Goal: Transaction & Acquisition: Purchase product/service

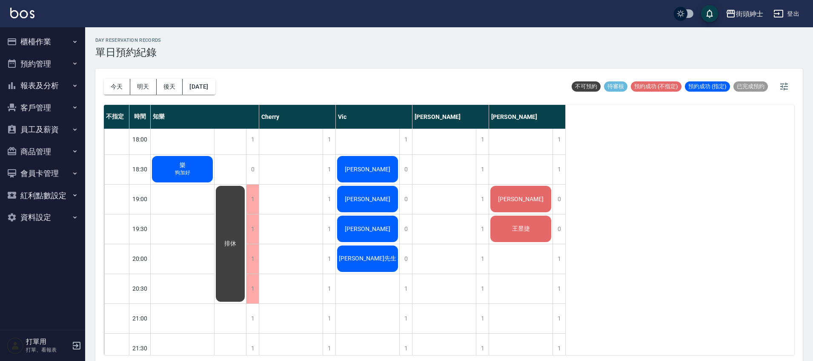
scroll to position [542, 0]
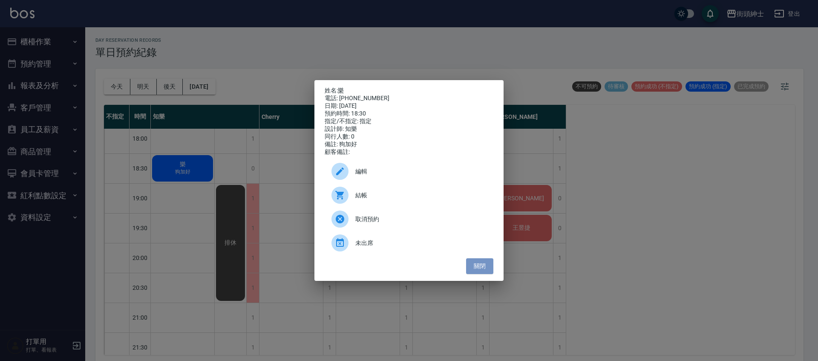
drag, startPoint x: 491, startPoint y: 270, endPoint x: 473, endPoint y: 256, distance: 22.7
click at [490, 270] on button "關閉" at bounding box center [479, 266] width 27 height 16
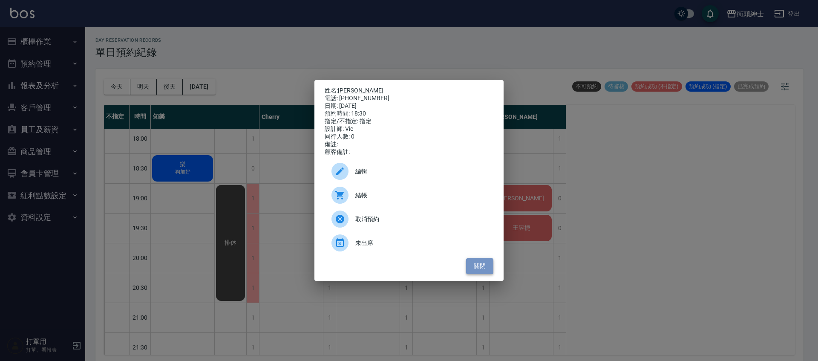
click at [484, 273] on button "關閉" at bounding box center [479, 266] width 27 height 16
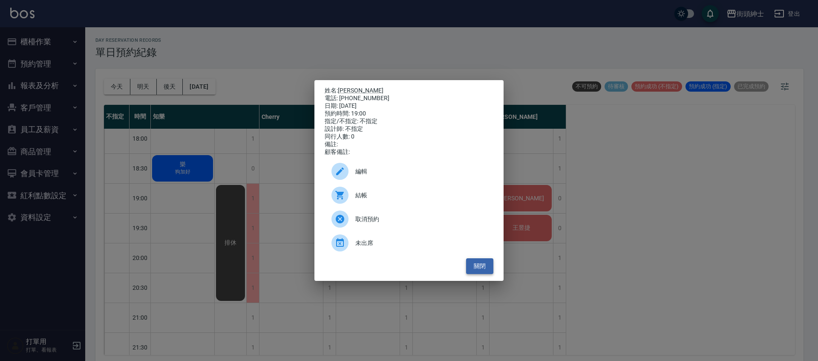
click at [476, 265] on button "關閉" at bounding box center [479, 266] width 27 height 16
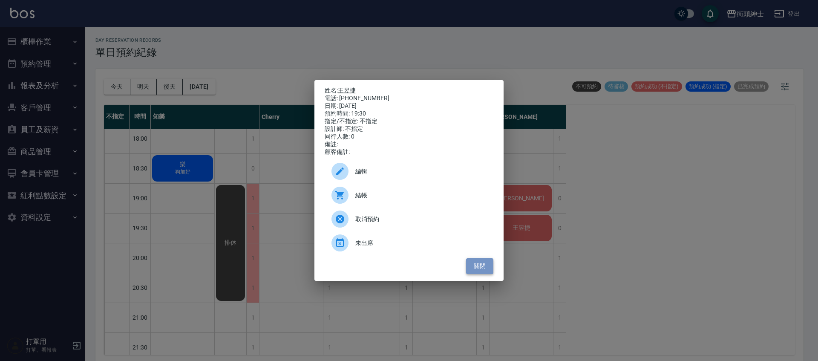
click at [486, 267] on button "關閉" at bounding box center [479, 266] width 27 height 16
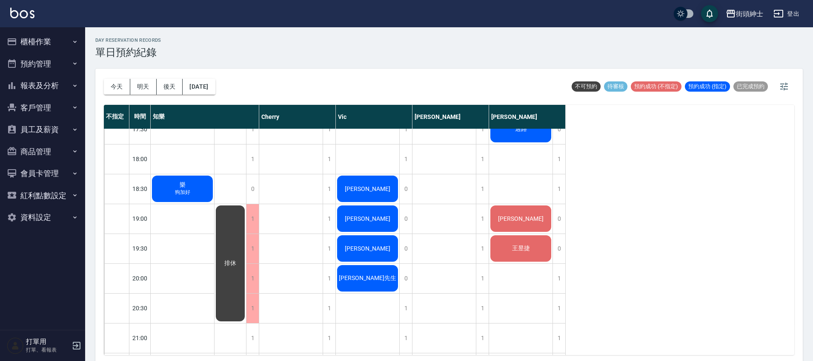
scroll to position [476, 0]
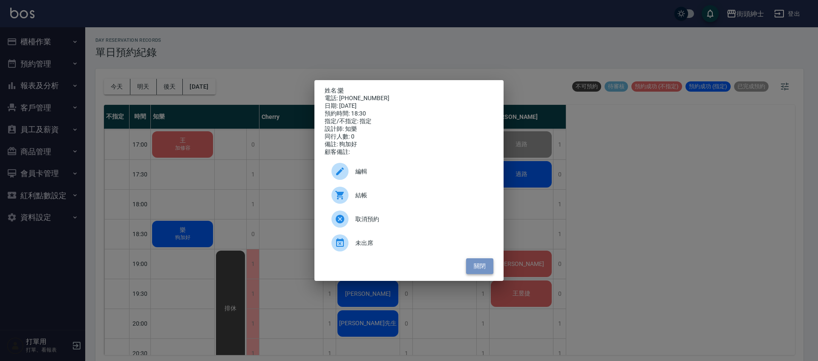
click at [474, 271] on button "關閉" at bounding box center [479, 266] width 27 height 16
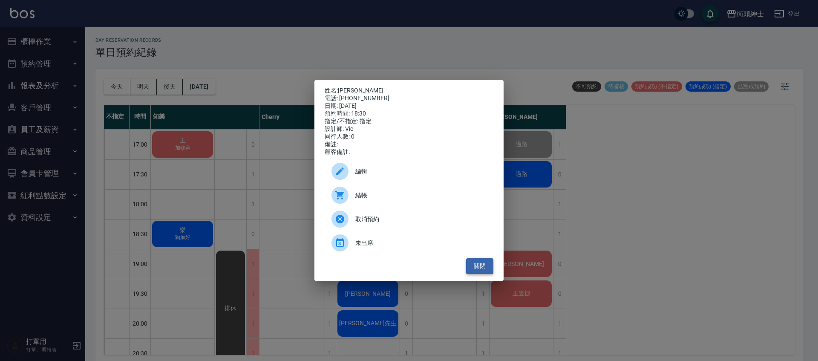
click at [468, 270] on button "關閉" at bounding box center [479, 266] width 27 height 16
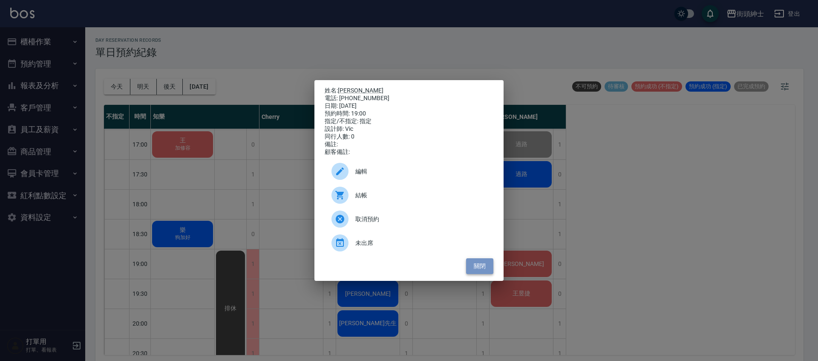
click at [476, 274] on button "關閉" at bounding box center [479, 266] width 27 height 16
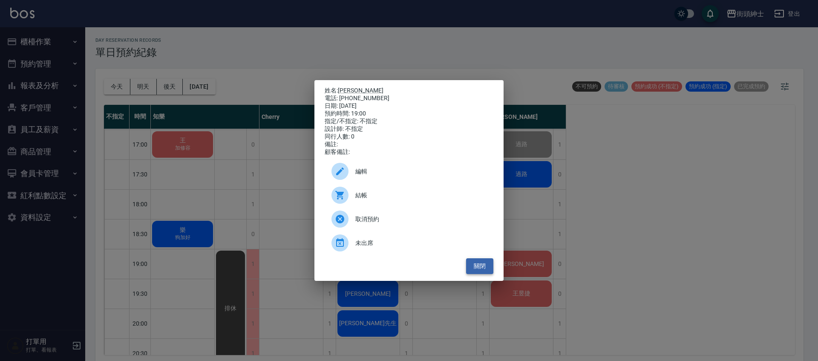
click at [483, 265] on button "關閉" at bounding box center [479, 266] width 27 height 16
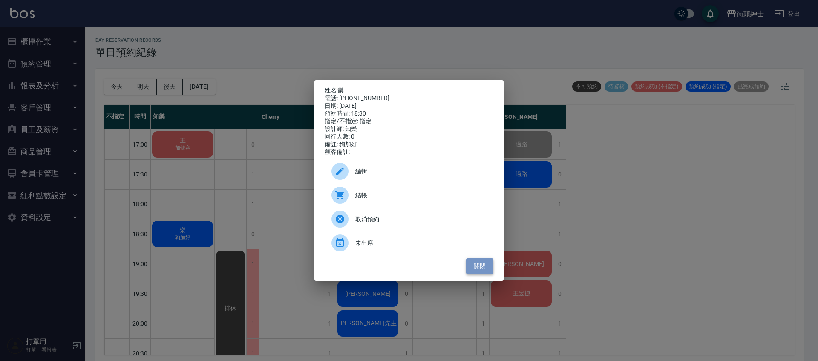
click at [474, 273] on button "關閉" at bounding box center [479, 266] width 27 height 16
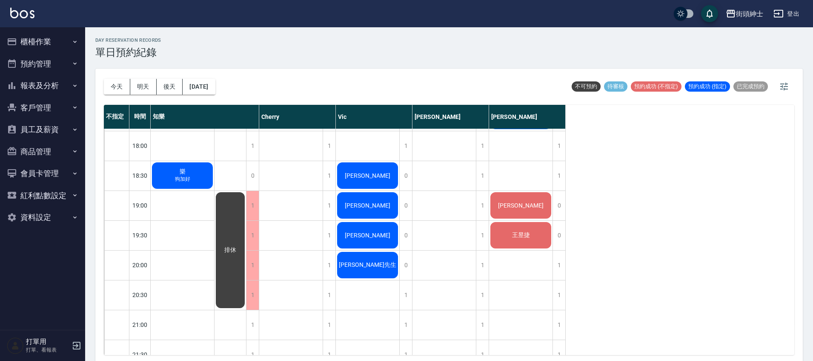
scroll to position [536, 0]
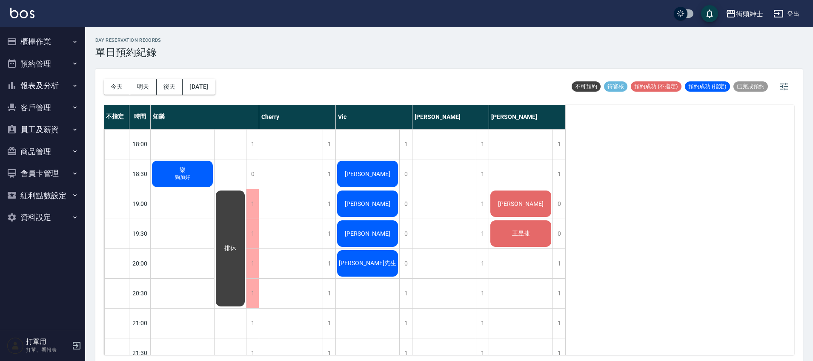
click at [551, 183] on div "劉恩成 紳士 曹 過路 過路 崔華文 王昱捷" at bounding box center [521, 24] width 64 height 865
click at [555, 181] on div "1" at bounding box center [559, 173] width 13 height 29
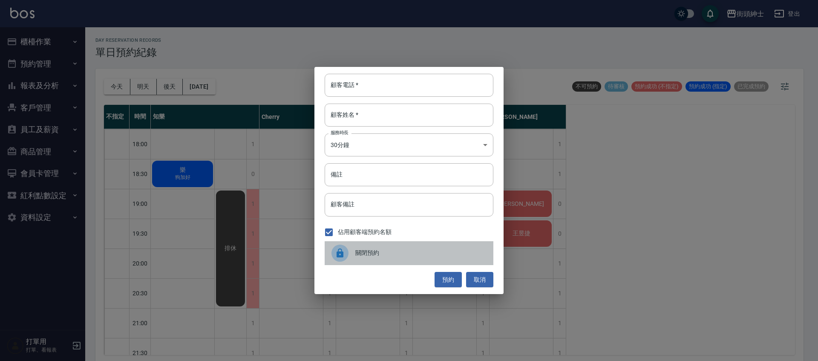
click at [401, 259] on div "關閉預約" at bounding box center [409, 253] width 169 height 24
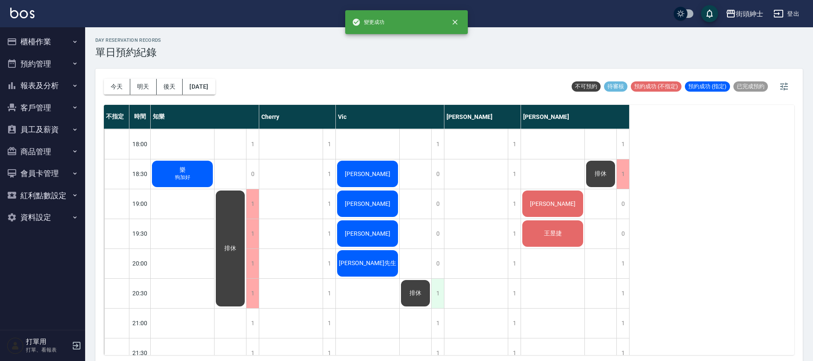
click at [440, 298] on div "1" at bounding box center [437, 293] width 13 height 29
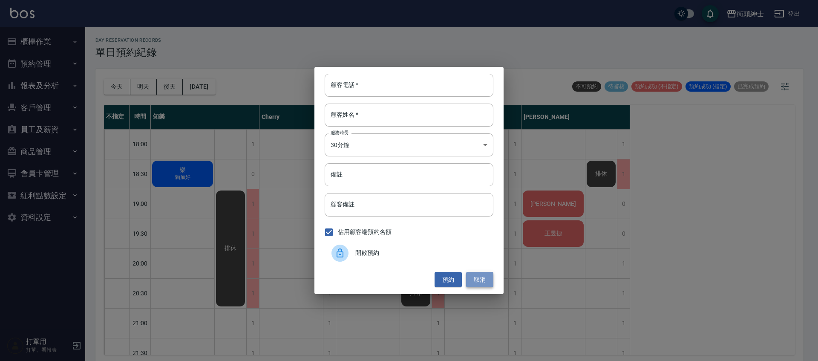
click at [482, 282] on button "取消" at bounding box center [479, 280] width 27 height 16
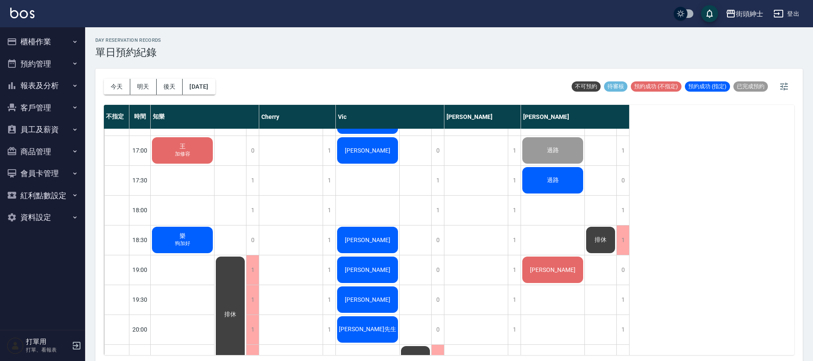
scroll to position [470, 0]
click at [211, 94] on button "2025/08/19" at bounding box center [199, 87] width 32 height 16
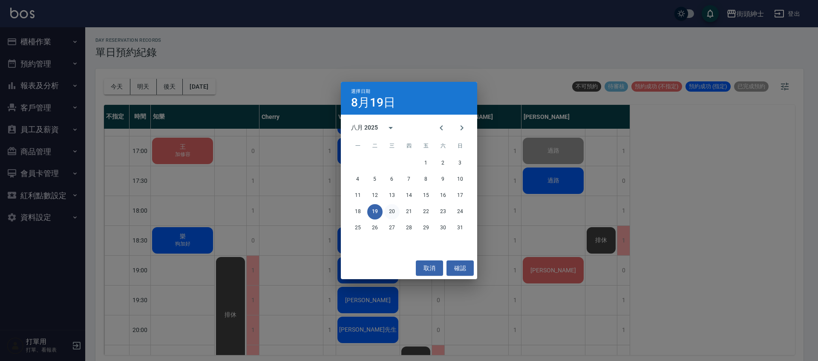
click at [388, 211] on button "20" at bounding box center [391, 211] width 15 height 15
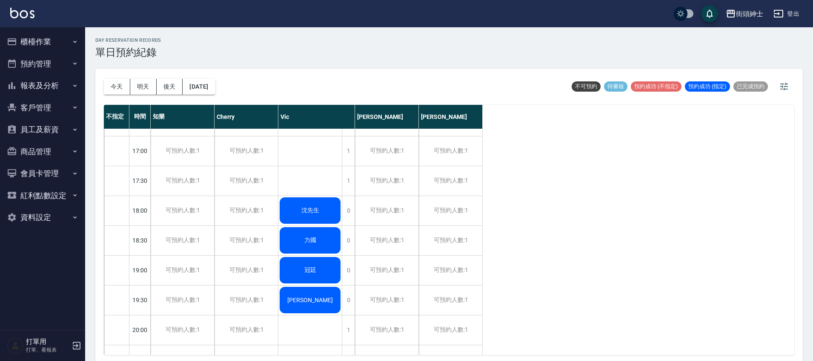
scroll to position [468, 0]
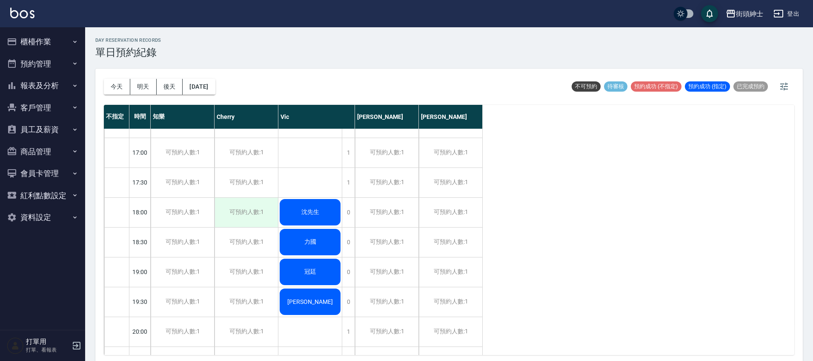
click at [261, 222] on div "可預約人數:1" at bounding box center [246, 212] width 63 height 29
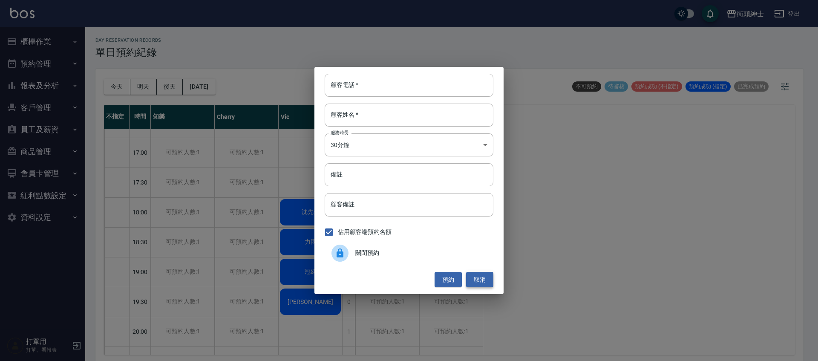
click at [473, 275] on button "取消" at bounding box center [479, 280] width 27 height 16
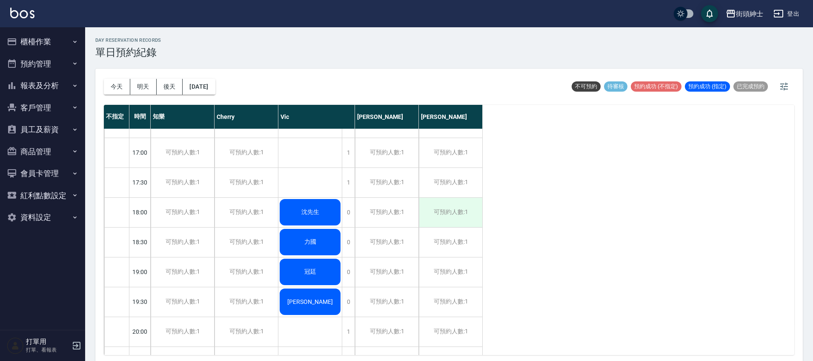
click at [454, 215] on div "可預約人數:1" at bounding box center [450, 212] width 63 height 29
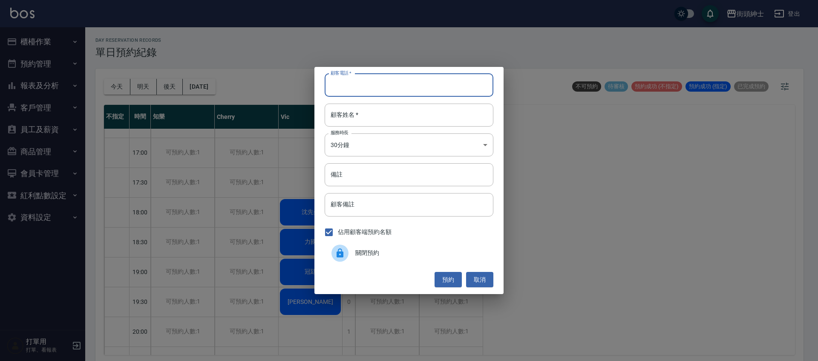
drag, startPoint x: 392, startPoint y: 96, endPoint x: 401, endPoint y: 89, distance: 11.2
click at [392, 96] on input "顧客電話   *" at bounding box center [409, 85] width 169 height 23
click at [480, 285] on button "取消" at bounding box center [479, 280] width 27 height 16
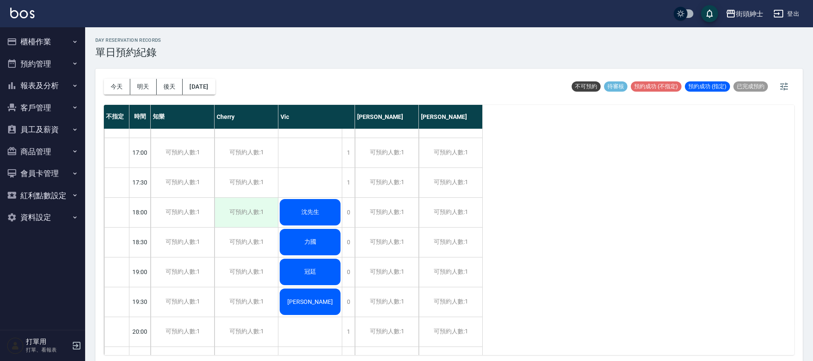
click at [254, 206] on div "可預約人數:1" at bounding box center [246, 212] width 63 height 29
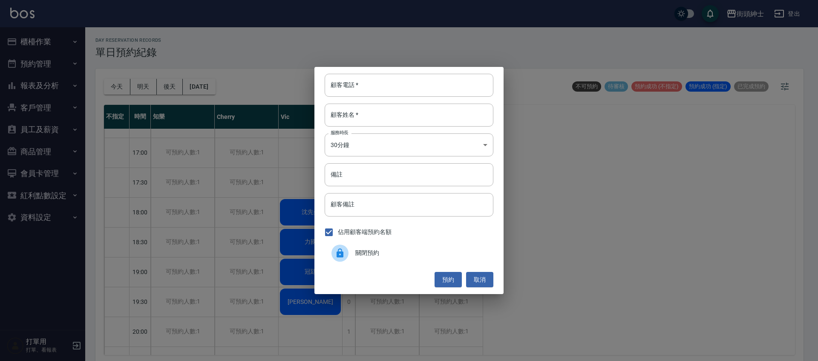
click at [465, 279] on div "預約 取消" at bounding box center [409, 280] width 169 height 16
click at [497, 292] on div "顧客電話   * 顧客電話   * 顧客姓名   * 顧客姓名   * 服務時長 30分鐘 1 服務時長 備註 備註 顧客備註 顧客備註 佔用顧客端預約名額 …" at bounding box center [408, 180] width 189 height 227
click at [489, 284] on button "取消" at bounding box center [479, 280] width 27 height 16
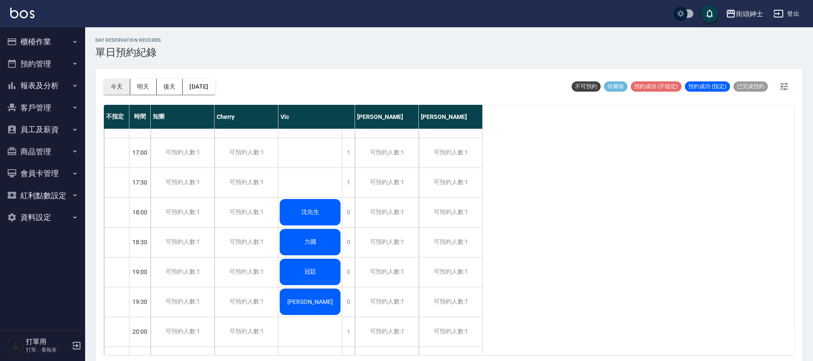
click at [120, 80] on button "今天" at bounding box center [117, 87] width 26 height 16
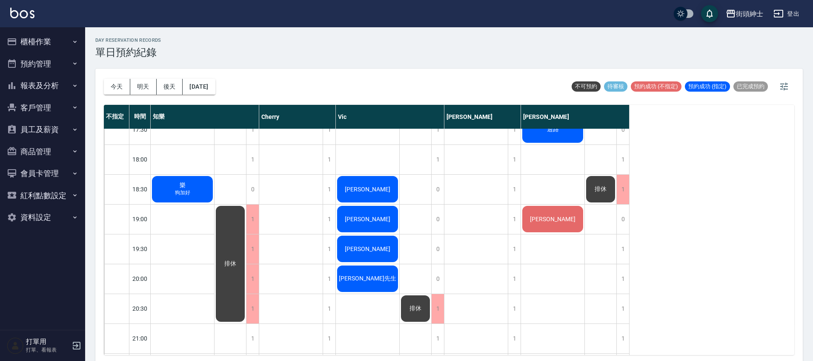
scroll to position [521, 0]
click at [627, 249] on div "1" at bounding box center [623, 248] width 13 height 29
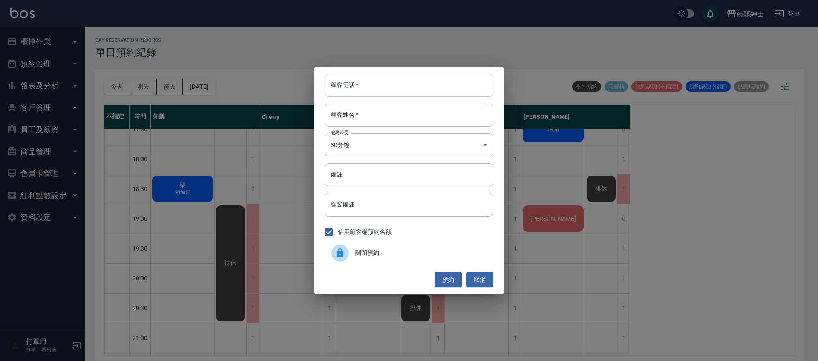
click at [428, 88] on input "顧客電話   *" at bounding box center [409, 85] width 169 height 23
type input "0985907695"
click at [455, 101] on div "顧客電話   * 0985907695 顧客電話   * 顧客姓名   * 顧客姓名   * 服務時長 30分鐘 1 服務時長 備註 備註 顧客備註 顧客備註…" at bounding box center [408, 180] width 189 height 227
click at [454, 111] on input "顧客姓名   *" at bounding box center [409, 114] width 169 height 23
type input "李"
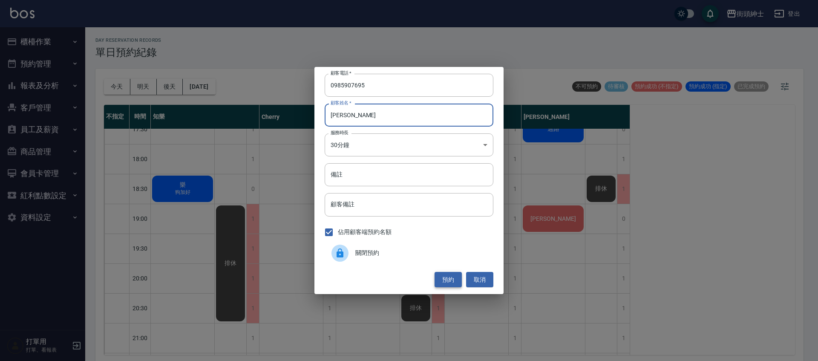
click at [454, 282] on button "預約" at bounding box center [447, 280] width 27 height 16
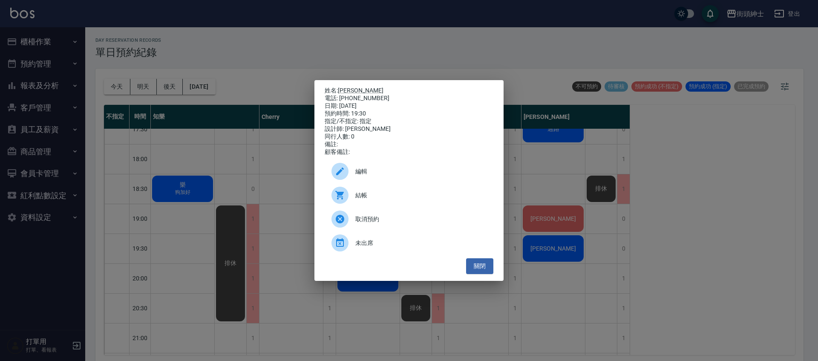
click at [382, 176] on span "編輯" at bounding box center [420, 171] width 131 height 9
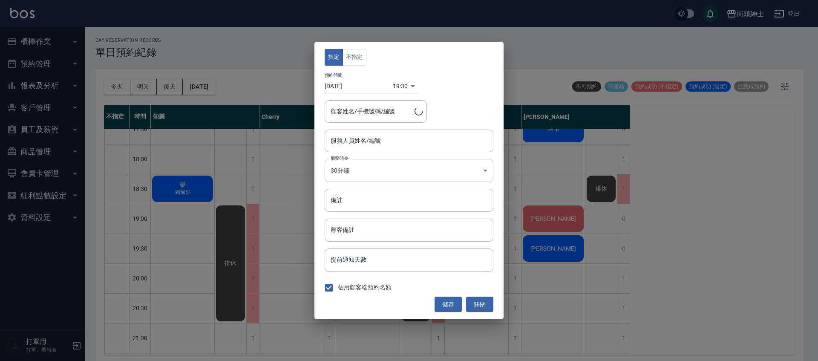
type input "李/0985907695"
type input "eric(無代號)"
click at [485, 312] on div "指定 不指定 預約時間 2025/08/19 19:30 1755603000000 顧客姓名/手機號碼/編號 李/0985907695 顧客姓名/手機號碼/…" at bounding box center [408, 180] width 189 height 276
click at [483, 308] on button "關閉" at bounding box center [479, 304] width 27 height 16
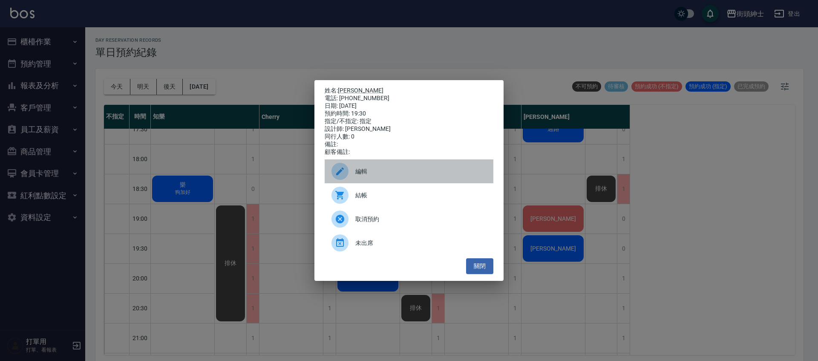
click at [378, 173] on span "編輯" at bounding box center [420, 171] width 131 height 9
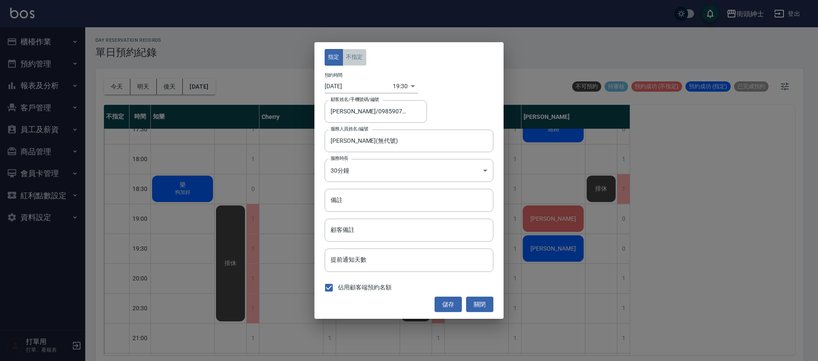
click at [355, 60] on button "不指定" at bounding box center [354, 57] width 24 height 17
click at [446, 299] on button "儲存" at bounding box center [447, 304] width 27 height 16
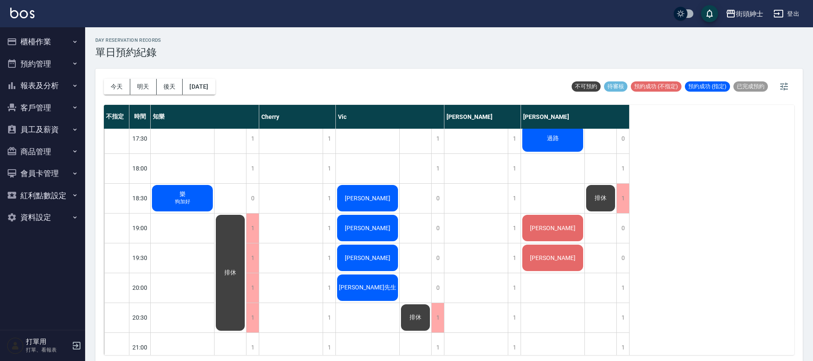
scroll to position [510, 0]
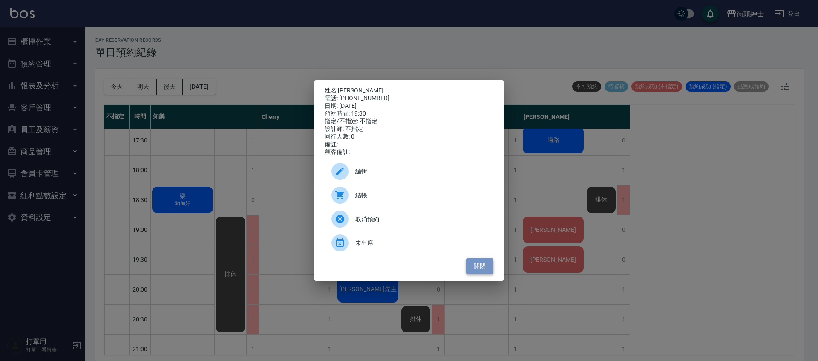
click at [476, 269] on button "關閉" at bounding box center [479, 266] width 27 height 16
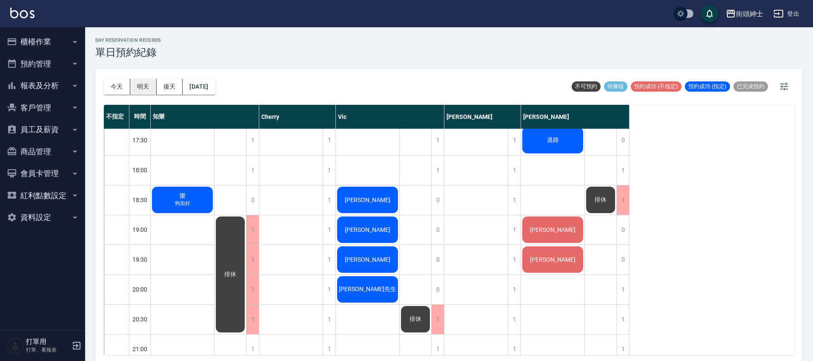
click at [142, 87] on button "明天" at bounding box center [143, 87] width 26 height 16
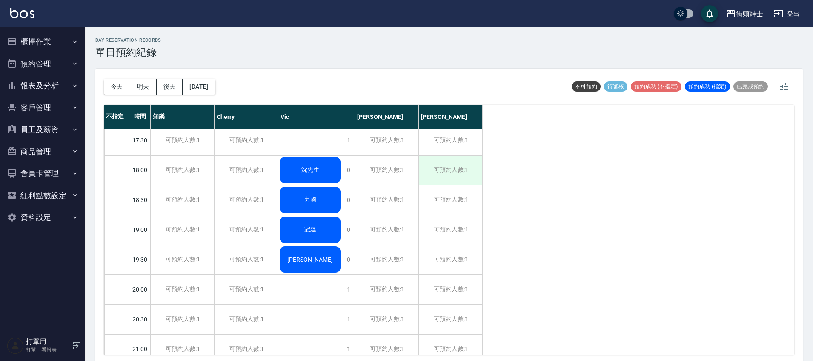
click at [442, 173] on div "可預約人數:1" at bounding box center [450, 169] width 63 height 29
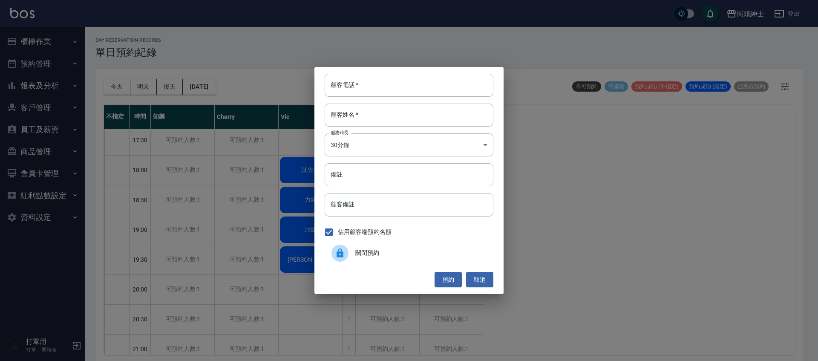
click at [373, 253] on span "關閉預約" at bounding box center [420, 252] width 131 height 9
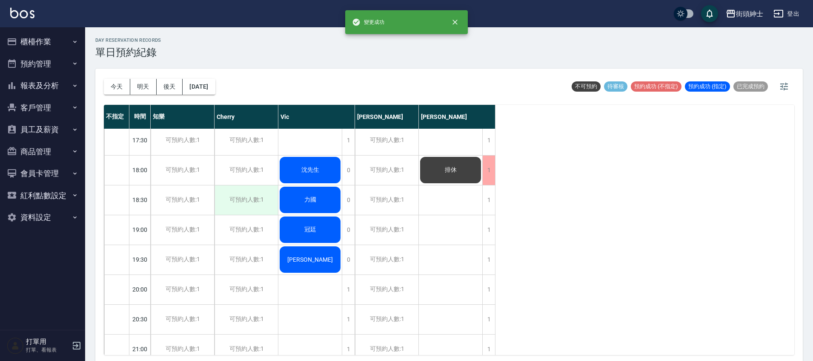
click at [244, 200] on div "可預約人數:1" at bounding box center [246, 199] width 63 height 29
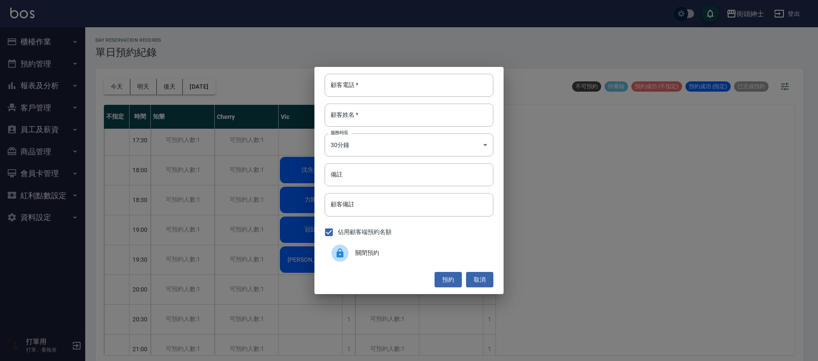
click at [379, 254] on span "關閉預約" at bounding box center [420, 252] width 131 height 9
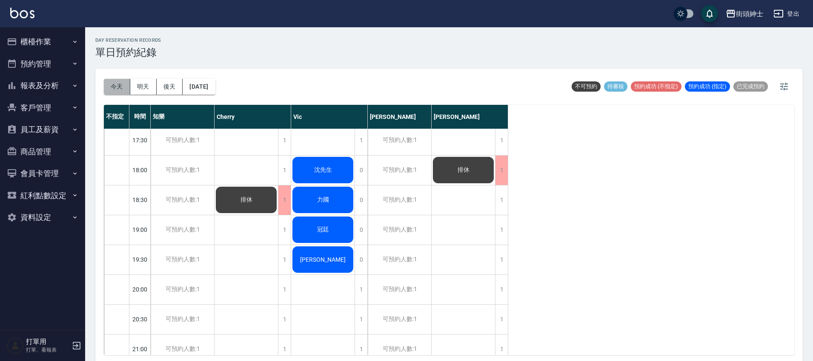
click at [107, 89] on button "今天" at bounding box center [117, 87] width 26 height 16
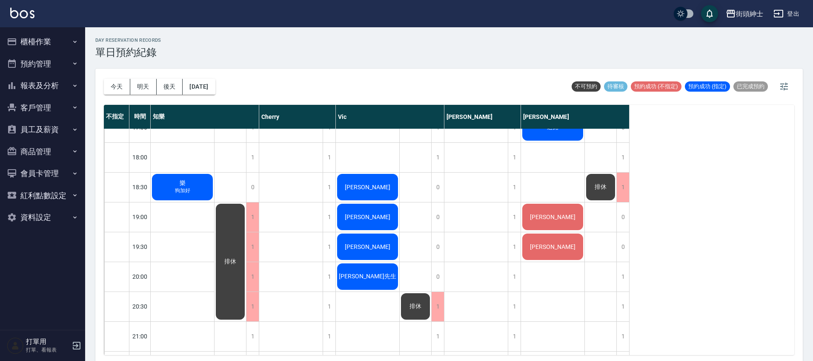
scroll to position [523, 0]
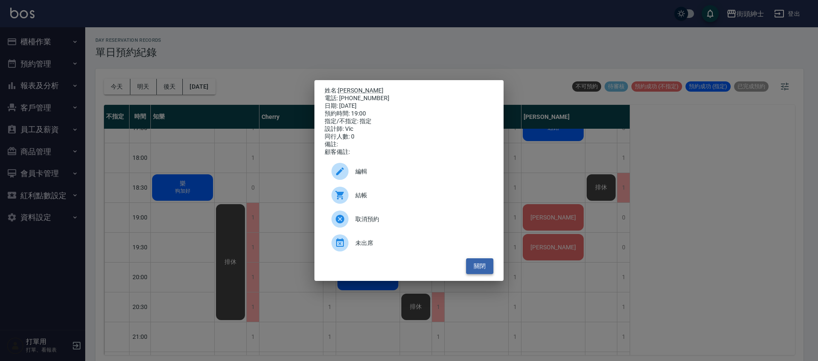
click at [476, 274] on button "關閉" at bounding box center [479, 266] width 27 height 16
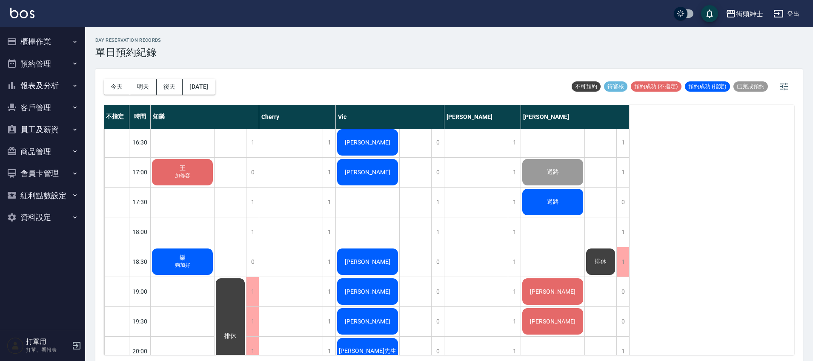
scroll to position [443, 0]
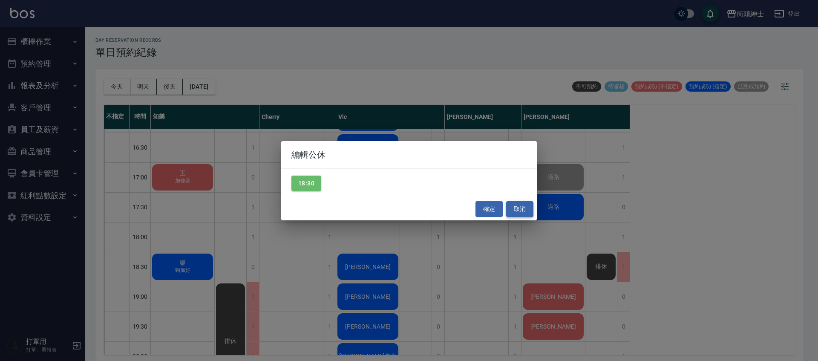
click at [513, 205] on button "取消" at bounding box center [519, 209] width 27 height 16
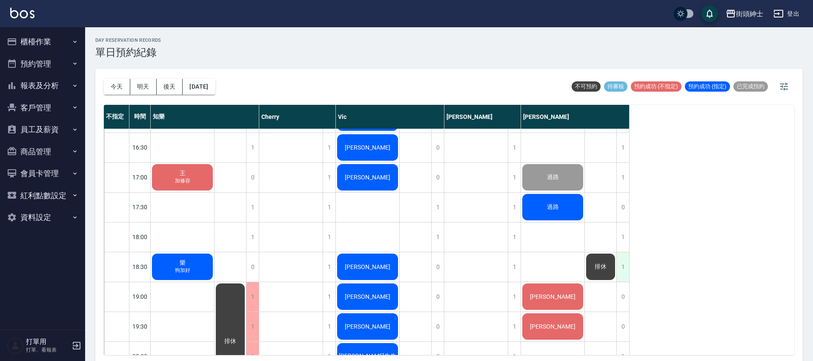
click at [627, 264] on div "1" at bounding box center [623, 266] width 13 height 29
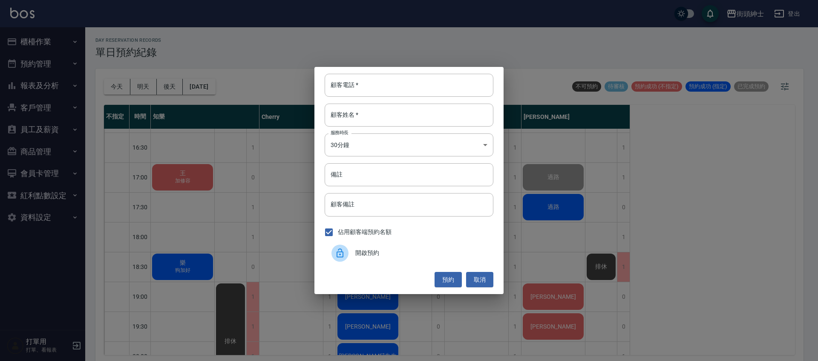
click at [359, 248] on span "開啟預約" at bounding box center [420, 252] width 131 height 9
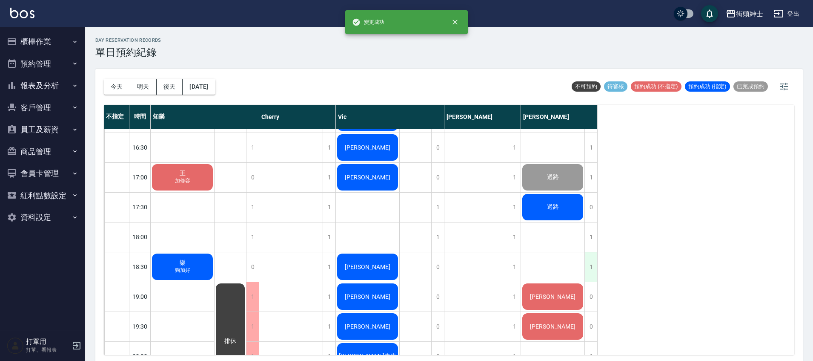
click at [593, 273] on div "1" at bounding box center [591, 266] width 13 height 29
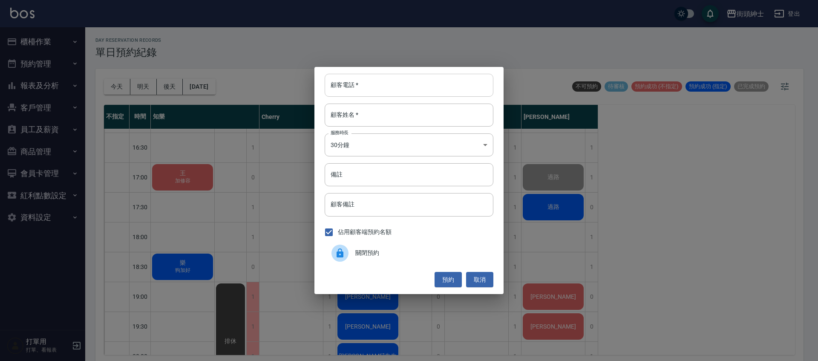
click at [387, 94] on input "顧客電話   *" at bounding box center [409, 85] width 169 height 23
type input "0926503211"
click at [346, 121] on input "顧客姓名   *" at bounding box center [409, 114] width 169 height 23
type input "黃"
click at [449, 283] on button "預約" at bounding box center [447, 280] width 27 height 16
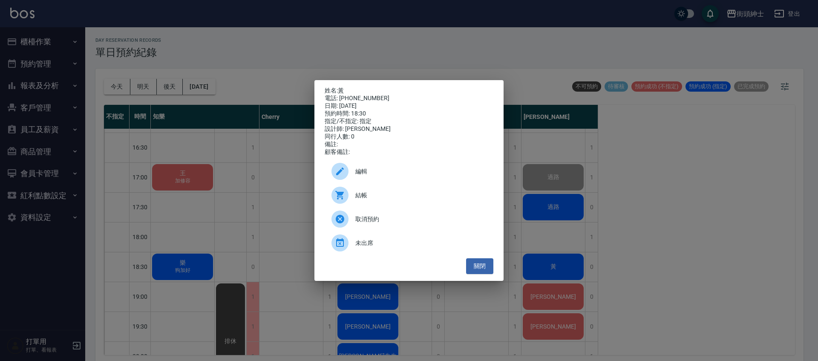
click at [393, 172] on span "編輯" at bounding box center [420, 171] width 131 height 9
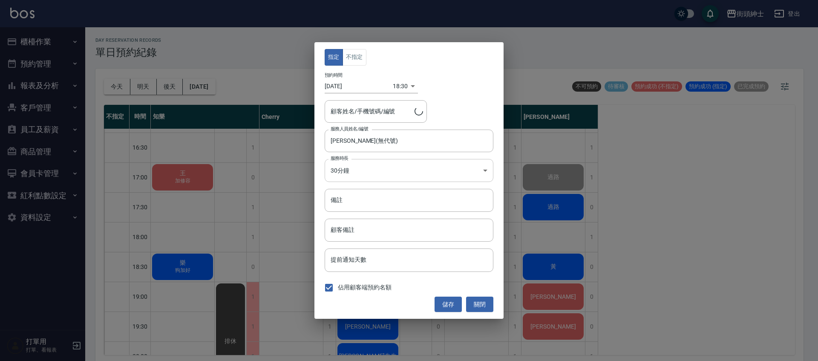
type input "黃/0926503211"
click at [355, 59] on button "不指定" at bounding box center [354, 57] width 24 height 17
click at [451, 299] on button "儲存" at bounding box center [447, 304] width 27 height 16
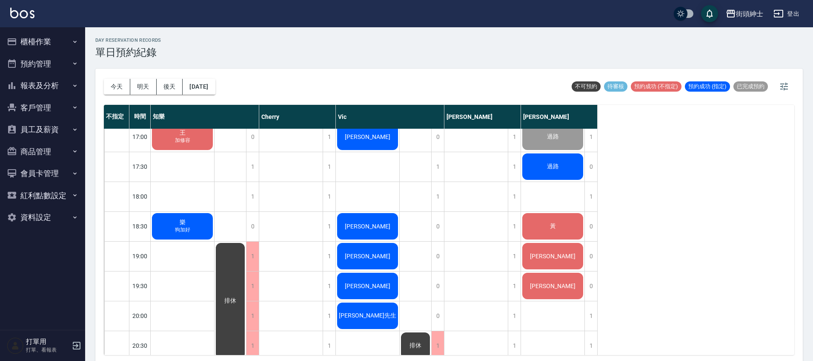
scroll to position [477, 0]
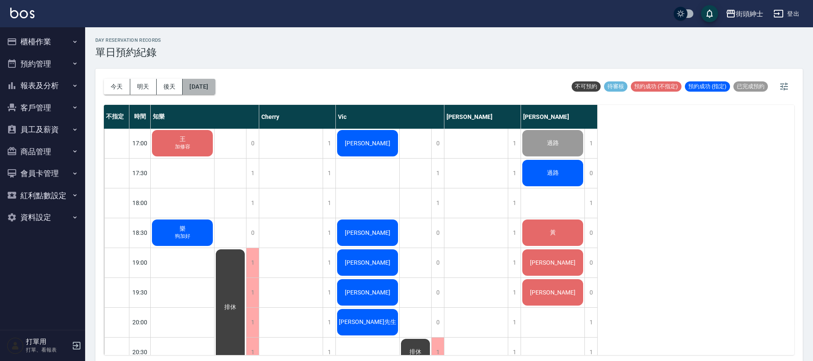
click at [214, 89] on button "[DATE]" at bounding box center [199, 87] width 32 height 16
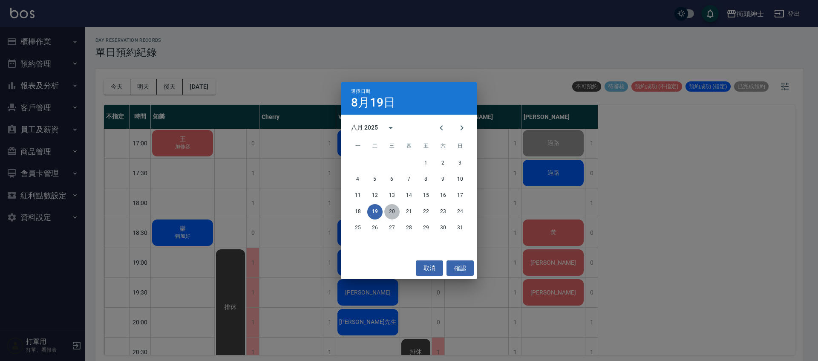
click at [394, 206] on button "20" at bounding box center [391, 211] width 15 height 15
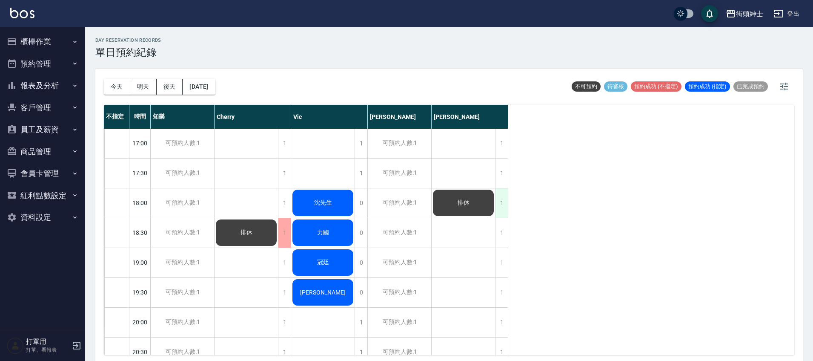
click at [500, 208] on div "1" at bounding box center [501, 202] width 13 height 29
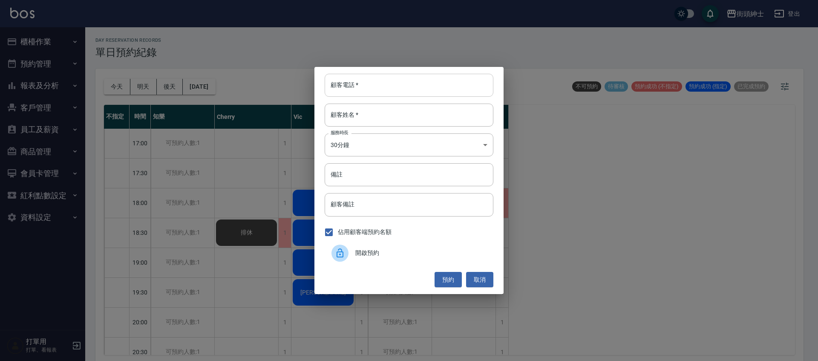
click at [408, 89] on input "顧客電話   *" at bounding box center [409, 85] width 169 height 23
click at [428, 246] on div "開啟預約" at bounding box center [409, 253] width 169 height 24
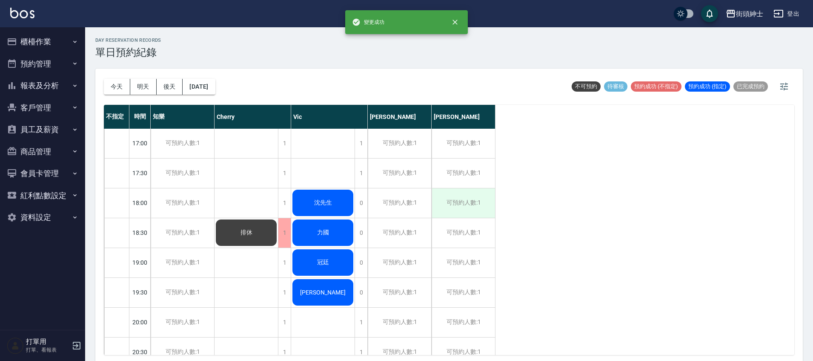
click at [470, 204] on div "可預約人數:1" at bounding box center [463, 202] width 63 height 29
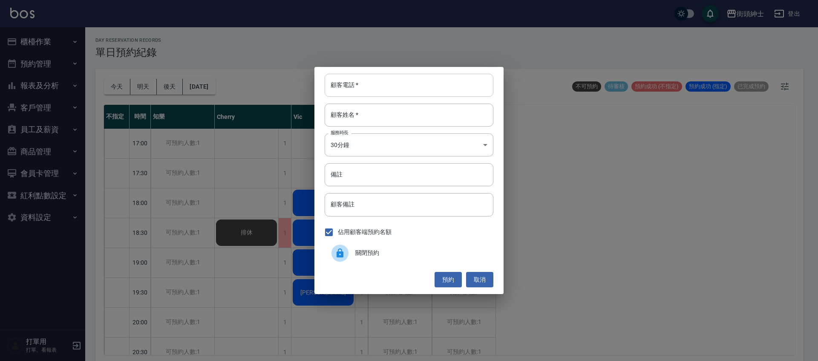
click at [402, 89] on input "顧客電話   *" at bounding box center [409, 85] width 169 height 23
type input "０"
type input "0908169203"
click at [401, 112] on input "顧客姓名   *" at bounding box center [409, 114] width 169 height 23
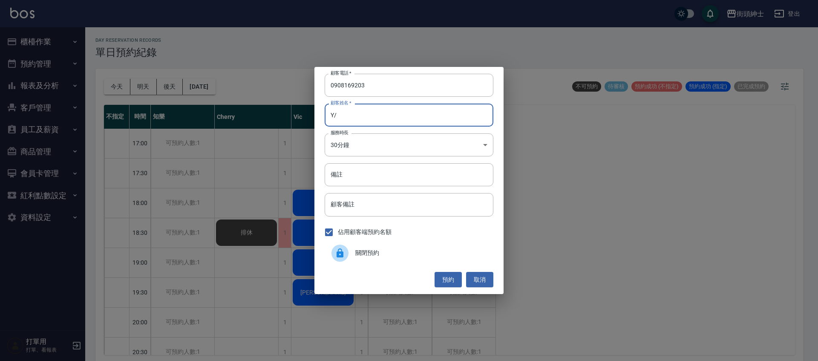
type input "Y"
type input "曾逸祐"
click at [369, 179] on input "備註" at bounding box center [409, 174] width 169 height 23
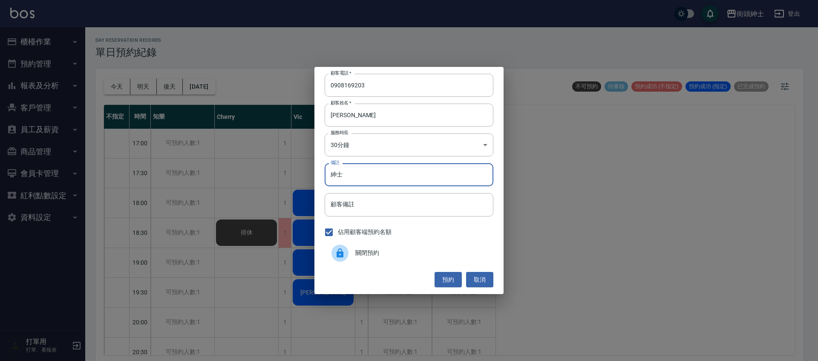
type input "紳士"
click at [449, 276] on button "預約" at bounding box center [447, 280] width 27 height 16
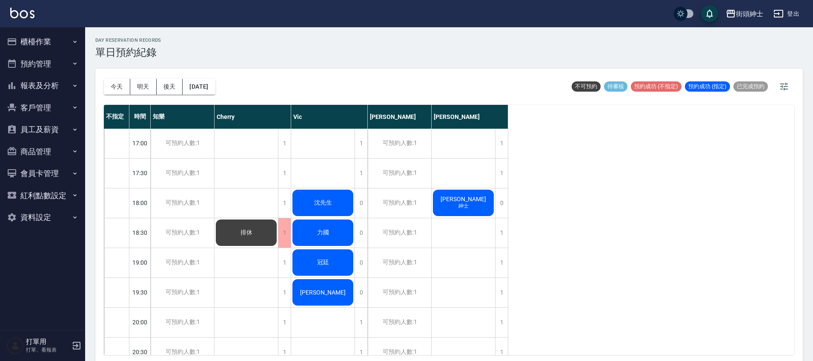
click at [270, 233] on div "排休" at bounding box center [246, 232] width 63 height 29
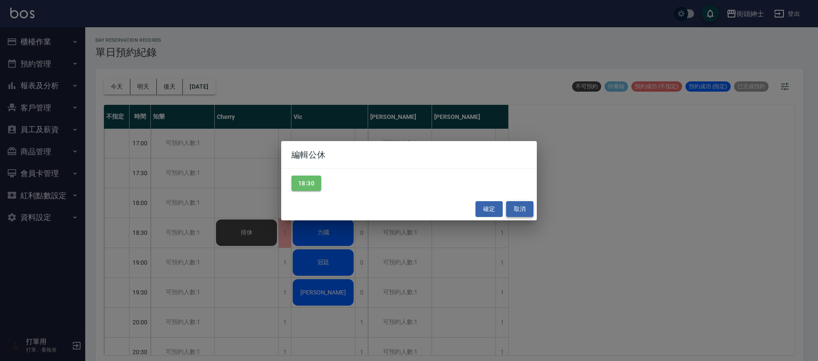
drag, startPoint x: 521, startPoint y: 207, endPoint x: 507, endPoint y: 208, distance: 14.2
click at [521, 207] on button "取消" at bounding box center [519, 209] width 27 height 16
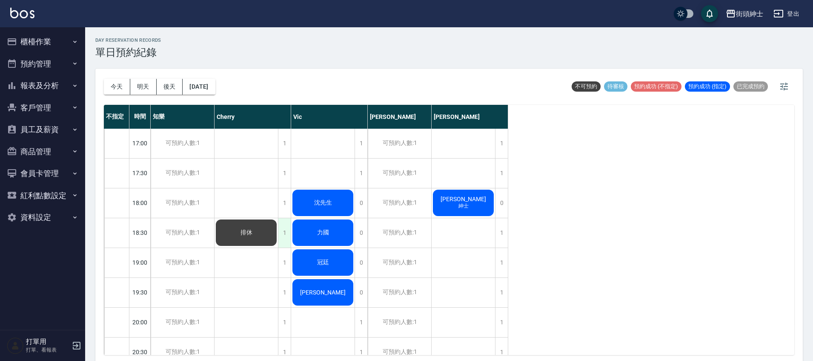
click at [288, 242] on div "1" at bounding box center [284, 232] width 13 height 29
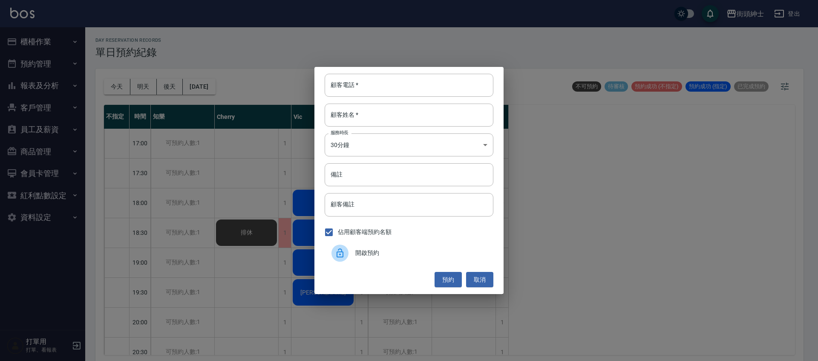
click at [393, 255] on span "開啟預約" at bounding box center [420, 252] width 131 height 9
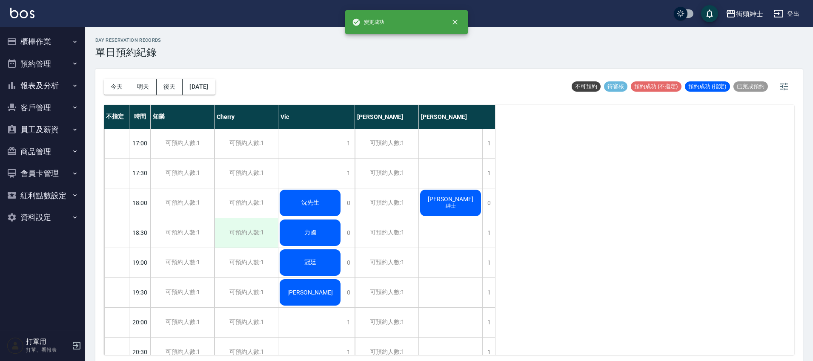
click at [256, 230] on div "可預約人數:1" at bounding box center [246, 232] width 63 height 29
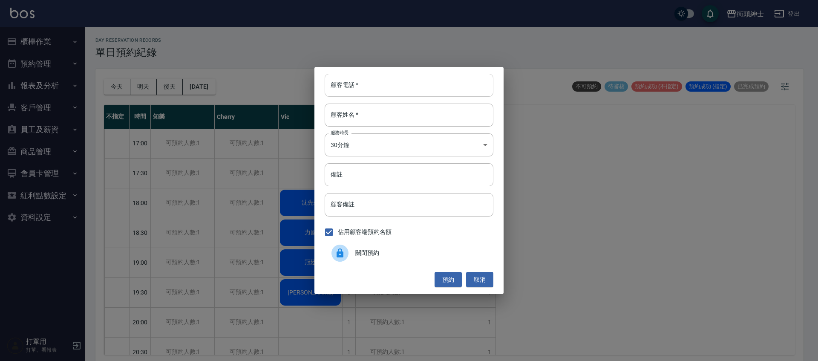
click at [382, 73] on div "顧客電話   * 顧客電話   * 顧客姓名   * 顧客姓名   * 服務時長 30分鐘 1 服務時長 備註 備註 顧客備註 顧客備註 佔用顧客端預約名額 …" at bounding box center [408, 180] width 189 height 227
click at [371, 85] on input "顧客電話   *" at bounding box center [409, 85] width 169 height 23
type input "０"
type input "0908169203"
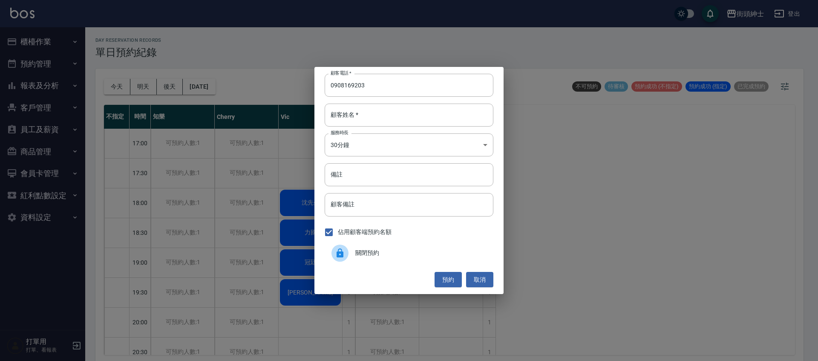
click at [334, 103] on div "顧客電話   * 0908169203 顧客電話   * 顧客姓名   * 顧客姓名   * 服務時長 30分鐘 1 服務時長 備註 備註 顧客備註 顧客備註…" at bounding box center [408, 180] width 189 height 227
click at [447, 122] on input "顧客姓名   *" at bounding box center [409, 114] width 169 height 23
type input "0"
click at [434, 177] on input "備註" at bounding box center [409, 174] width 169 height 23
type input "g"
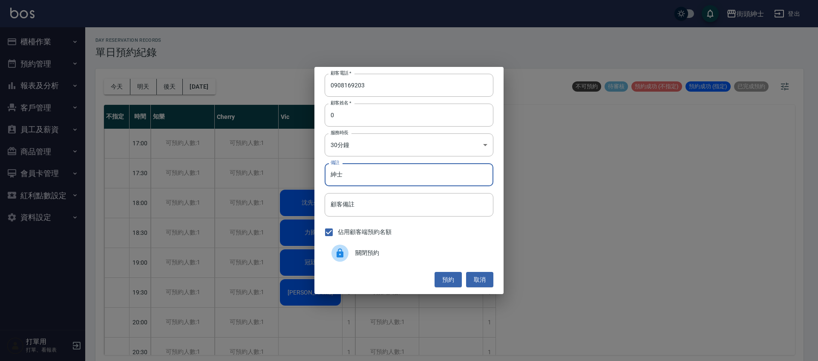
type input "紳士"
click at [453, 281] on button "預約" at bounding box center [447, 280] width 27 height 16
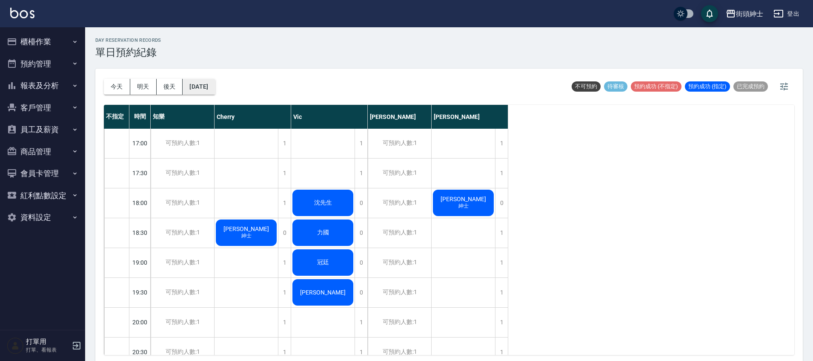
click at [207, 87] on button "2025/08/20" at bounding box center [199, 87] width 32 height 16
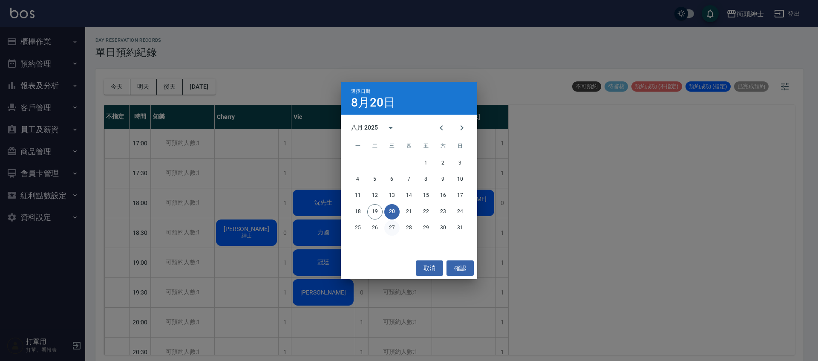
click at [394, 233] on button "27" at bounding box center [391, 227] width 15 height 15
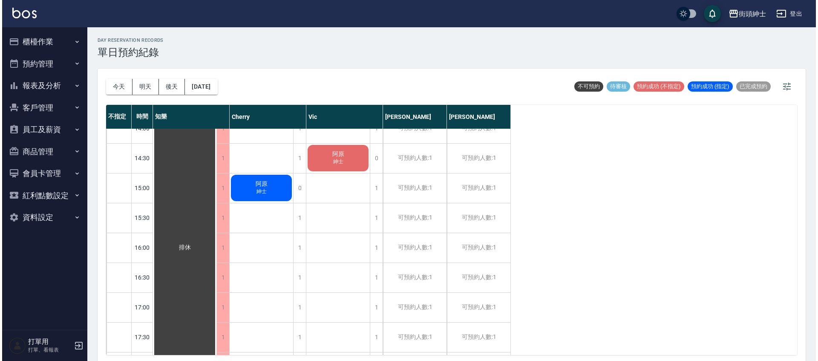
scroll to position [219, 0]
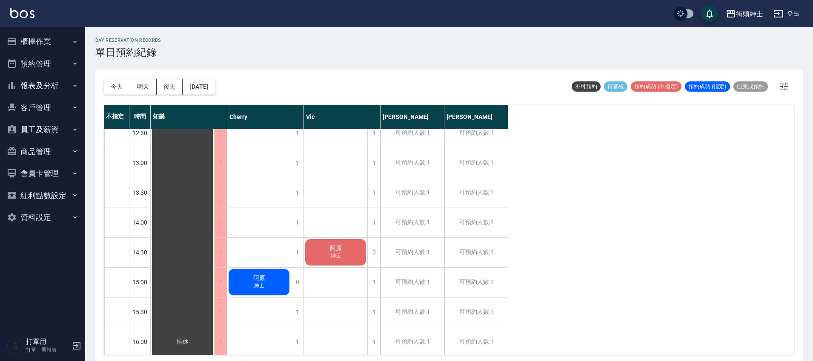
click at [214, 255] on div "阿原 紳士" at bounding box center [182, 342] width 63 height 864
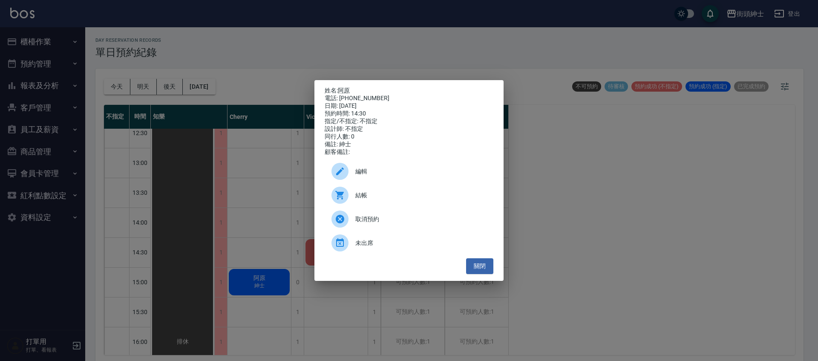
click at [376, 180] on div "編輯" at bounding box center [409, 171] width 169 height 24
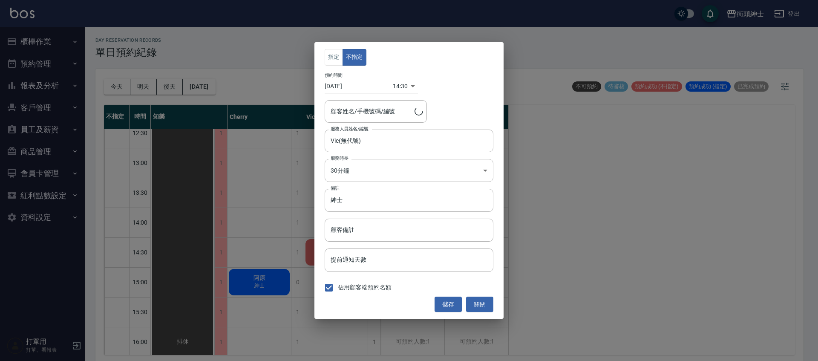
type input "阿原/0973722137"
click at [391, 87] on body "街頭紳士 登出 櫃檯作業 打帳單 帳單列表 營業儀表板 現金收支登錄 材料自購登錄 每日結帳 排班表 現場電腦打卡 預約管理 預約管理 單日預約紀錄 單週預約…" at bounding box center [409, 181] width 818 height 363
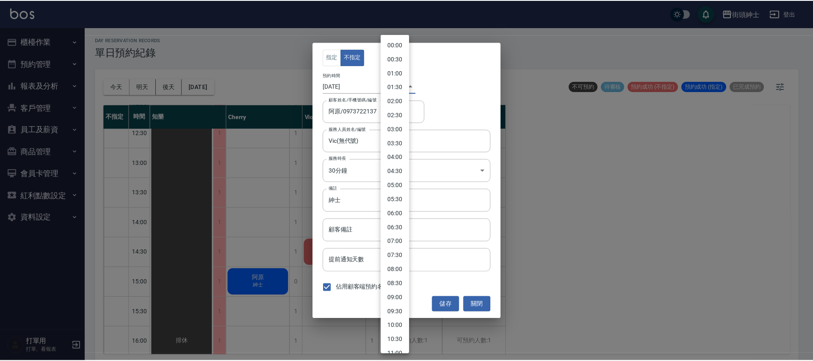
scroll to position [258, 0]
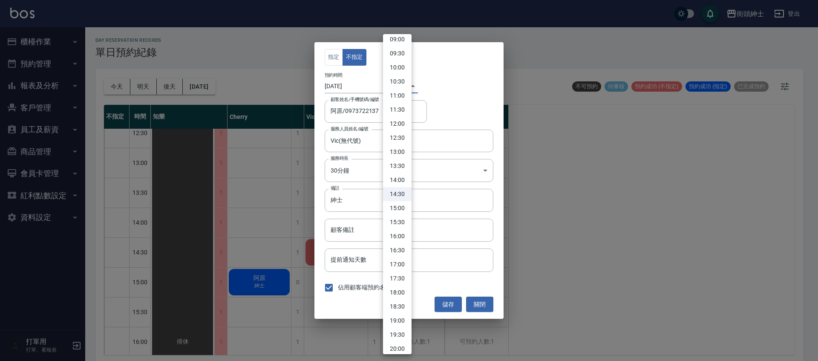
click at [405, 293] on li "18:00" at bounding box center [397, 292] width 29 height 14
type input "1756288800000"
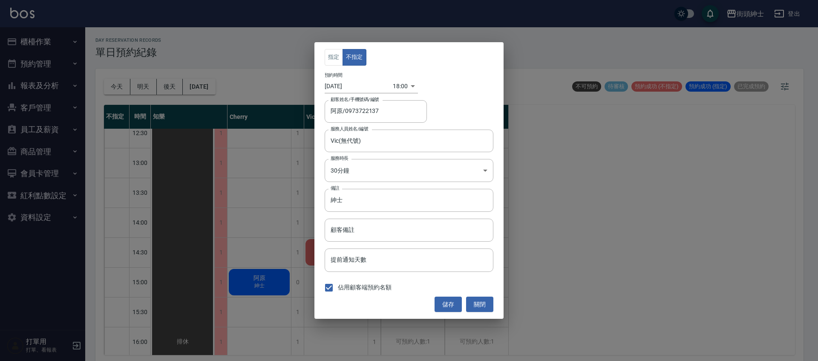
click at [464, 304] on div "儲存 關閉" at bounding box center [409, 304] width 169 height 16
click at [454, 305] on button "儲存" at bounding box center [447, 304] width 27 height 16
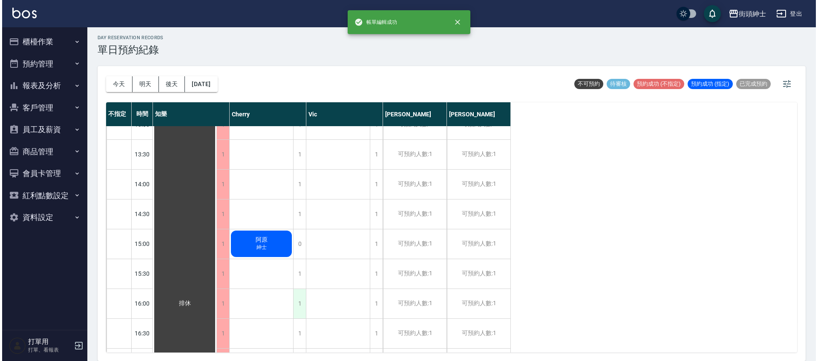
scroll to position [290, 0]
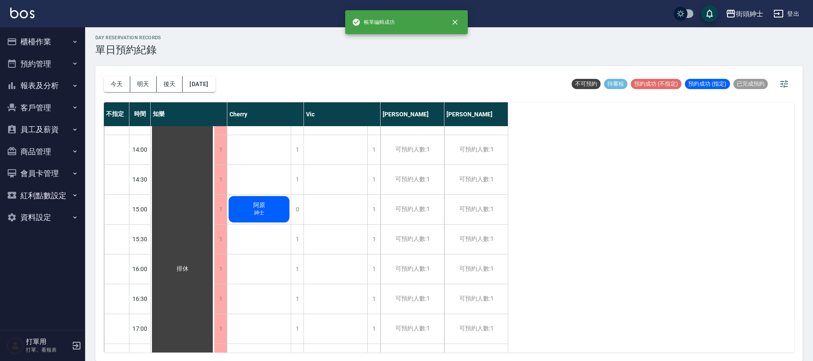
click at [214, 215] on div "阿原 紳士" at bounding box center [182, 269] width 63 height 864
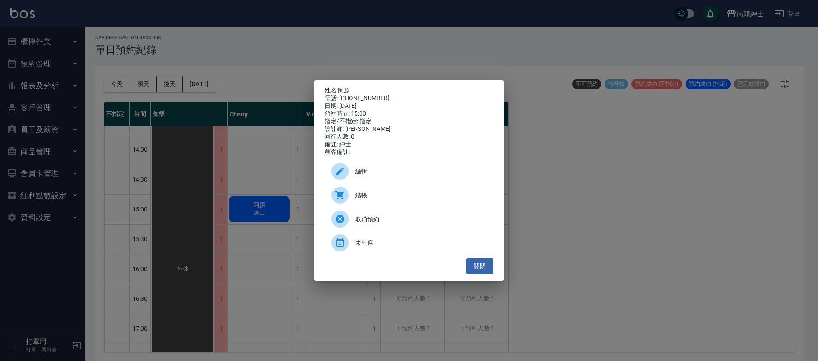
click at [386, 182] on div "編輯" at bounding box center [409, 171] width 169 height 24
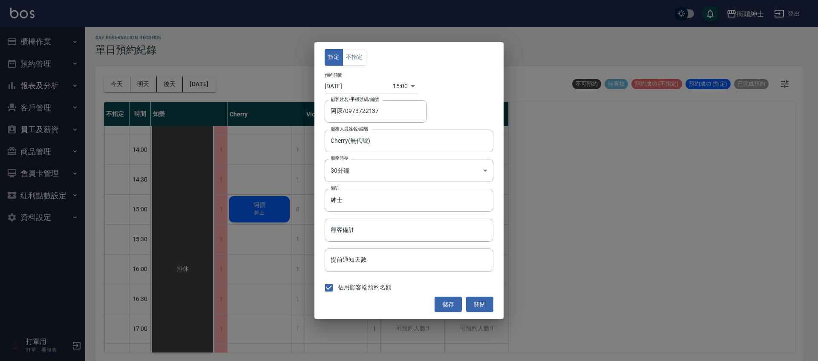
click at [383, 89] on body "街頭紳士 登出 櫃檯作業 打帳單 帳單列表 營業儀表板 現金收支登錄 材料自購登錄 每日結帳 排班表 現場電腦打卡 預約管理 預約管理 單日預約紀錄 單週預約…" at bounding box center [409, 178] width 818 height 363
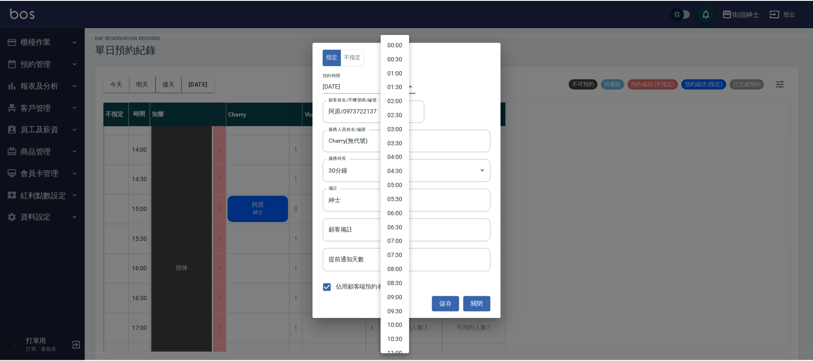
scroll to position [272, 0]
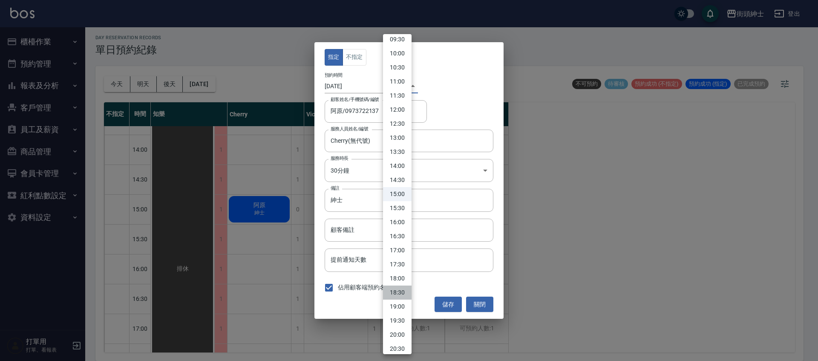
click at [403, 290] on li "18:30" at bounding box center [397, 292] width 29 height 14
type input "1756290600000"
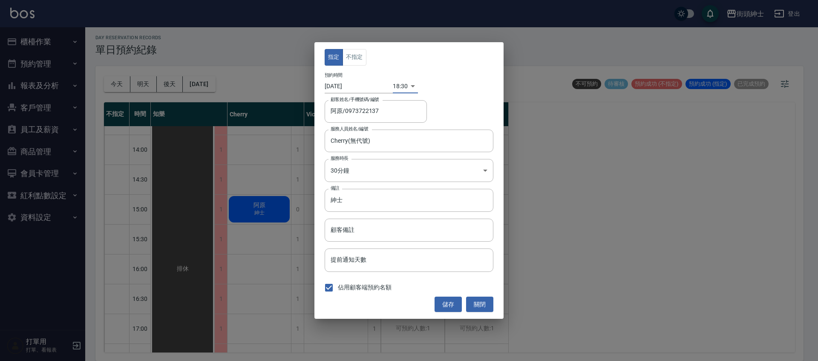
click at [446, 307] on button "儲存" at bounding box center [447, 304] width 27 height 16
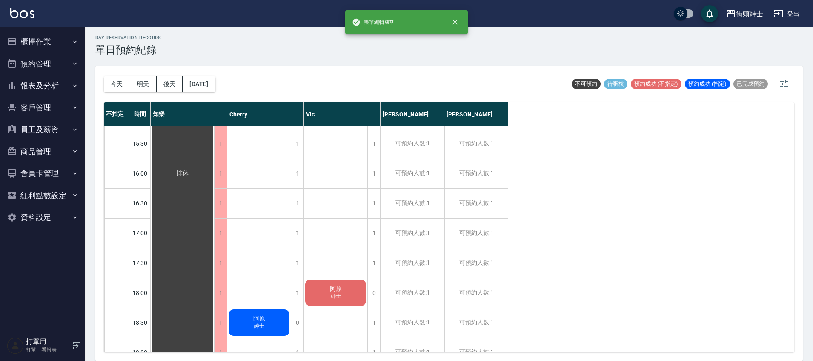
scroll to position [395, 0]
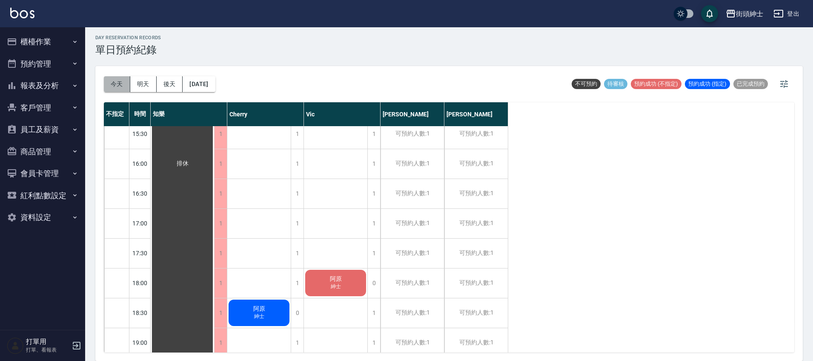
click at [116, 81] on button "今天" at bounding box center [117, 84] width 26 height 16
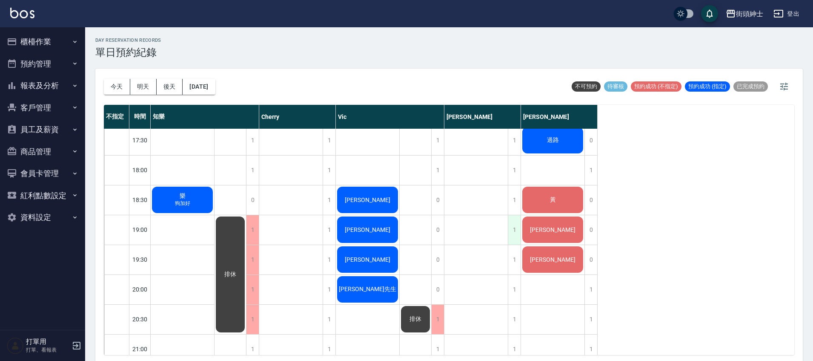
scroll to position [562, 0]
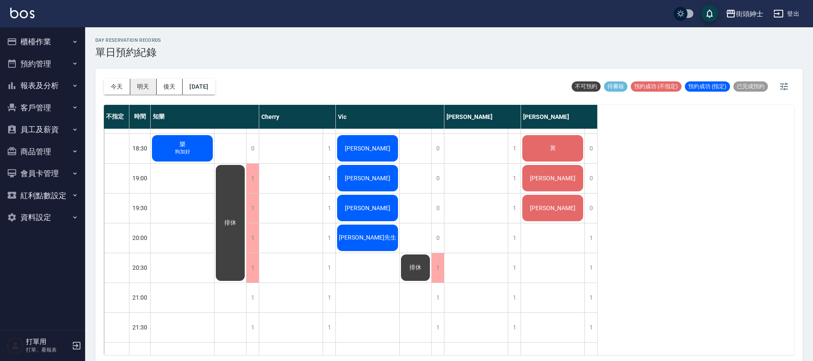
click at [148, 89] on button "明天" at bounding box center [143, 87] width 26 height 16
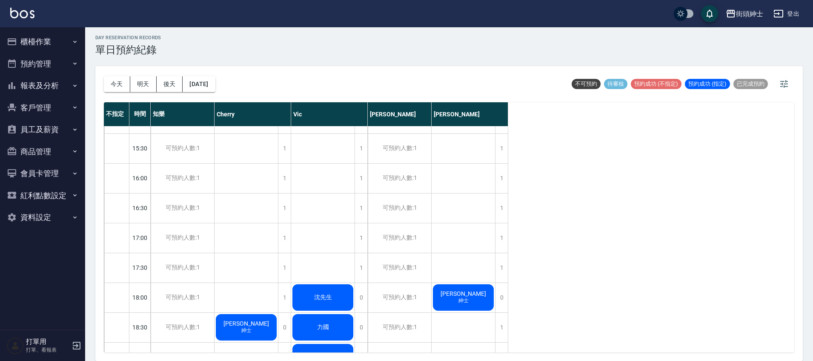
scroll to position [381, 0]
click at [280, 303] on div "1" at bounding box center [284, 296] width 13 height 29
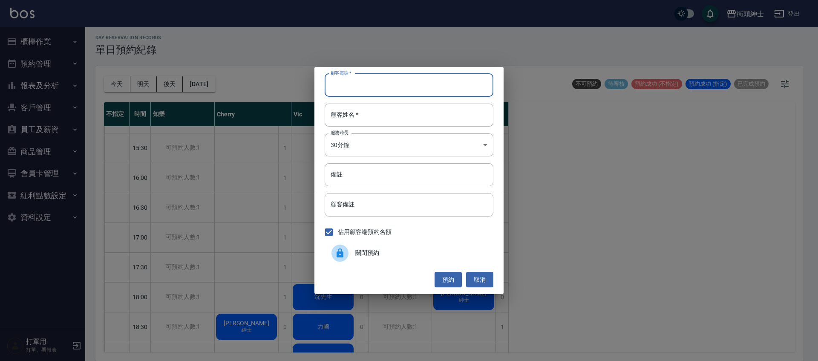
click at [356, 83] on input "顧客電話   *" at bounding box center [409, 85] width 169 height 23
click at [473, 282] on button "取消" at bounding box center [479, 280] width 27 height 16
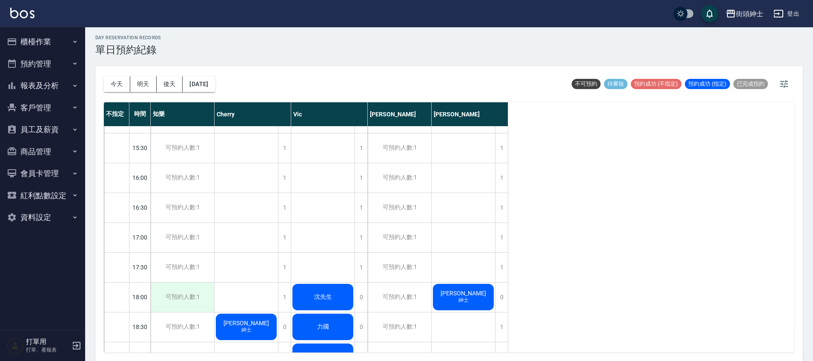
click at [167, 293] on div "可預約人數:1" at bounding box center [182, 296] width 63 height 29
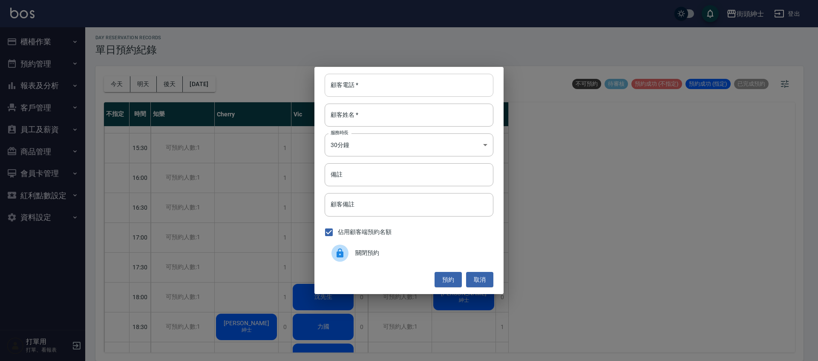
click at [365, 83] on input "顧客電話   *" at bounding box center [409, 85] width 169 height 23
type input "0906130369"
click at [358, 111] on input "顧客姓名   *" at bounding box center [409, 114] width 169 height 23
type input "0"
click at [448, 279] on button "預約" at bounding box center [447, 280] width 27 height 16
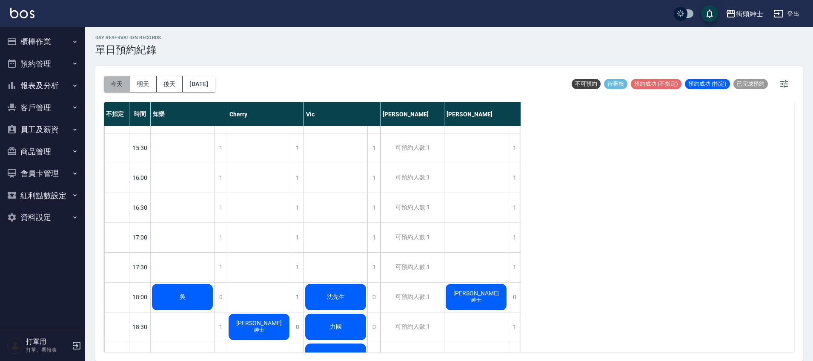
click at [121, 82] on button "今天" at bounding box center [117, 84] width 26 height 16
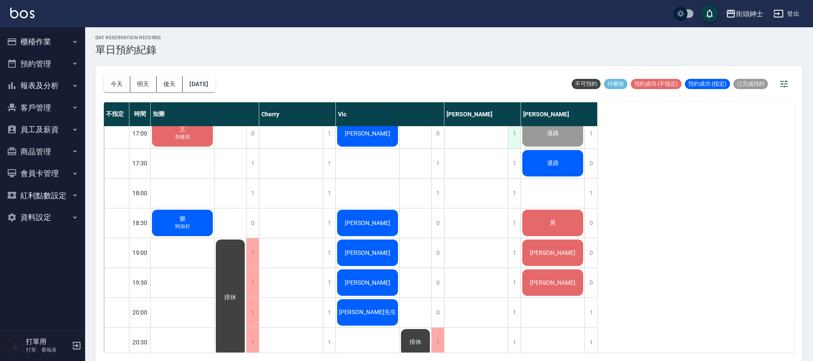
scroll to position [564, 0]
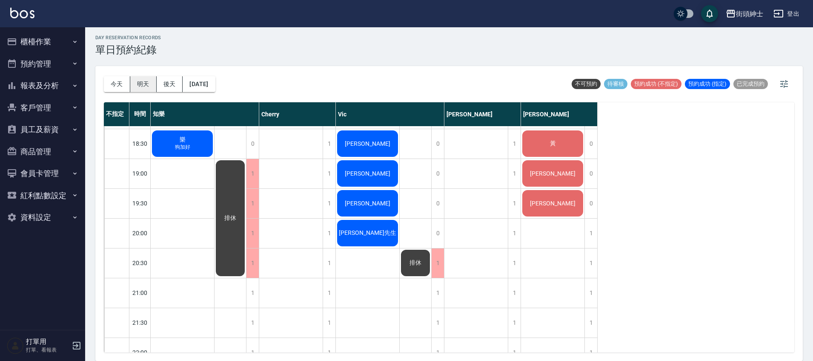
drag, startPoint x: 146, startPoint y: 92, endPoint x: 143, endPoint y: 86, distance: 7.1
click at [146, 92] on div "今天 明天 後天 2025/08/19" at bounding box center [160, 84] width 112 height 36
click at [143, 85] on button "明天" at bounding box center [143, 84] width 26 height 16
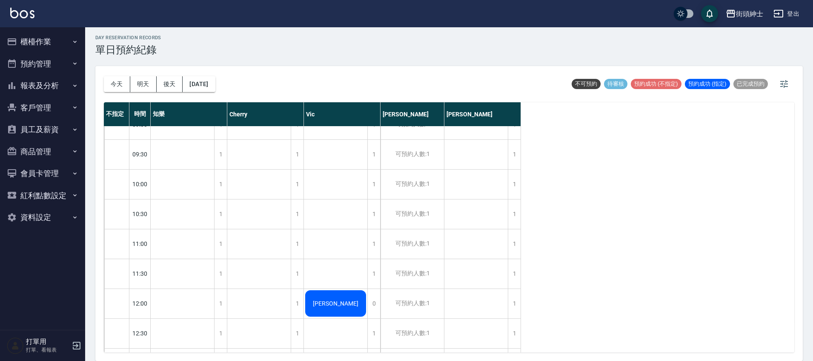
scroll to position [17, 0]
click at [116, 81] on button "今天" at bounding box center [117, 84] width 26 height 16
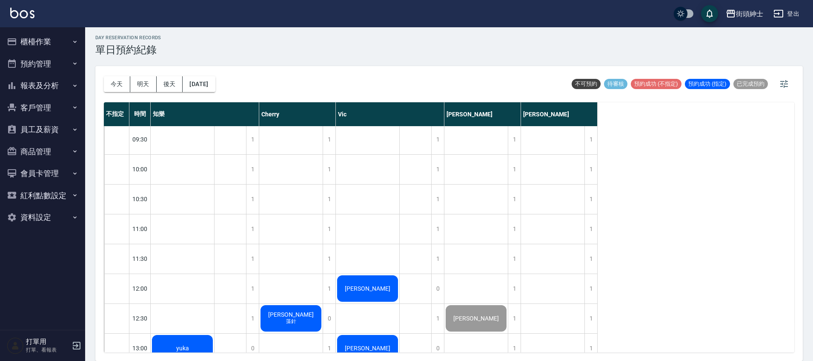
scroll to position [37, 0]
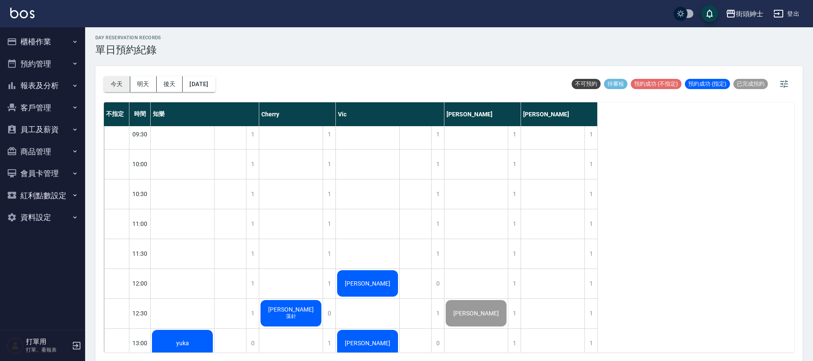
click at [111, 84] on button "今天" at bounding box center [117, 84] width 26 height 16
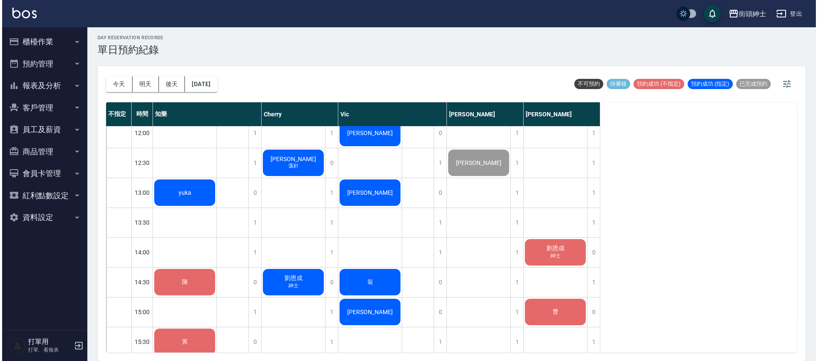
scroll to position [152, 0]
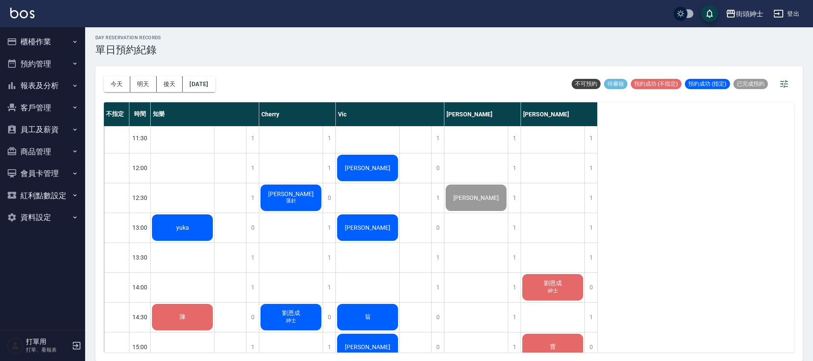
click at [191, 224] on span "[PERSON_NAME]" at bounding box center [183, 227] width 16 height 7
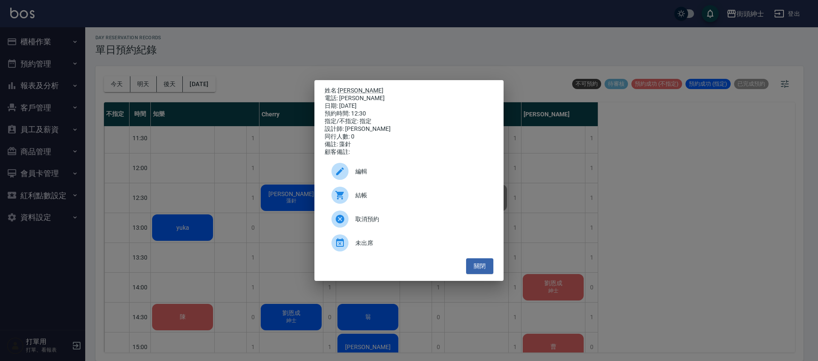
click at [380, 200] on span "結帳" at bounding box center [420, 195] width 131 height 9
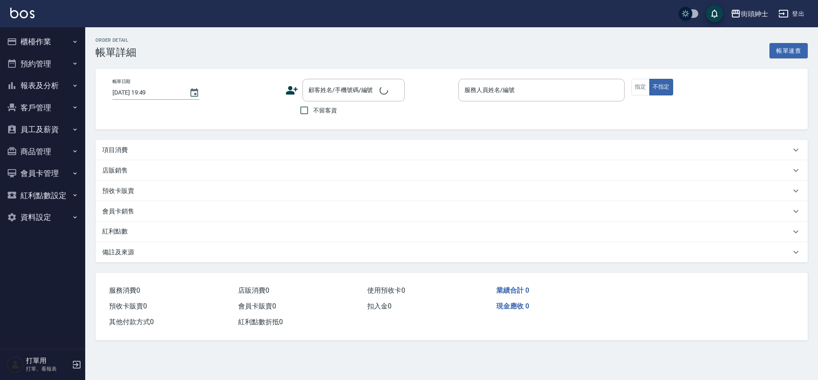
drag, startPoint x: 0, startPoint y: 0, endPoint x: 120, endPoint y: 144, distance: 187.5
click at [120, 144] on div "項目消費" at bounding box center [451, 150] width 712 height 20
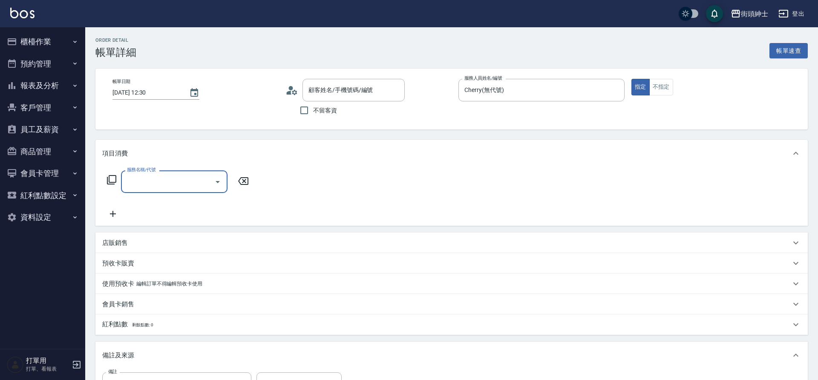
type input "[DATE] 12:30"
type input "Cherry(無代號)"
type input "藻針"
type input "[PERSON_NAME]/[PERSON_NAME]/null"
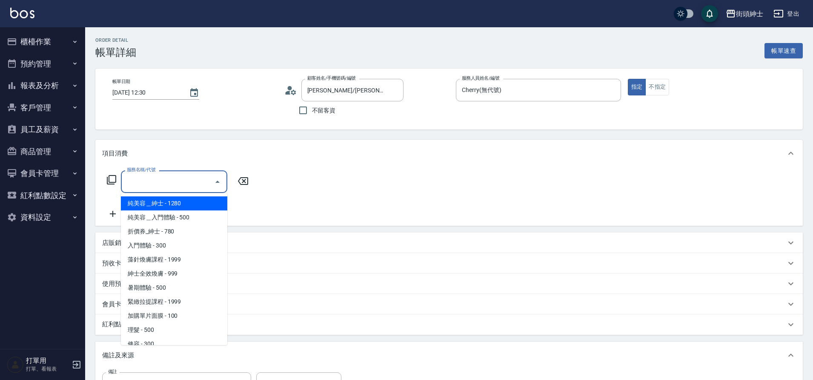
click at [158, 176] on input "服務名稱/代號" at bounding box center [168, 181] width 86 height 15
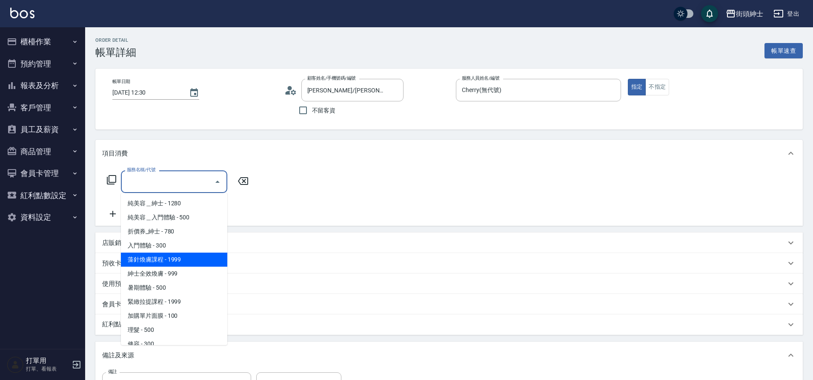
drag, startPoint x: 120, startPoint y: 144, endPoint x: 167, endPoint y: 261, distance: 125.4
click at [167, 261] on span "藻針煥膚課程 - 1999" at bounding box center [174, 260] width 106 height 14
type input "藻針煥膚課程"
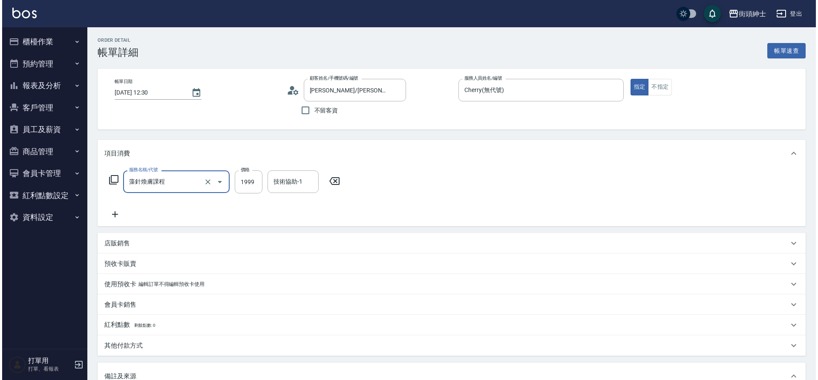
scroll to position [145, 0]
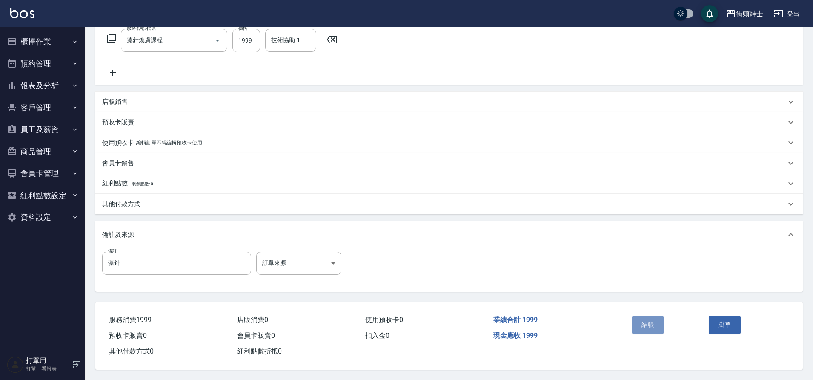
click at [654, 324] on button "結帳" at bounding box center [648, 325] width 32 height 18
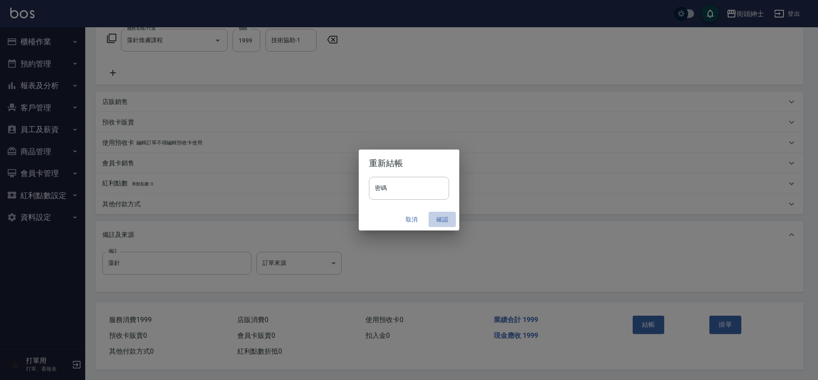
click at [438, 219] on button "確認" at bounding box center [441, 220] width 27 height 16
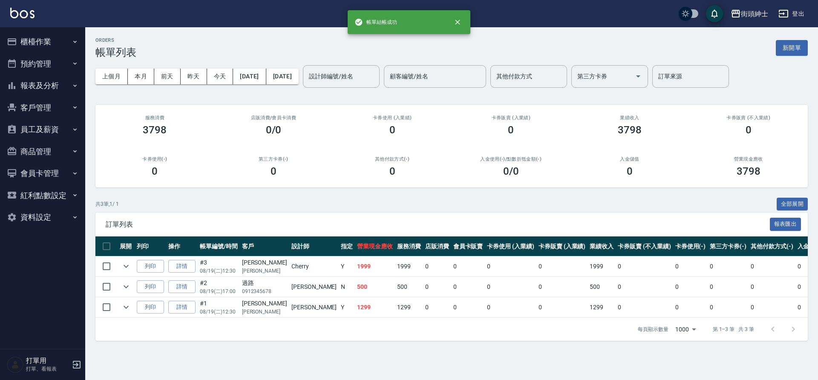
click at [37, 61] on button "預約管理" at bounding box center [42, 64] width 78 height 22
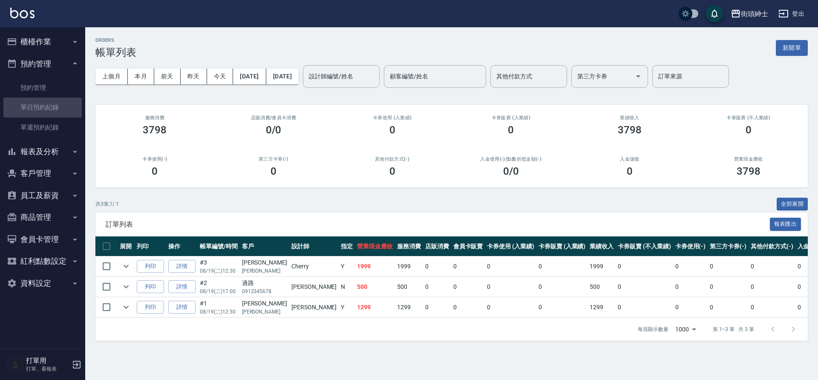
click at [50, 109] on link "單日預約紀錄" at bounding box center [42, 108] width 78 height 20
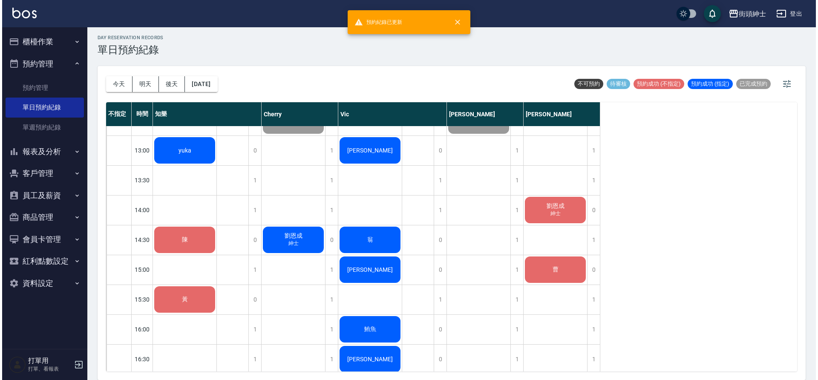
scroll to position [230, 0]
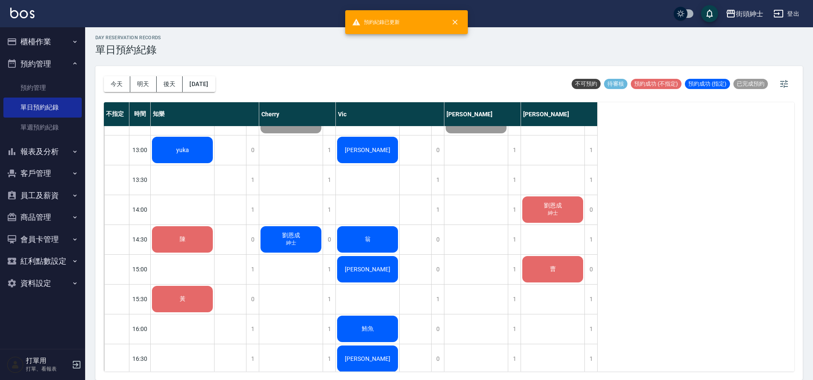
drag, startPoint x: 167, startPoint y: 261, endPoint x: 290, endPoint y: 248, distance: 124.6
click at [214, 164] on div "劉恩成 紳士" at bounding box center [182, 149] width 63 height 29
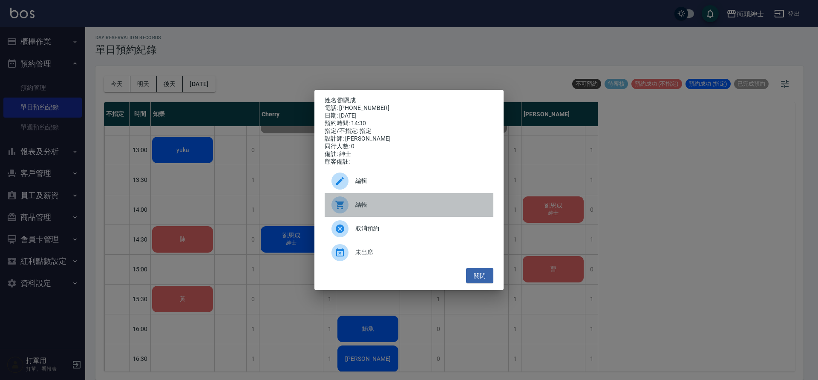
click at [446, 204] on div "結帳" at bounding box center [409, 205] width 169 height 24
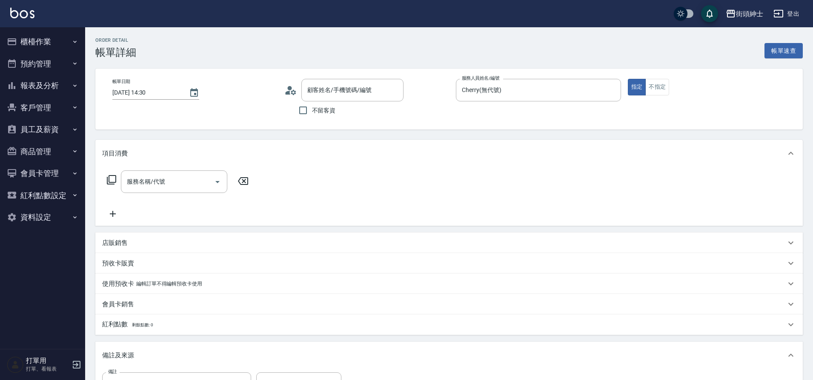
click at [156, 186] on input "服務名稱/代號" at bounding box center [168, 181] width 86 height 15
type input "劉恩成/0976199632/null"
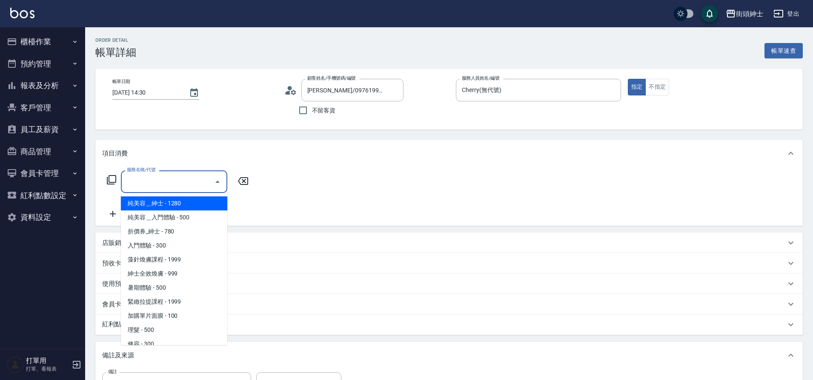
click at [173, 273] on span "紳士全效煥膚 - 999" at bounding box center [174, 274] width 106 height 14
type input "紳士全效煥膚"
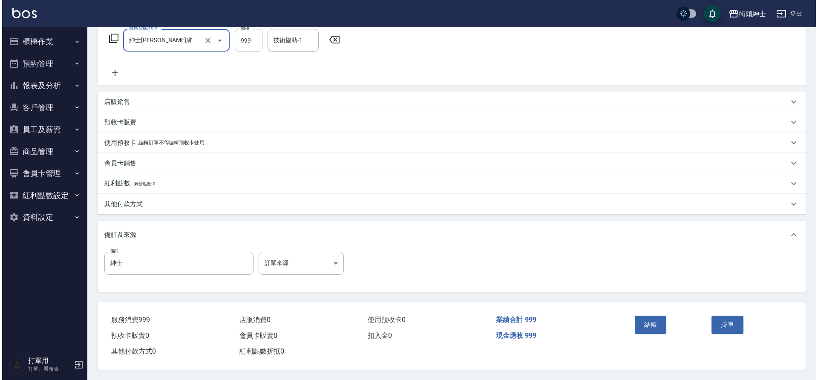
scroll to position [145, 0]
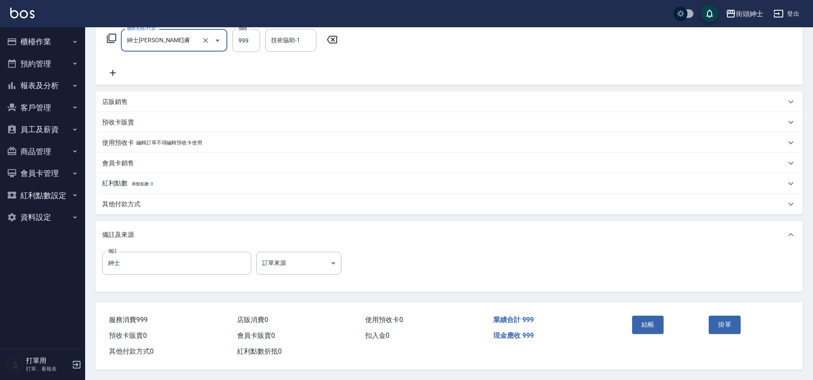
click at [659, 324] on button "結帳" at bounding box center [648, 325] width 32 height 18
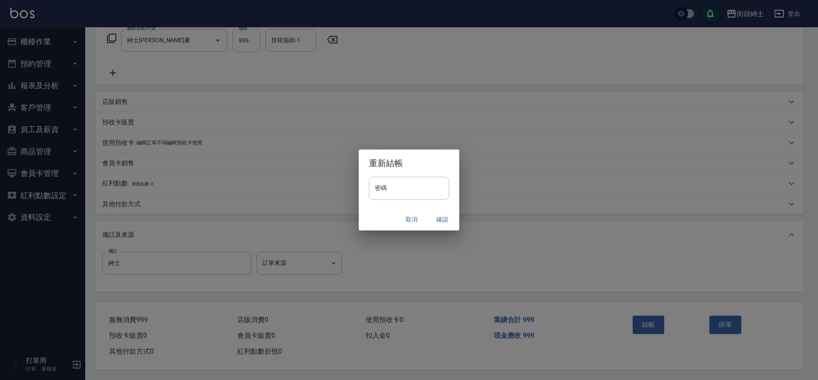
drag, startPoint x: 0, startPoint y: 0, endPoint x: 441, endPoint y: 216, distance: 490.9
click at [441, 216] on button "確認" at bounding box center [441, 220] width 27 height 16
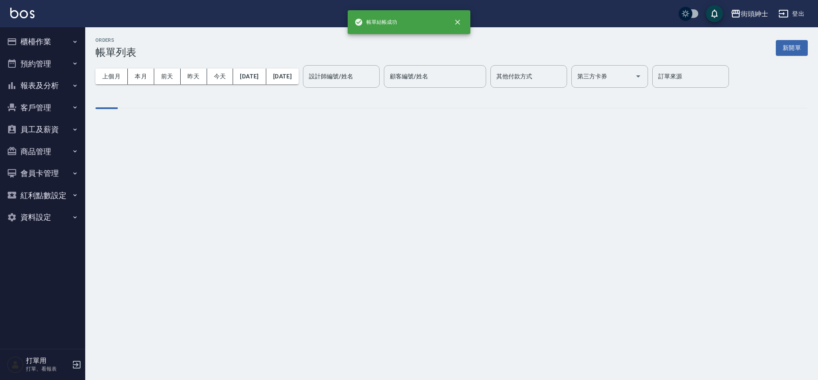
click at [40, 65] on button "預約管理" at bounding box center [42, 64] width 78 height 22
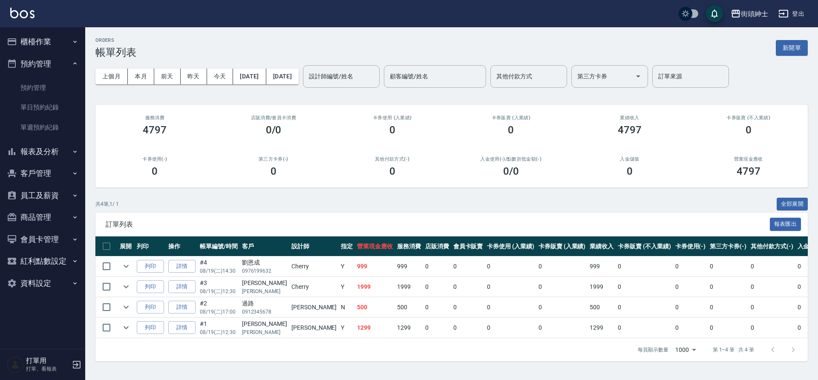
click at [51, 104] on link "單日預約紀錄" at bounding box center [42, 108] width 78 height 20
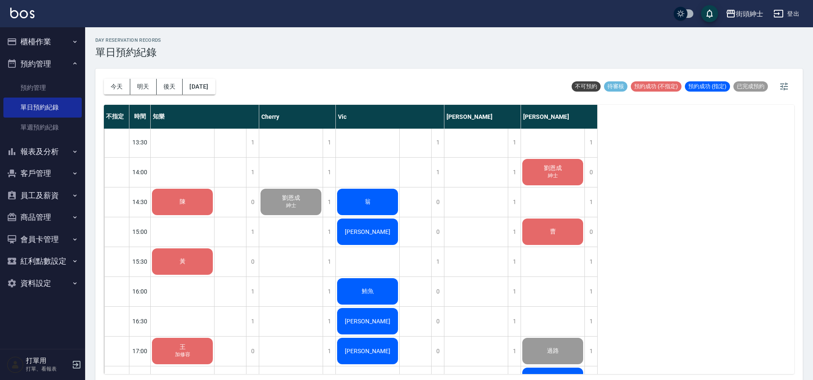
scroll to position [181, 0]
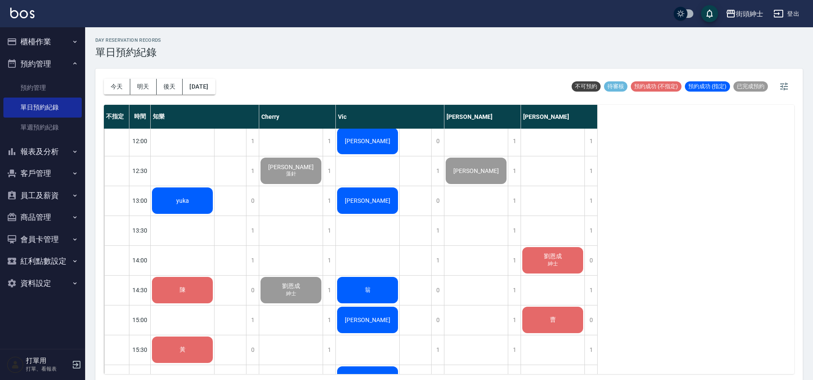
click at [204, 205] on div "yuka" at bounding box center [182, 200] width 63 height 29
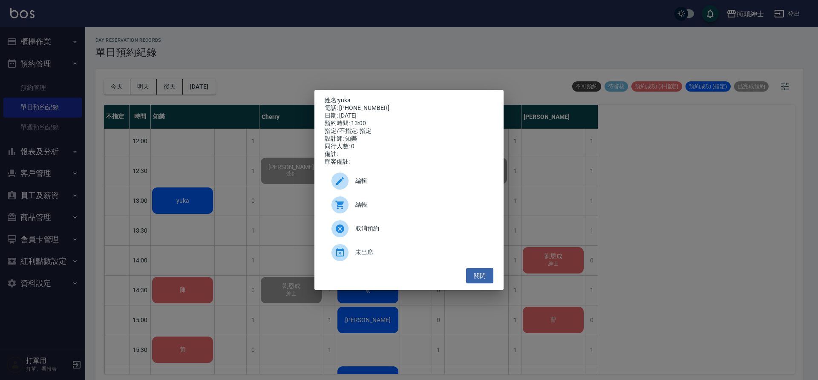
click at [388, 204] on span "結帳" at bounding box center [420, 204] width 131 height 9
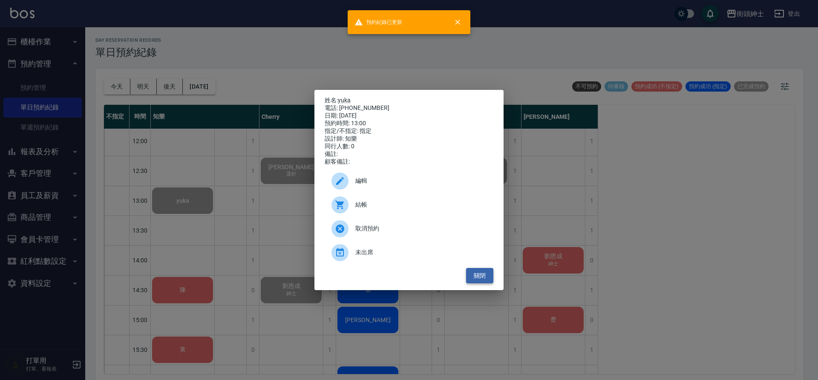
click at [477, 283] on button "關閉" at bounding box center [479, 276] width 27 height 16
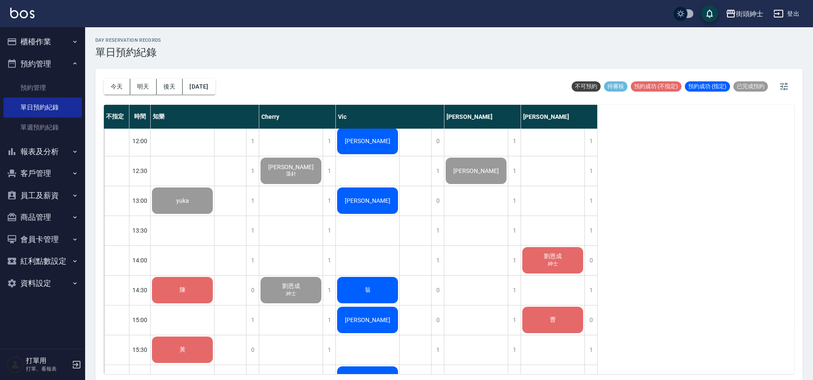
click at [196, 215] on div "陳" at bounding box center [182, 200] width 63 height 29
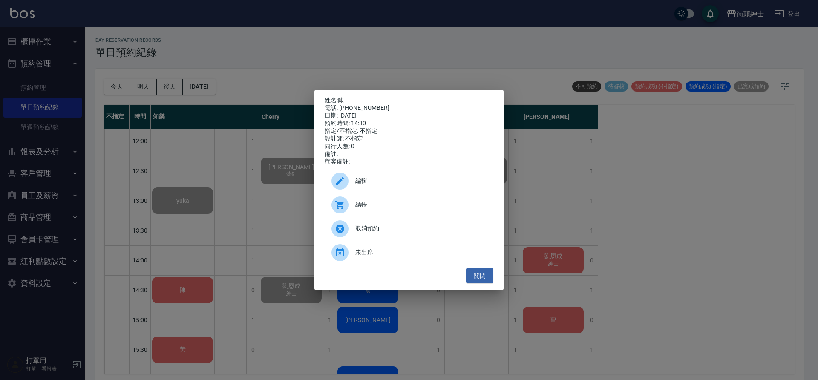
click at [368, 209] on span "結帳" at bounding box center [420, 204] width 131 height 9
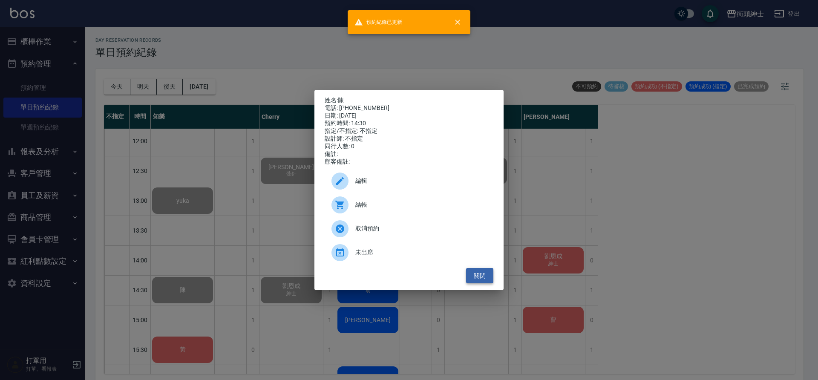
click at [491, 279] on button "關閉" at bounding box center [479, 276] width 27 height 16
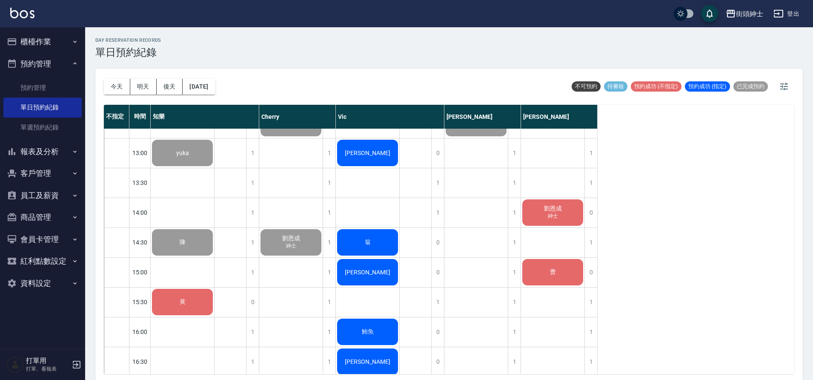
scroll to position [260, 0]
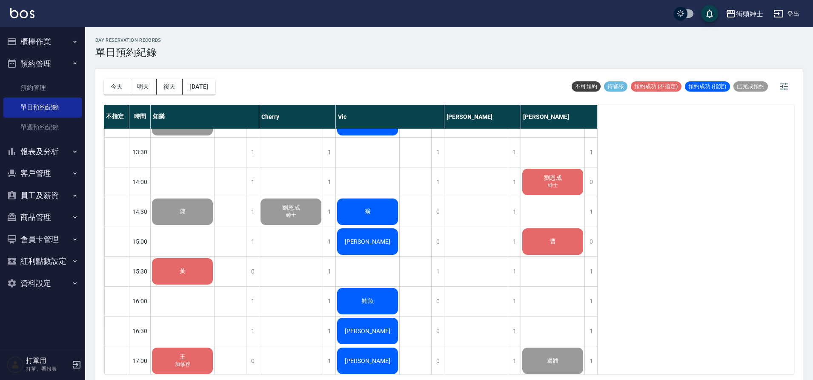
click at [185, 126] on span "黃" at bounding box center [183, 122] width 16 height 7
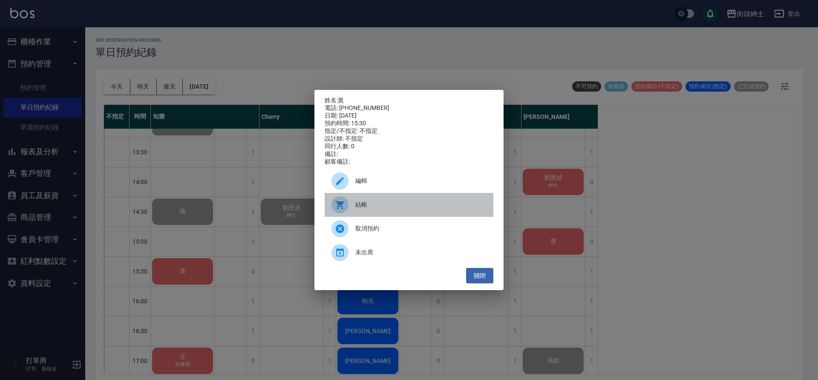
click at [363, 200] on div "結帳" at bounding box center [409, 205] width 169 height 24
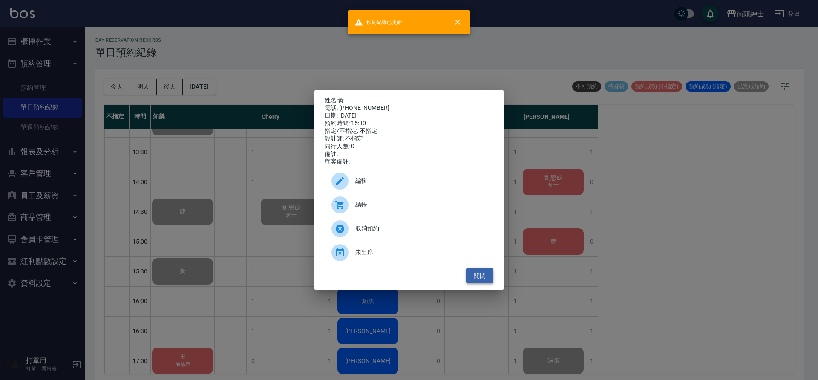
click at [475, 273] on button "關閉" at bounding box center [479, 276] width 27 height 16
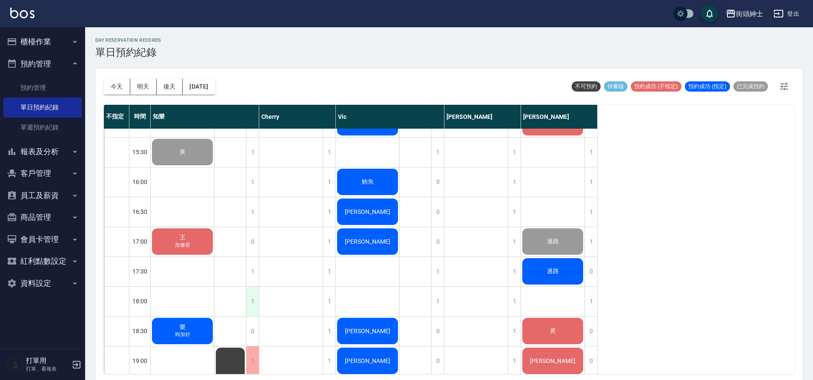
scroll to position [418, 0]
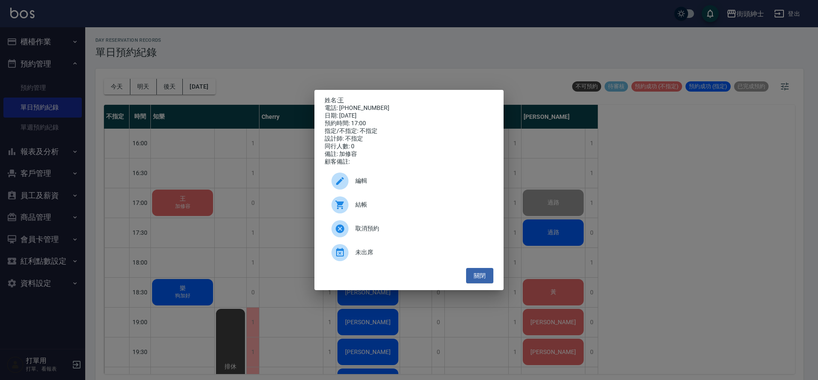
click at [401, 203] on div "結帳" at bounding box center [409, 205] width 169 height 24
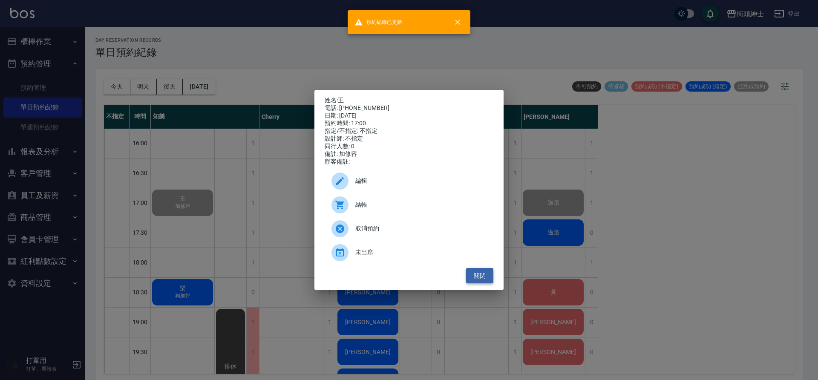
click at [474, 284] on button "關閉" at bounding box center [479, 276] width 27 height 16
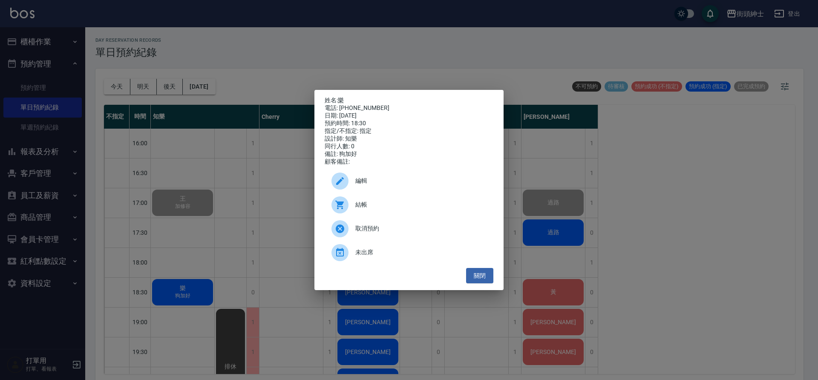
click at [371, 206] on span "結帳" at bounding box center [420, 204] width 131 height 9
click at [474, 277] on button "關閉" at bounding box center [479, 276] width 27 height 16
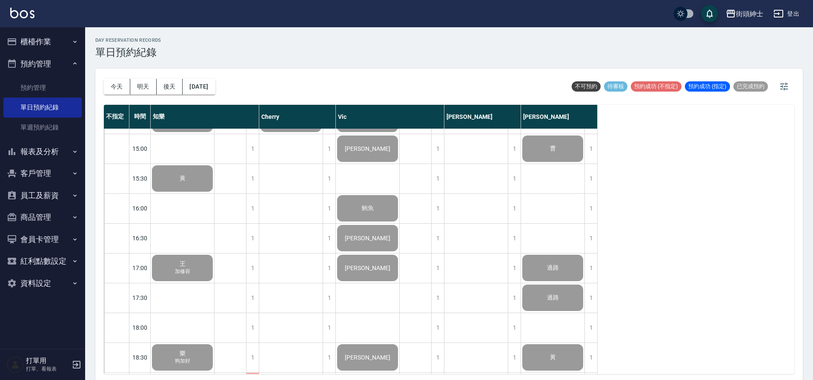
scroll to position [342, 0]
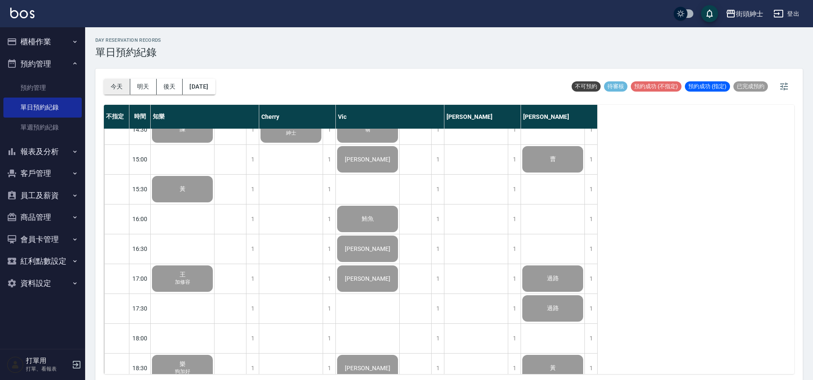
click at [125, 83] on button "今天" at bounding box center [117, 87] width 26 height 16
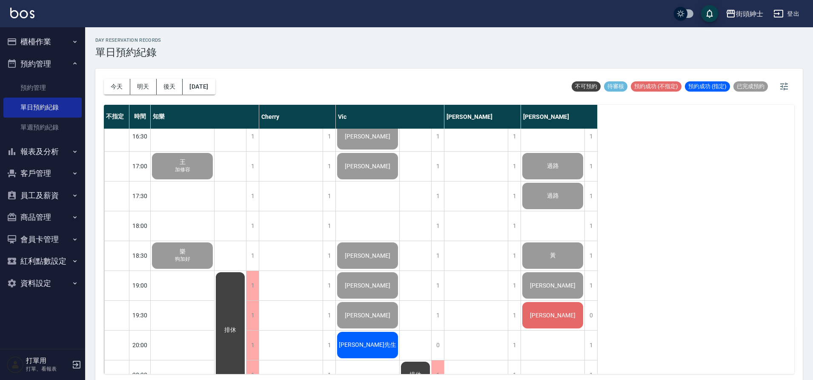
scroll to position [455, 0]
click at [145, 89] on button "明天" at bounding box center [143, 87] width 26 height 16
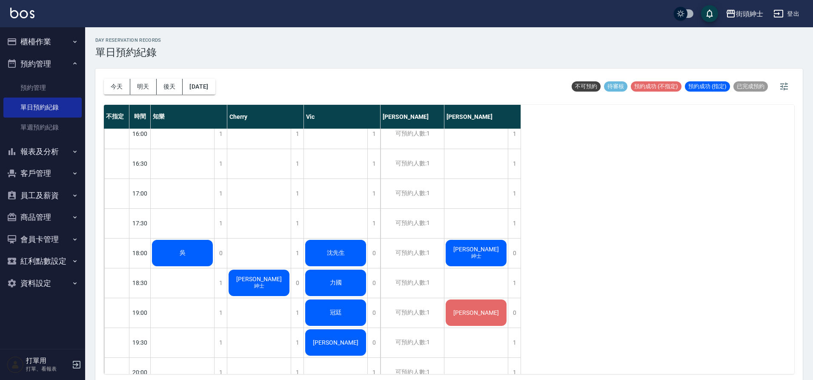
scroll to position [427, 0]
click at [117, 86] on button "今天" at bounding box center [117, 87] width 26 height 16
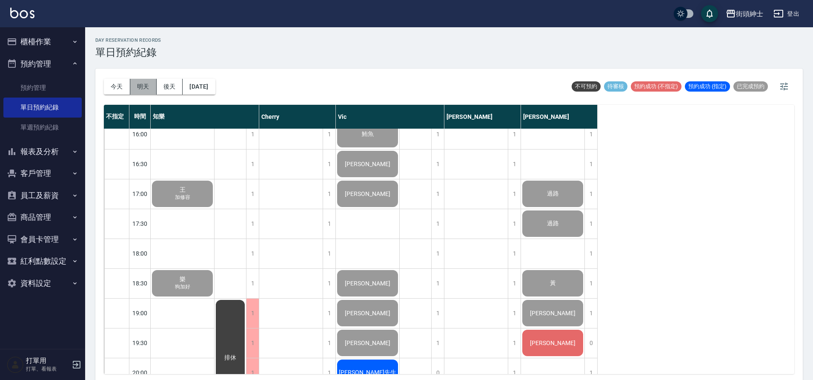
click at [147, 83] on button "明天" at bounding box center [143, 87] width 26 height 16
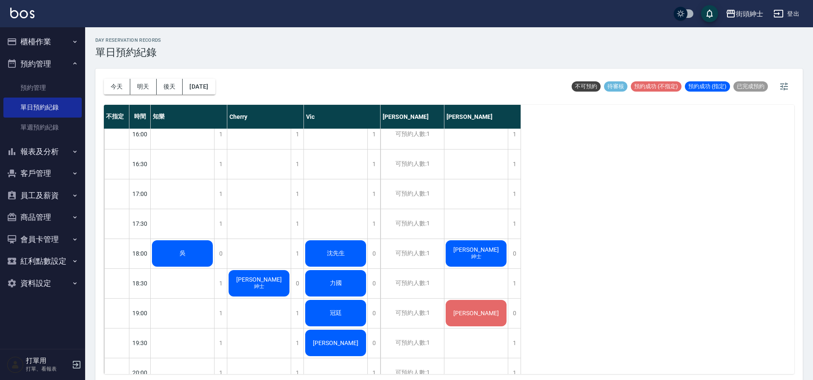
click at [214, 239] on div "曾逸祐 紳士" at bounding box center [182, 253] width 63 height 29
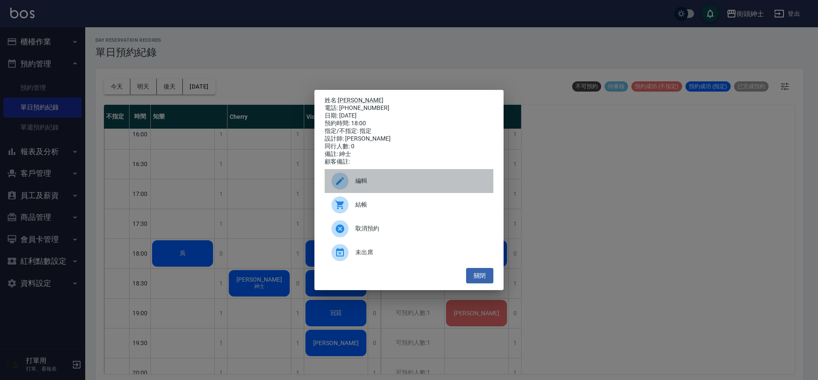
click at [360, 185] on span "編輯" at bounding box center [420, 180] width 131 height 9
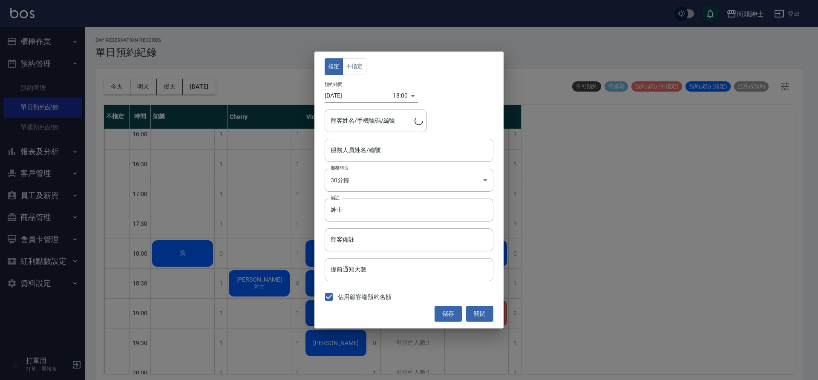
type input "eric(無代號)"
type input "曾逸祐/0908169203"
click at [360, 66] on button "不指定" at bounding box center [354, 66] width 24 height 17
click at [448, 316] on button "儲存" at bounding box center [447, 314] width 27 height 16
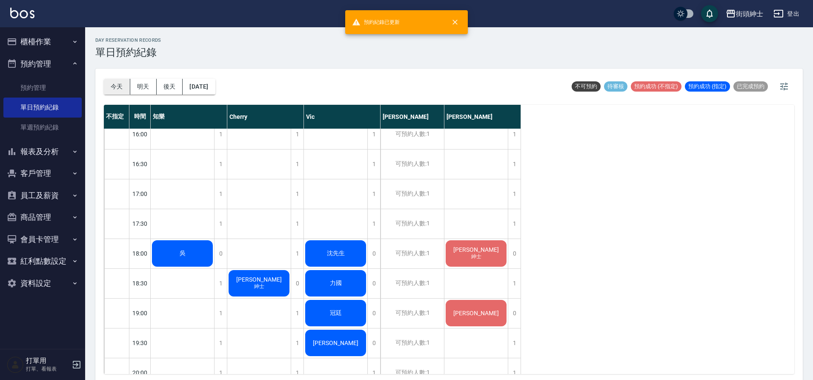
click at [113, 83] on button "今天" at bounding box center [117, 87] width 26 height 16
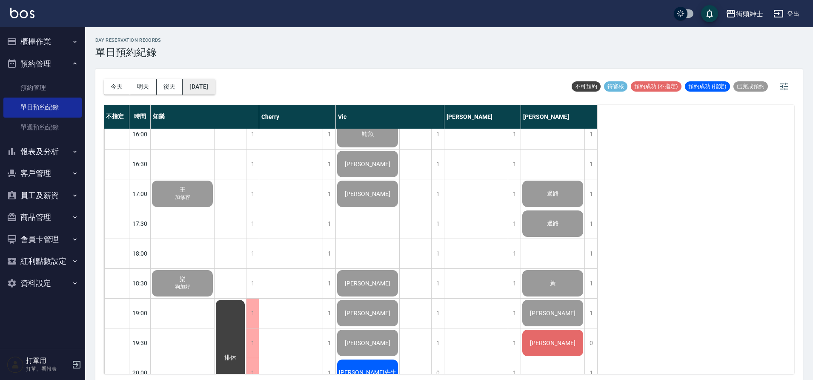
click at [210, 80] on button "[DATE]" at bounding box center [199, 87] width 32 height 16
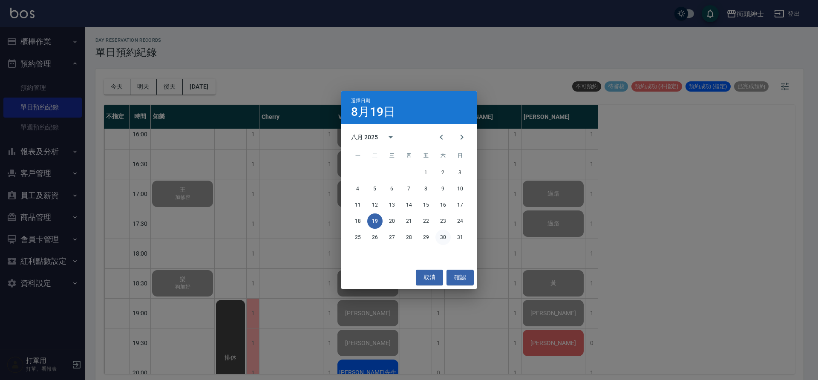
click at [440, 233] on button "30" at bounding box center [442, 237] width 15 height 15
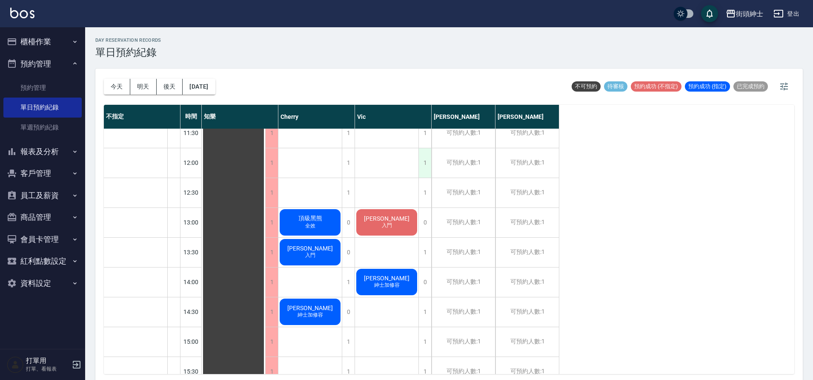
scroll to position [92, 0]
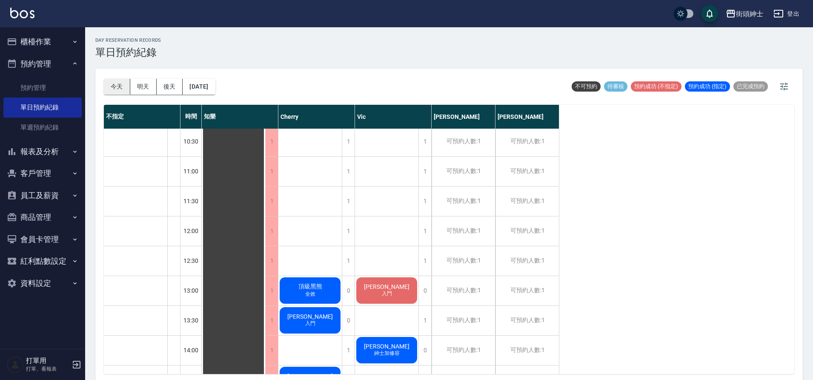
click at [126, 88] on button "今天" at bounding box center [117, 87] width 26 height 16
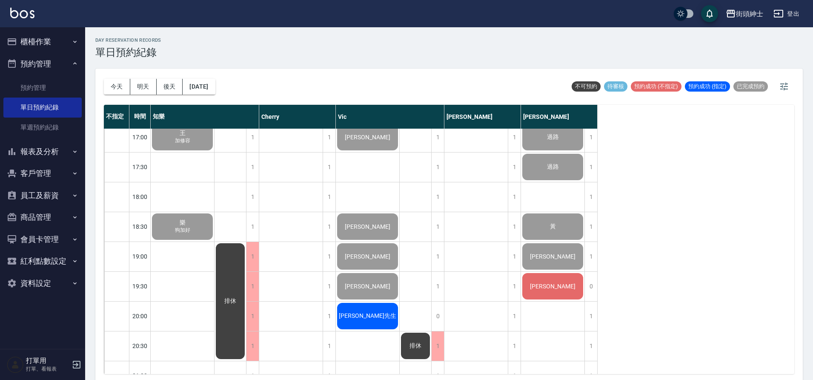
scroll to position [485, 0]
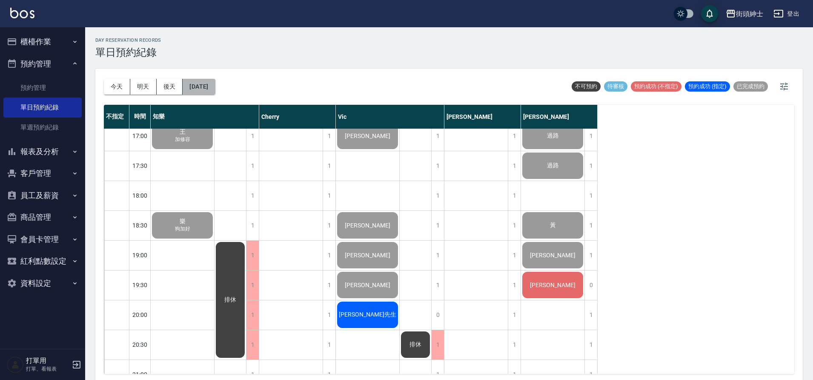
click at [215, 92] on button "[DATE]" at bounding box center [199, 87] width 32 height 16
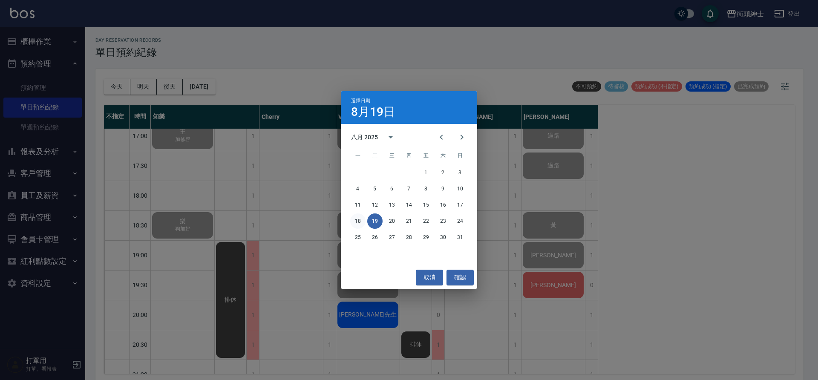
click at [357, 221] on button "18" at bounding box center [357, 220] width 15 height 15
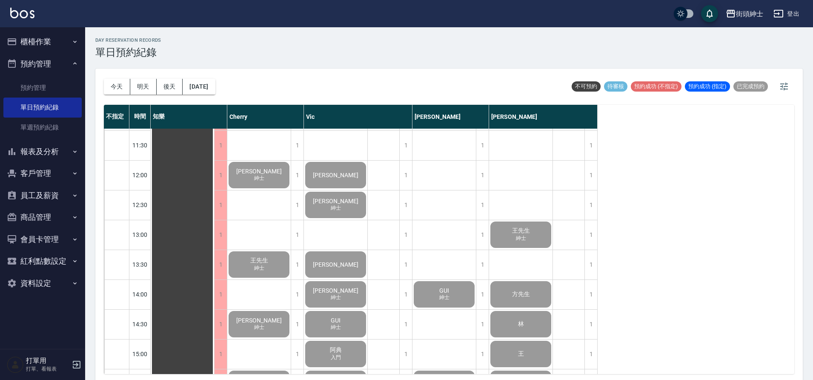
scroll to position [109, 0]
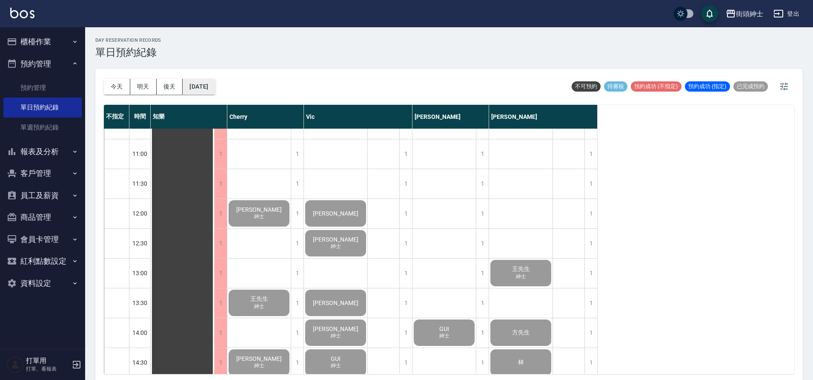
click at [215, 91] on button "2025/08/18" at bounding box center [199, 87] width 32 height 16
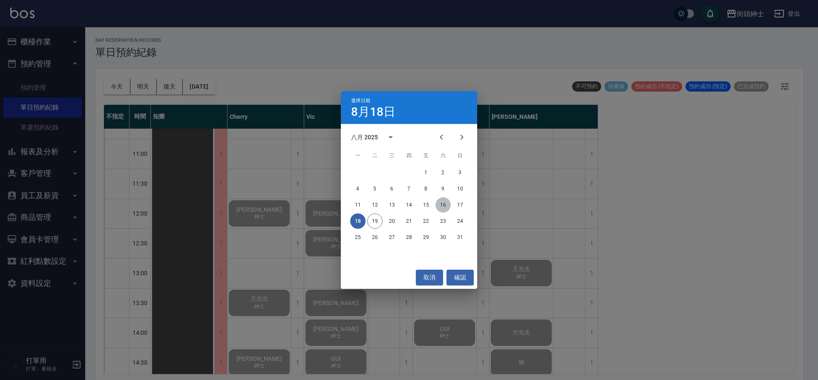
click at [444, 205] on button "16" at bounding box center [442, 204] width 15 height 15
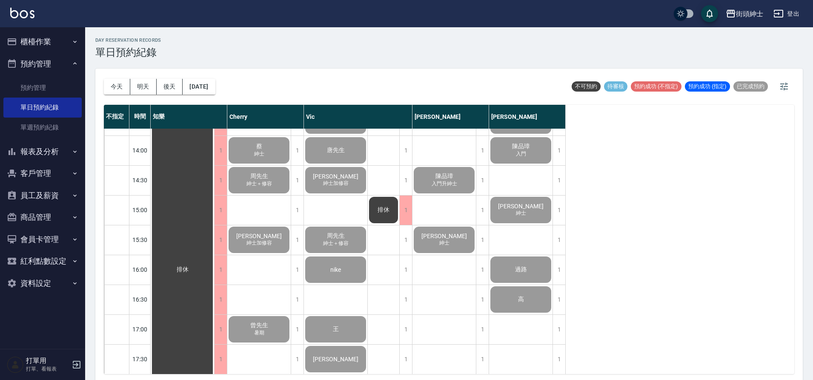
scroll to position [285, 0]
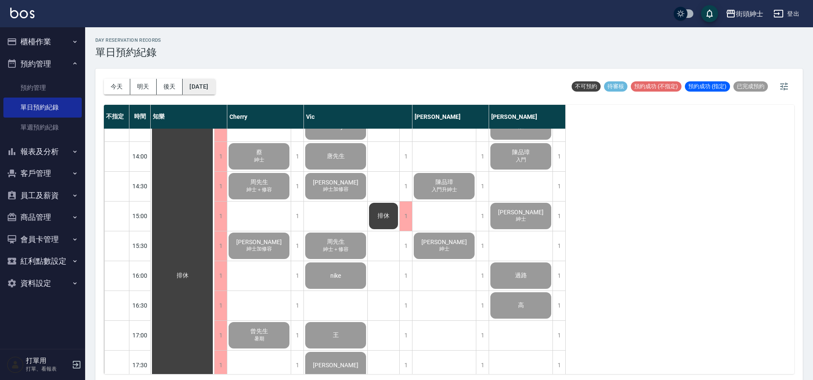
click at [215, 85] on button "2025/08/16" at bounding box center [199, 87] width 32 height 16
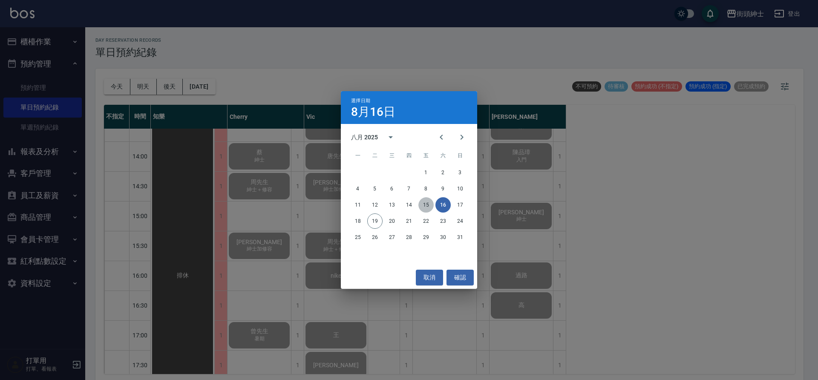
click at [428, 206] on button "15" at bounding box center [425, 204] width 15 height 15
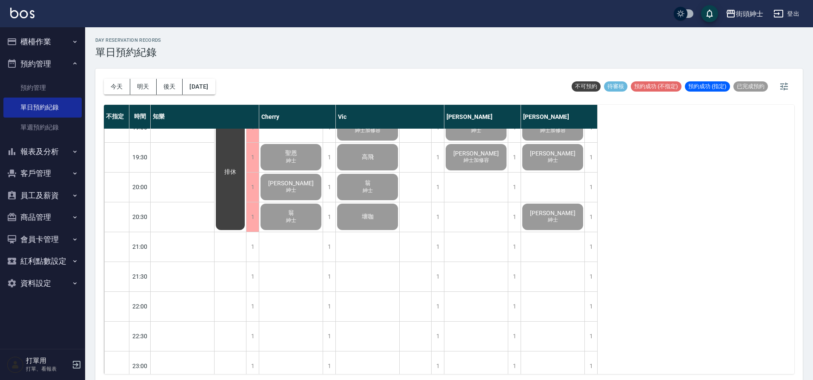
scroll to position [534, 0]
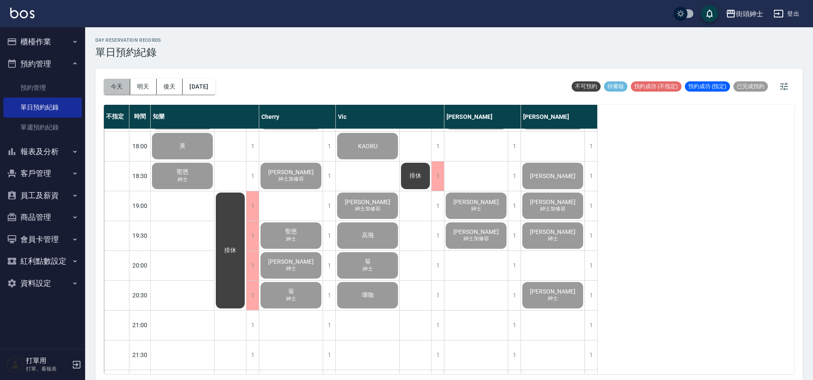
click at [121, 90] on button "今天" at bounding box center [117, 87] width 26 height 16
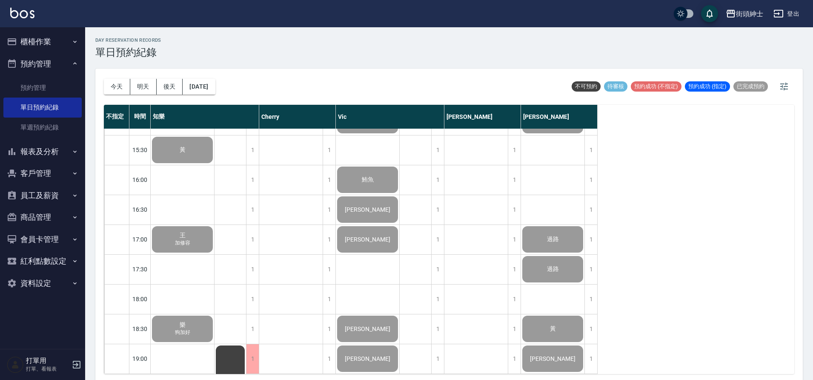
scroll to position [388, 0]
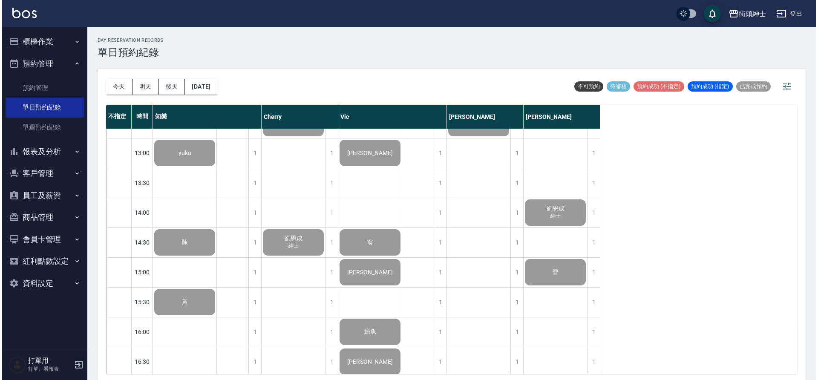
scroll to position [506, 0]
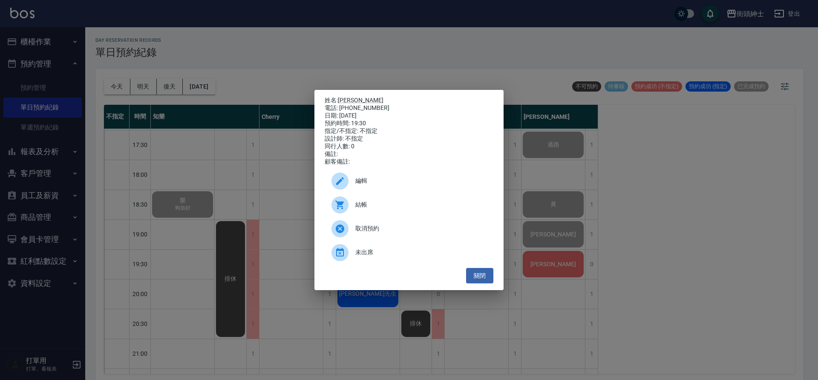
click at [387, 201] on div "結帳" at bounding box center [409, 205] width 169 height 24
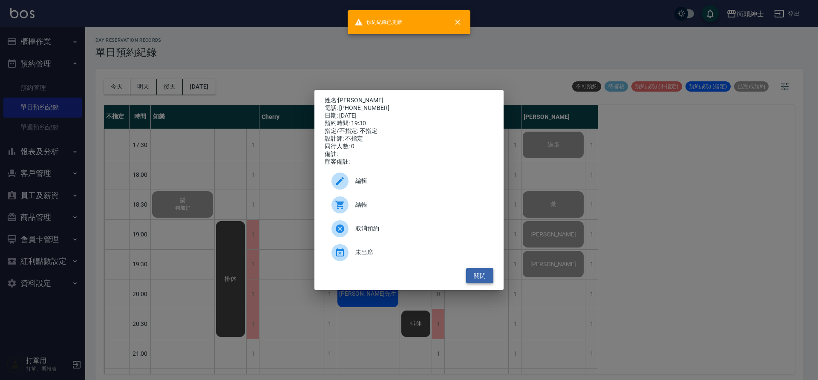
click at [480, 282] on button "關閉" at bounding box center [479, 276] width 27 height 16
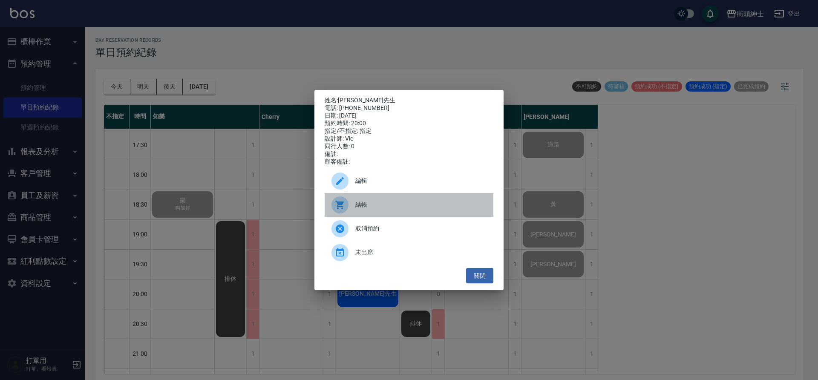
click at [418, 207] on span "結帳" at bounding box center [420, 204] width 131 height 9
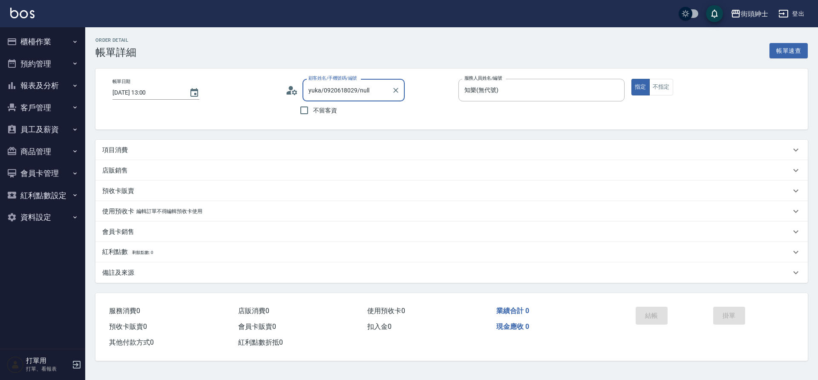
click at [144, 149] on div "項目消費" at bounding box center [446, 150] width 688 height 9
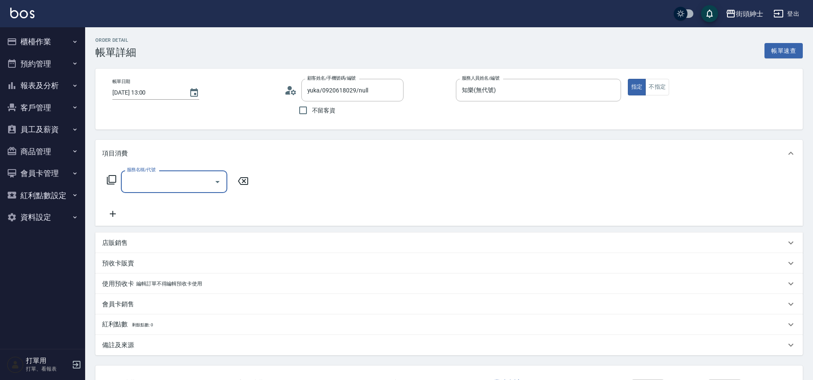
click at [167, 175] on input "服務名稱/代號" at bounding box center [168, 181] width 86 height 15
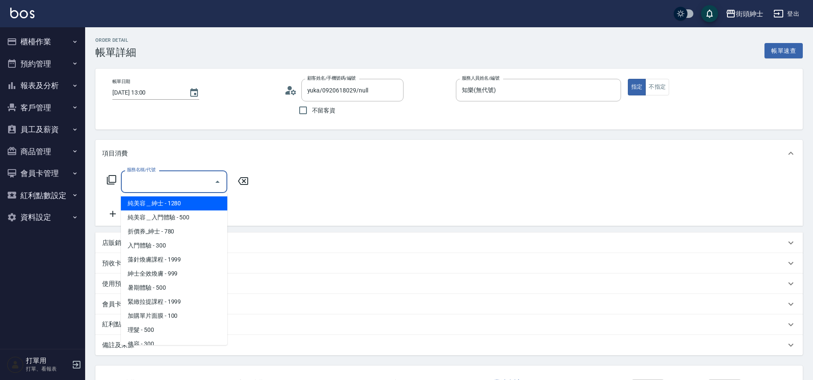
scroll to position [23, 0]
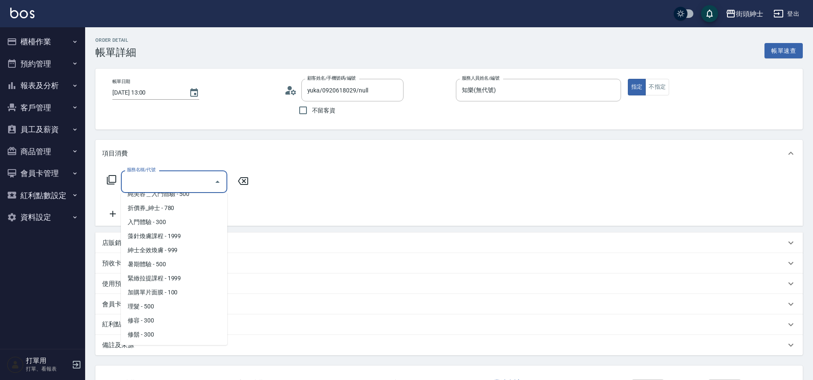
click at [156, 305] on span "理髮 - 500" at bounding box center [174, 306] width 106 height 14
type input "理髮(A02)"
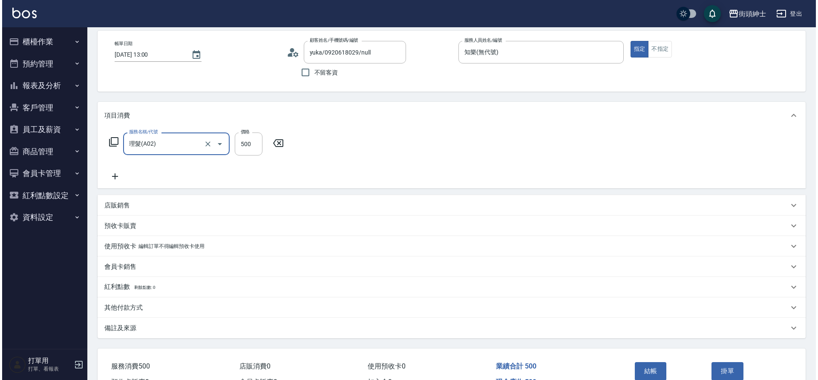
scroll to position [88, 0]
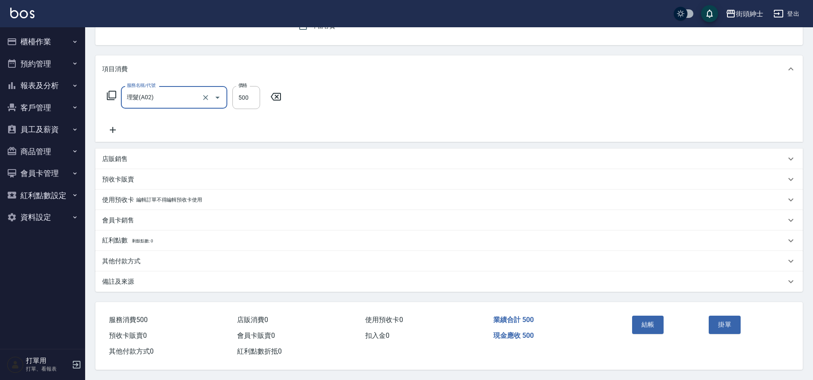
click at [641, 319] on button "結帳" at bounding box center [648, 325] width 32 height 18
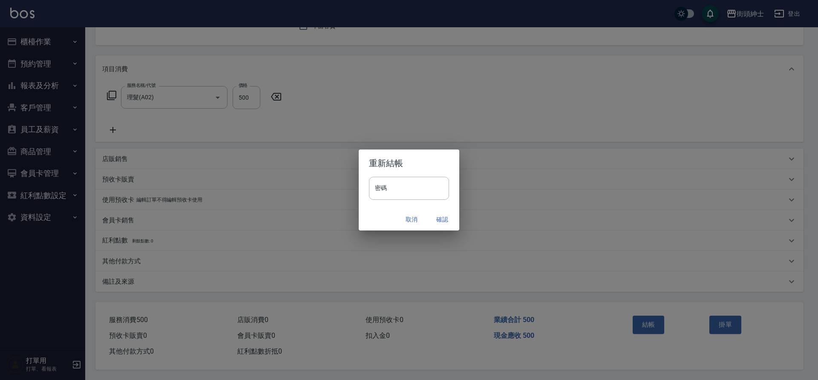
drag, startPoint x: 0, startPoint y: 0, endPoint x: 438, endPoint y: 221, distance: 490.5
click at [438, 221] on button "確認" at bounding box center [441, 220] width 27 height 16
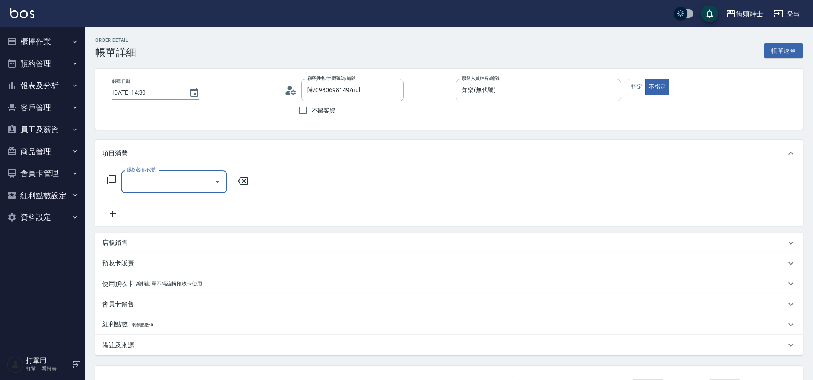
drag, startPoint x: 0, startPoint y: 0, endPoint x: 177, endPoint y: 183, distance: 254.2
click at [177, 183] on input "服務名稱/代號" at bounding box center [168, 181] width 86 height 15
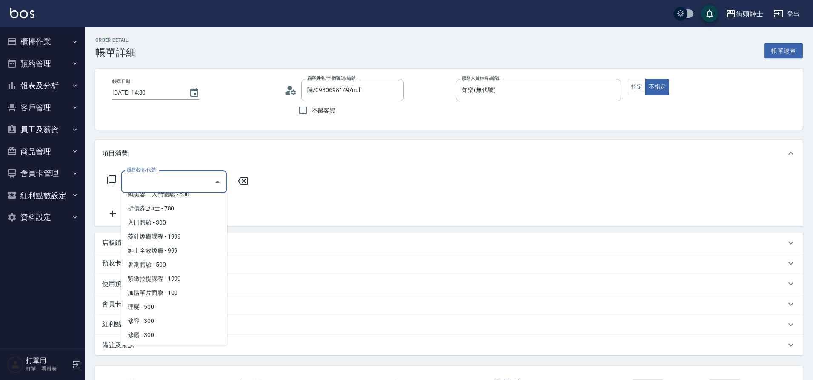
scroll to position [23, 0]
click at [154, 308] on span "理髮 - 500" at bounding box center [174, 306] width 106 height 14
type input "理髮(A02)"
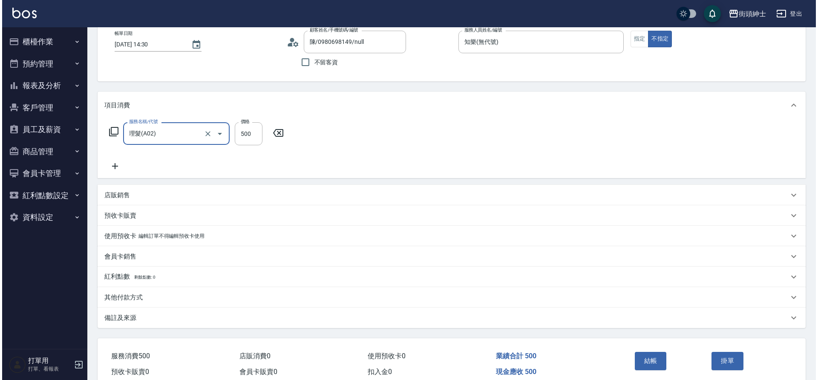
scroll to position [88, 0]
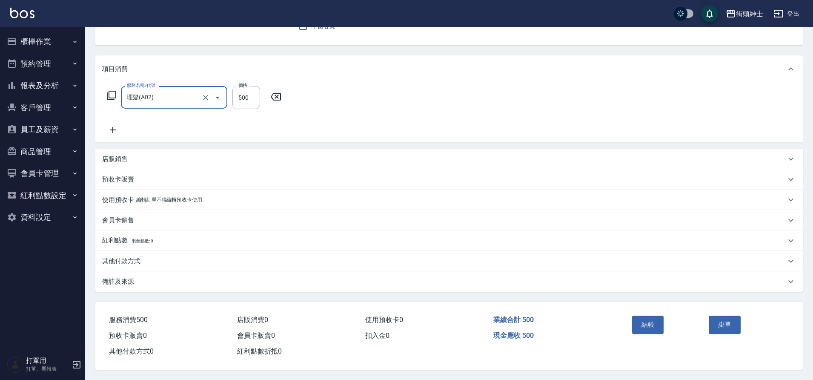
click at [644, 322] on button "結帳" at bounding box center [648, 325] width 32 height 18
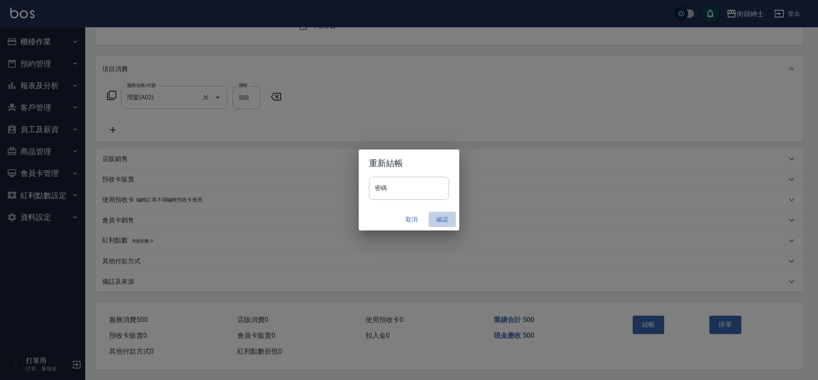
click at [436, 218] on button "確認" at bounding box center [441, 220] width 27 height 16
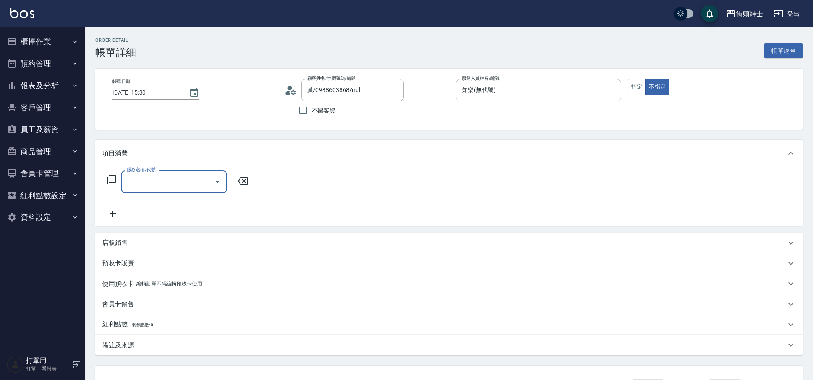
type input "黃/0988603868/null"
click at [195, 189] on input "服務名稱/代號" at bounding box center [168, 181] width 86 height 15
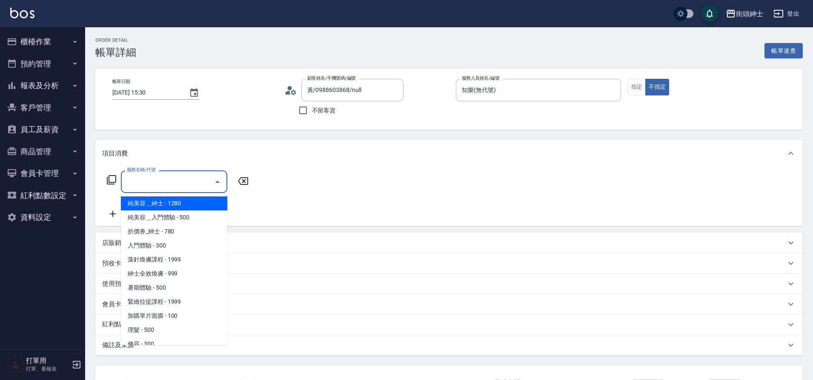
scroll to position [23, 0]
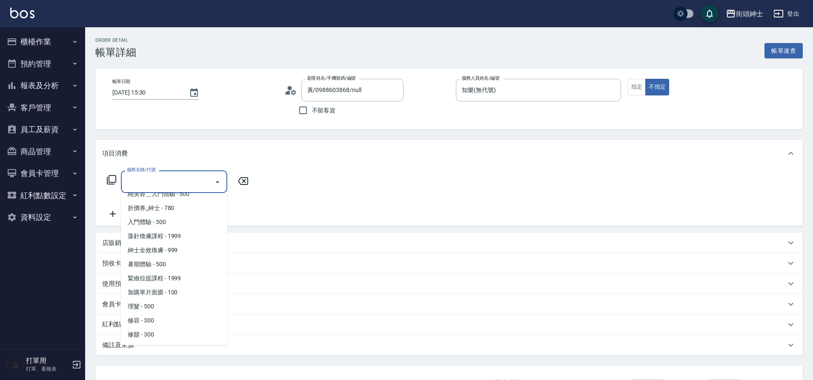
click at [167, 305] on span "理髮 - 500" at bounding box center [174, 306] width 106 height 14
type input "理髮(A02)"
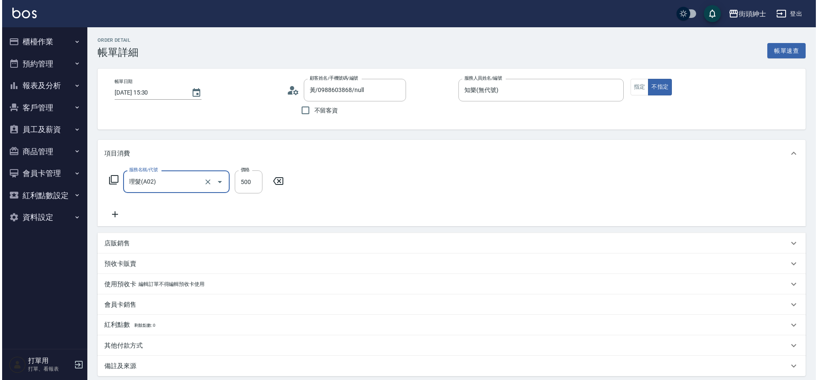
scroll to position [88, 0]
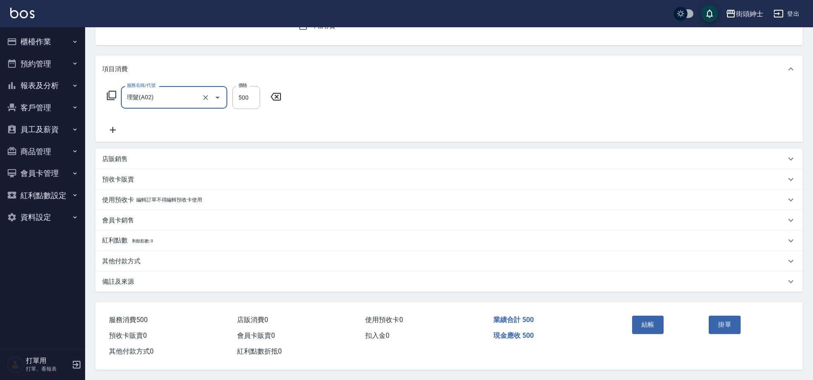
click at [647, 319] on button "結帳" at bounding box center [648, 325] width 32 height 18
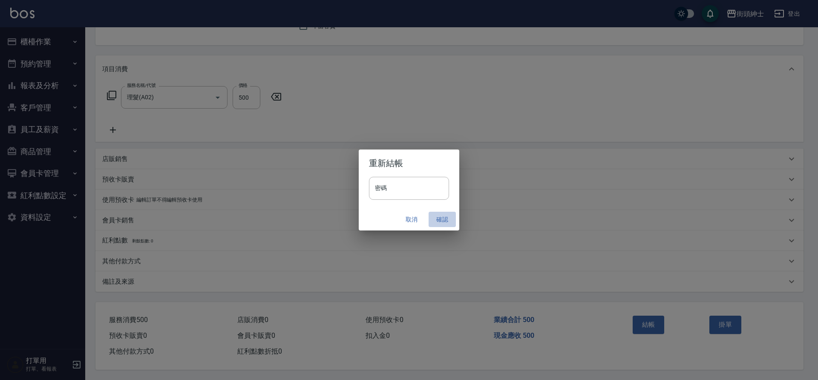
click at [441, 217] on button "確認" at bounding box center [441, 220] width 27 height 16
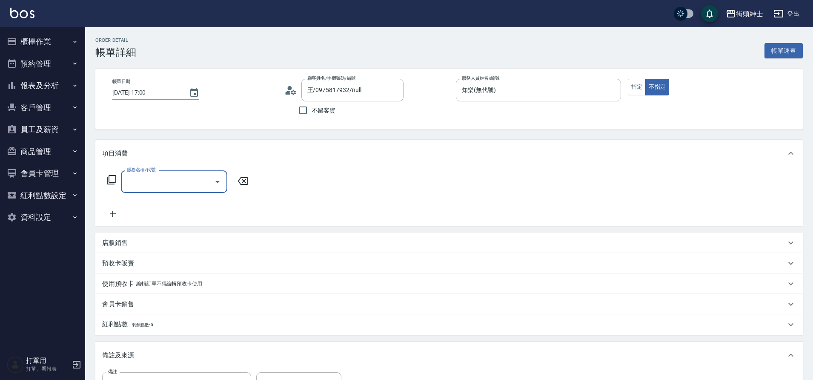
click at [194, 185] on input "服務名稱/代號" at bounding box center [168, 181] width 86 height 15
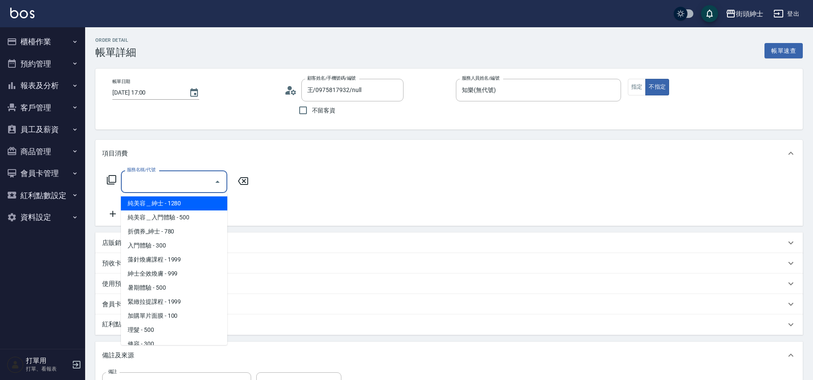
scroll to position [23, 0]
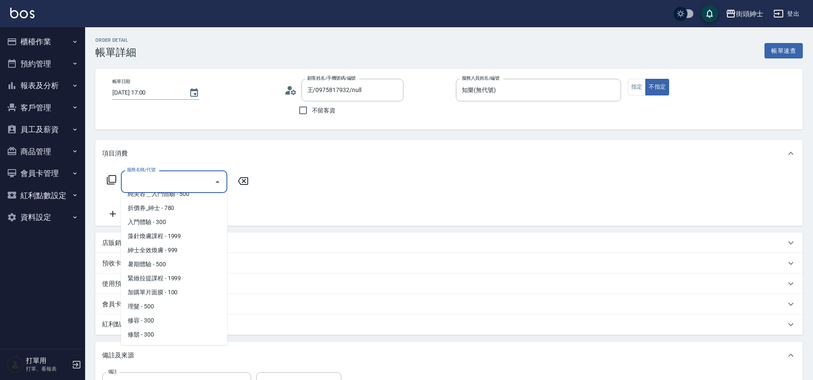
click at [152, 303] on span "理髮 - 500" at bounding box center [174, 306] width 106 height 14
type input "理髮(A02)"
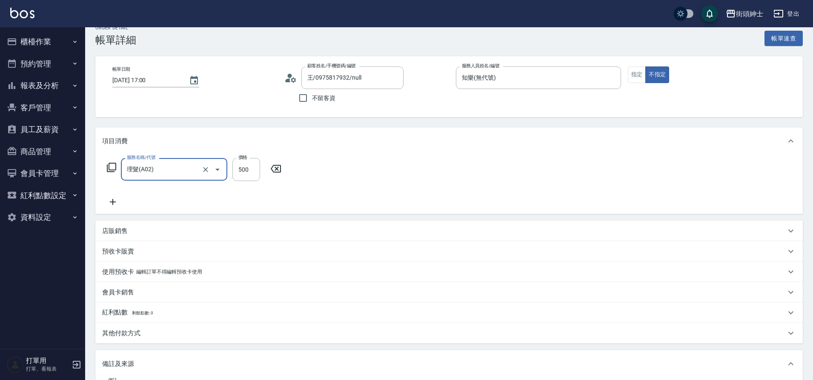
scroll to position [17, 0]
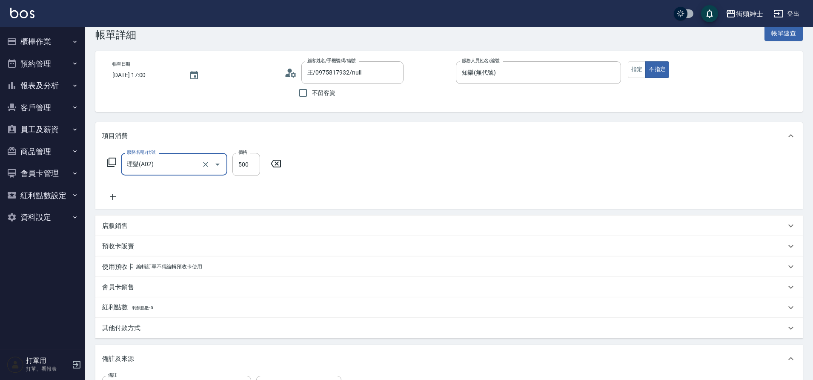
click at [113, 198] on icon at bounding box center [113, 197] width 6 height 6
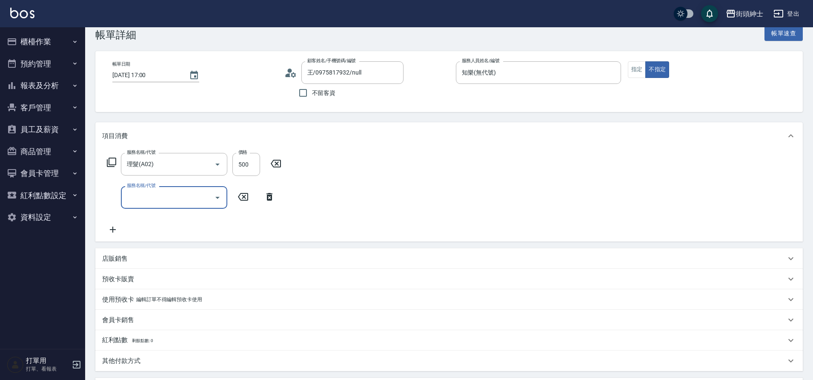
scroll to position [19, 0]
click at [146, 203] on input "服務名稱/代號" at bounding box center [168, 195] width 86 height 15
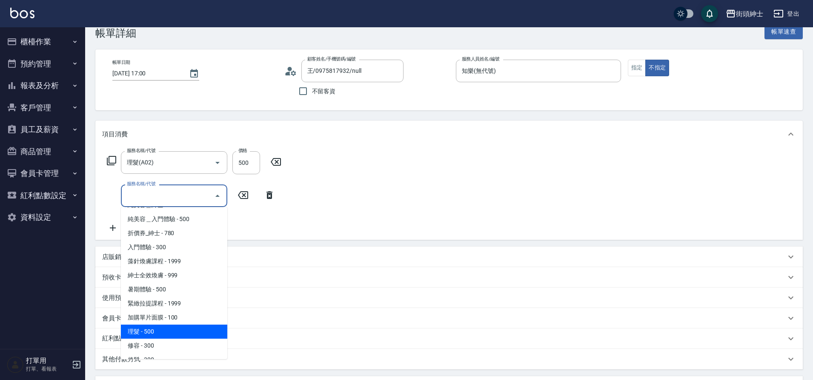
scroll to position [23, 0]
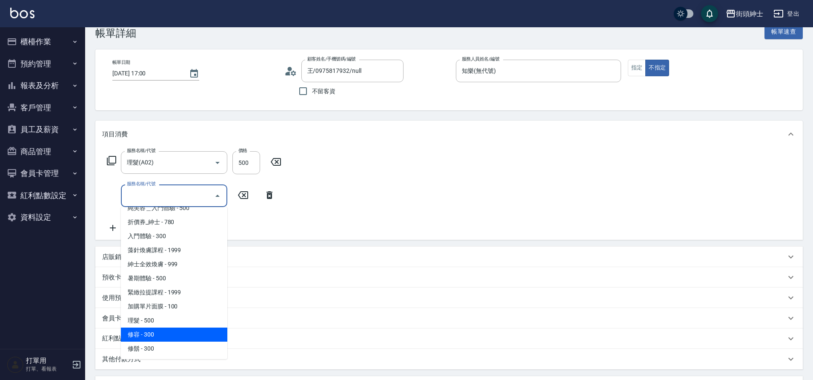
click at [159, 334] on span "修容 - 300" at bounding box center [174, 335] width 106 height 14
type input "修容(A03)"
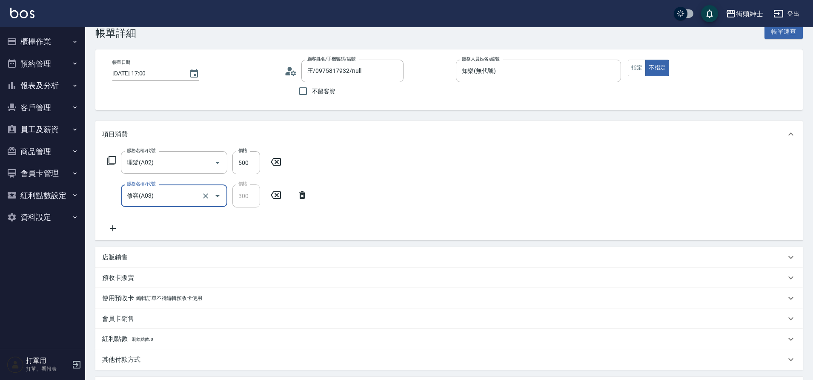
click at [112, 233] on icon at bounding box center [112, 228] width 21 height 10
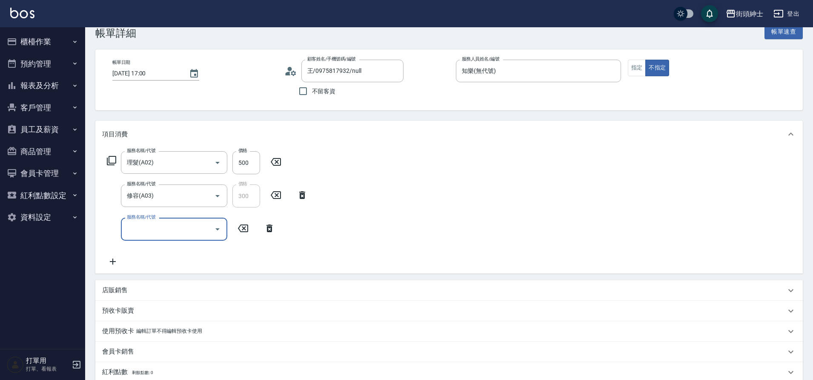
click at [140, 228] on input "服務名稱/代號" at bounding box center [168, 228] width 86 height 15
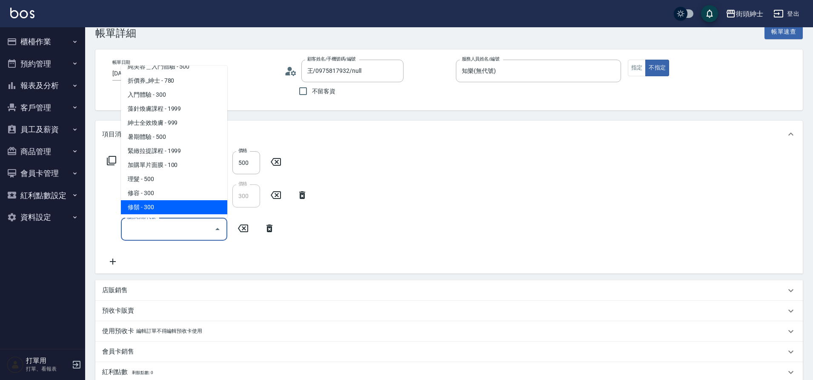
click at [151, 207] on span "修鬍 - 300" at bounding box center [174, 207] width 106 height 14
type input "修鬍(A04)"
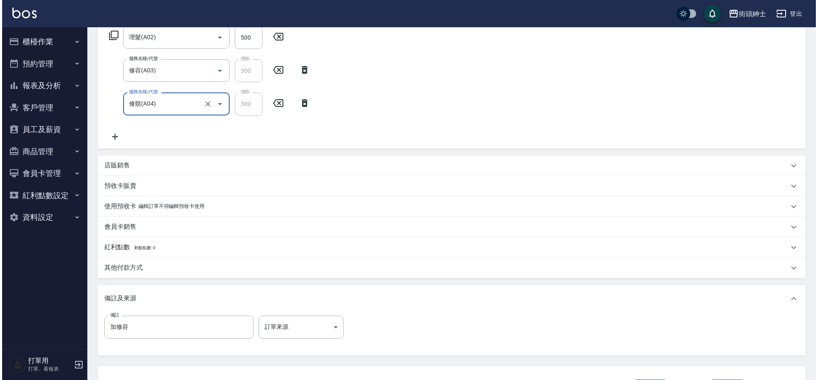
scroll to position [195, 0]
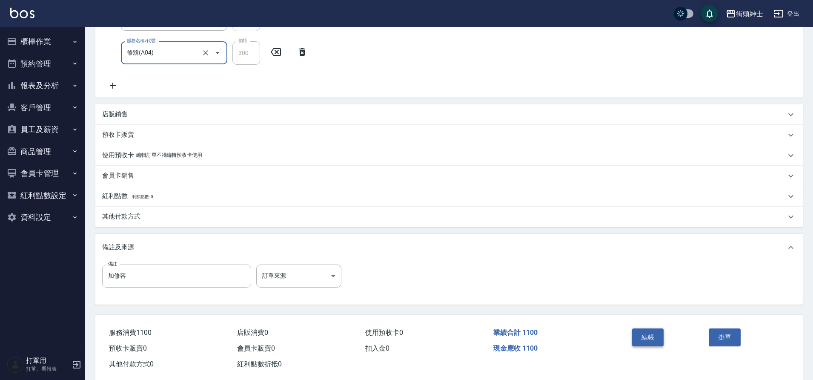
click at [649, 336] on button "結帳" at bounding box center [648, 337] width 32 height 18
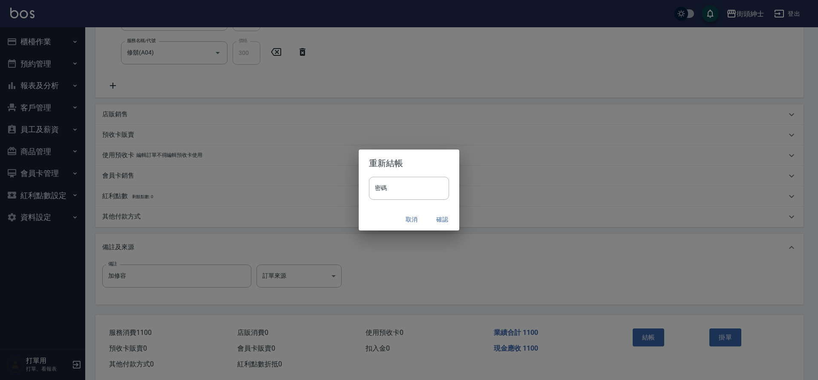
click at [434, 221] on button "確認" at bounding box center [441, 220] width 27 height 16
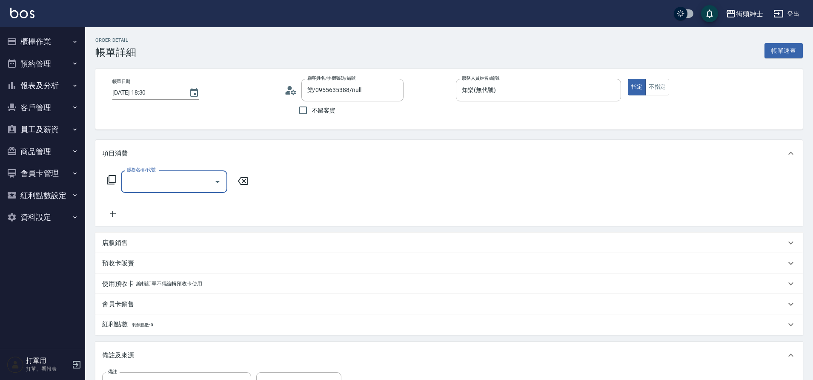
click at [164, 181] on input "服務名稱/代號" at bounding box center [168, 181] width 86 height 15
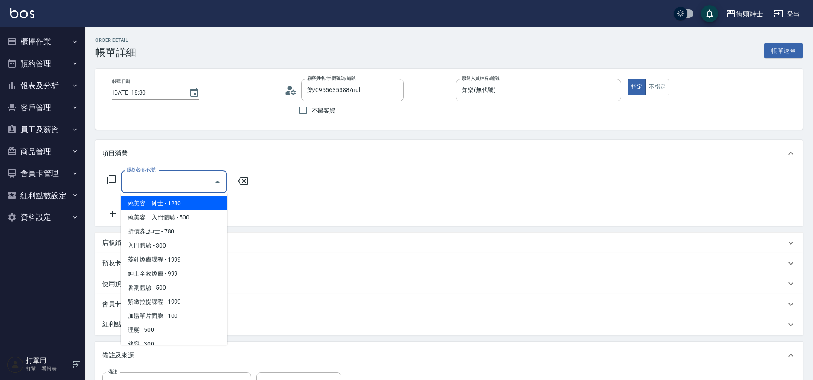
scroll to position [23, 0]
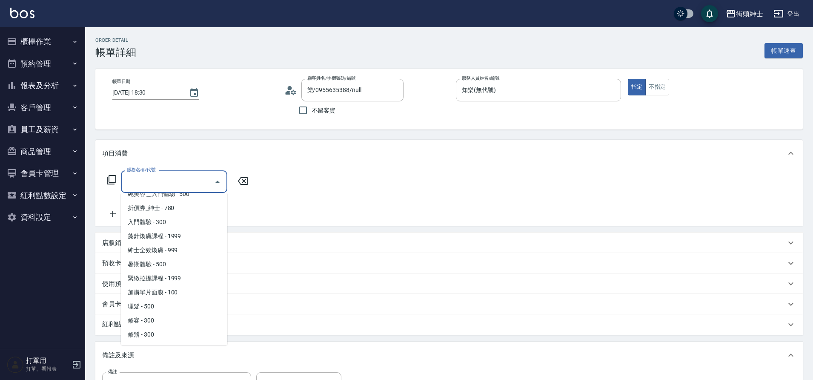
click at [151, 306] on span "理髮 - 500" at bounding box center [174, 306] width 106 height 14
type input "理髮(A02)"
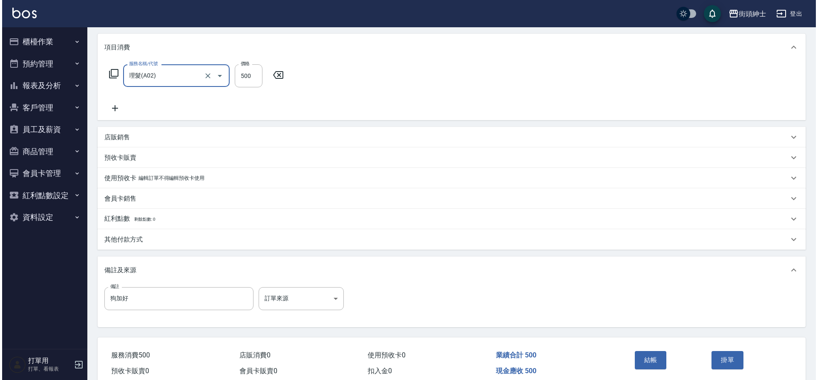
scroll to position [145, 0]
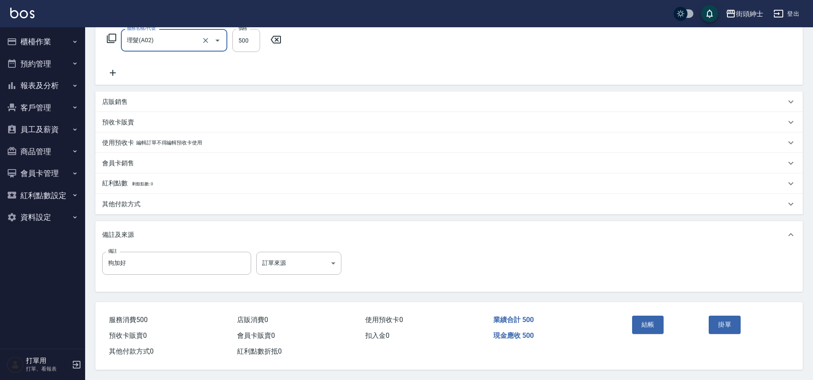
click at [643, 318] on button "結帳" at bounding box center [648, 325] width 32 height 18
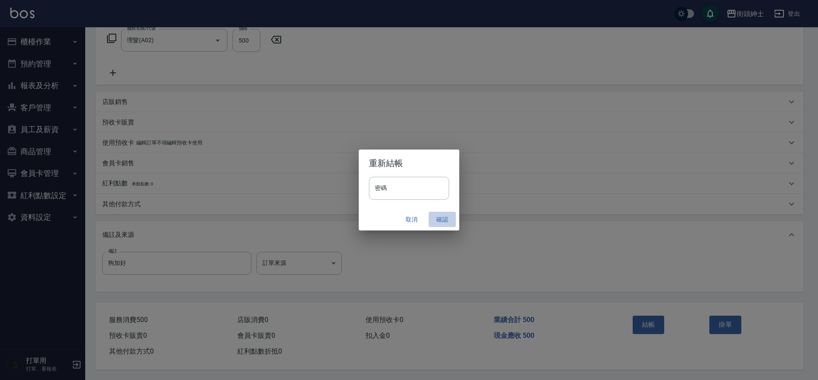
click at [437, 221] on button "確認" at bounding box center [441, 220] width 27 height 16
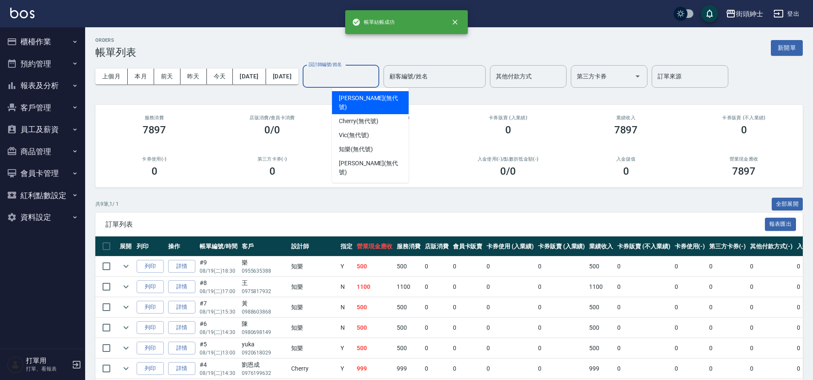
click at [357, 81] on input "設計師編號/姓名" at bounding box center [341, 76] width 69 height 15
click at [356, 145] on span "知樂 (無代號)" at bounding box center [356, 149] width 34 height 9
type input "知樂(無代號)"
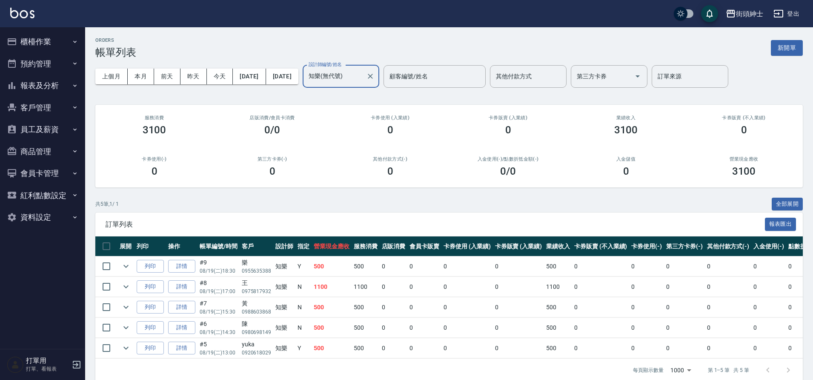
scroll to position [18, 0]
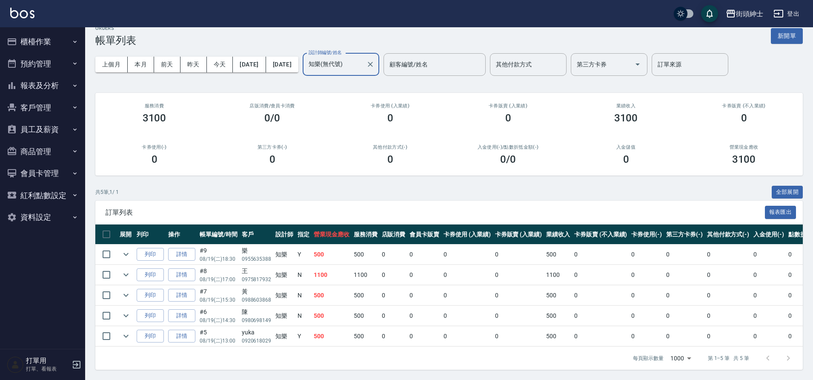
click at [373, 62] on icon "Clear" at bounding box center [370, 64] width 5 height 5
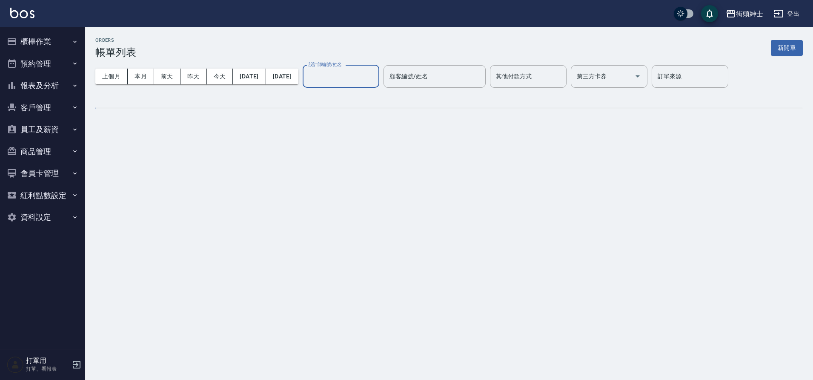
scroll to position [0, 0]
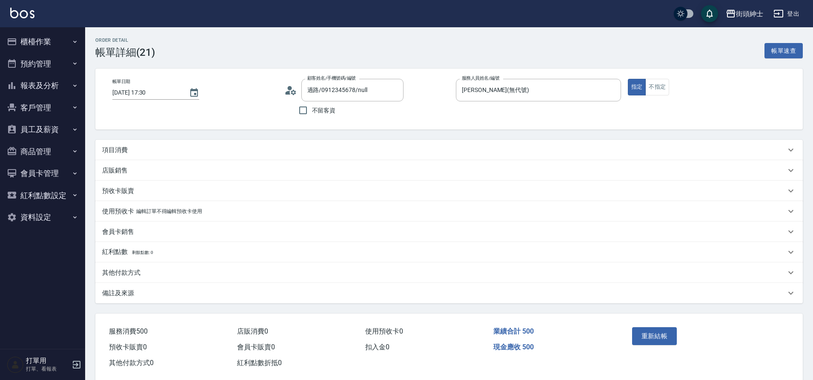
click at [282, 148] on div "項目消費" at bounding box center [444, 150] width 684 height 9
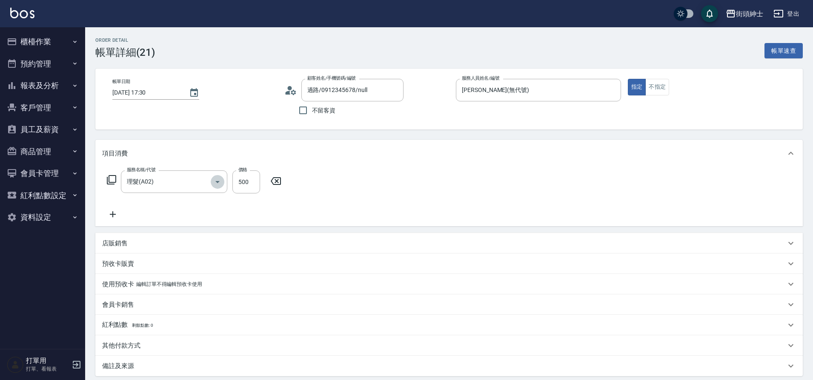
click at [218, 184] on icon "Open" at bounding box center [218, 182] width 10 height 10
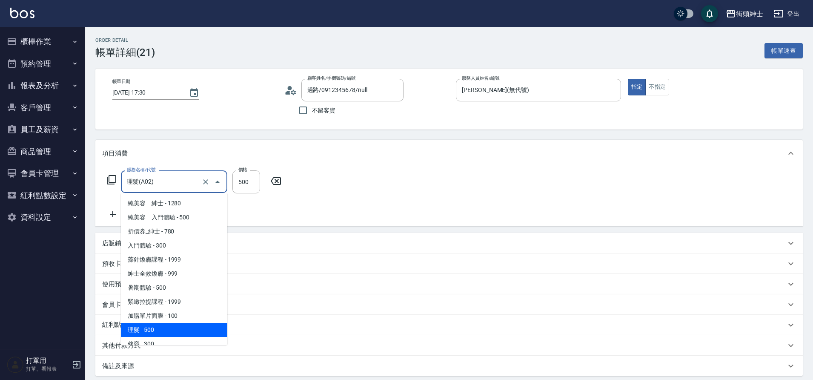
drag, startPoint x: 0, startPoint y: 0, endPoint x: 152, endPoint y: 341, distance: 373.5
click at [152, 341] on span "修容 - 300" at bounding box center [174, 344] width 106 height 14
type input "修容(A03)"
type input "300"
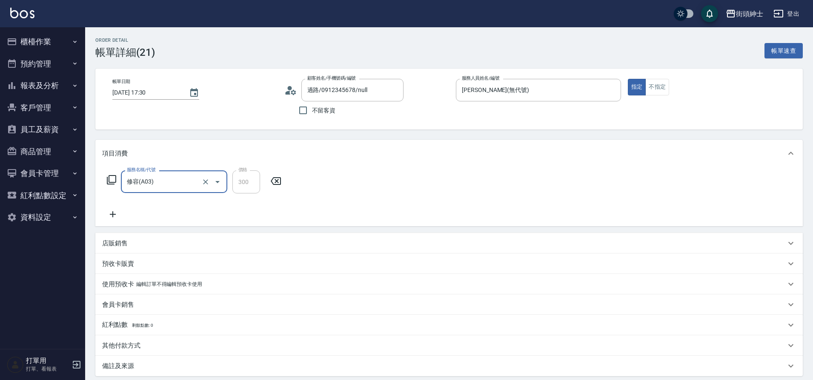
click at [164, 184] on input "修容(A03)" at bounding box center [162, 181] width 75 height 15
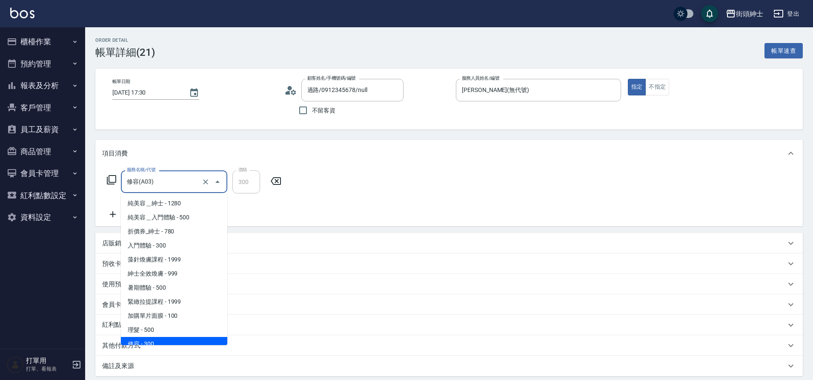
scroll to position [23, 0]
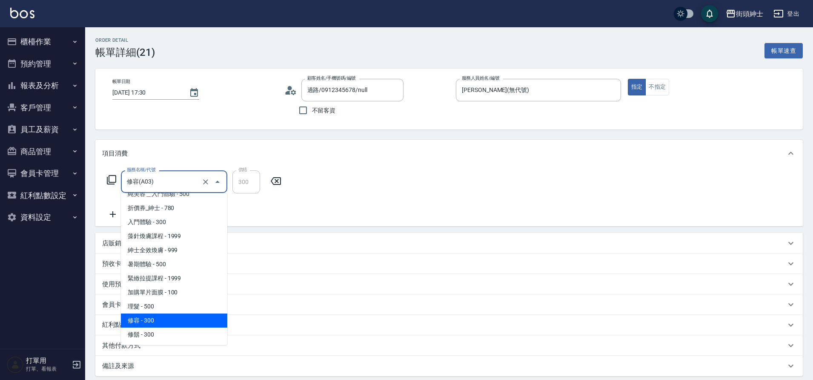
click at [145, 336] on span "修鬍 - 300" at bounding box center [174, 335] width 106 height 14
type input "修鬍(A04)"
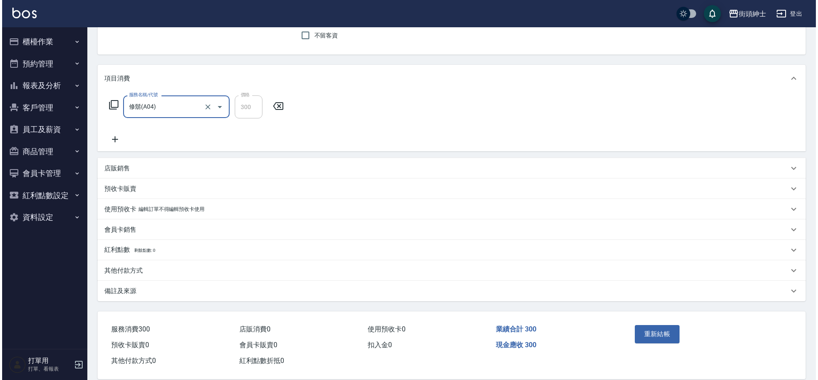
scroll to position [88, 0]
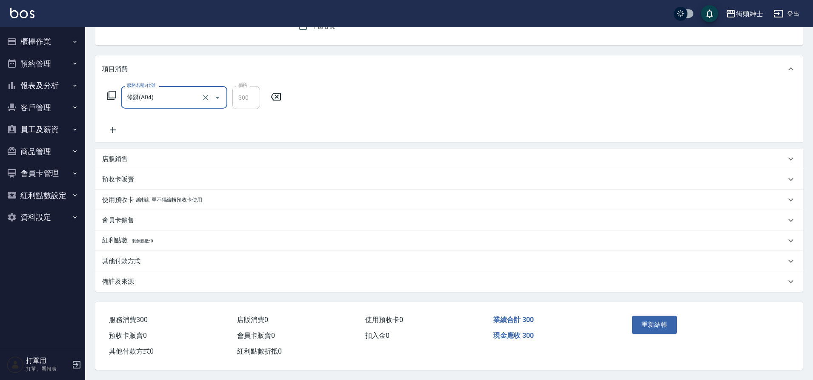
click at [653, 319] on button "重新結帳" at bounding box center [654, 325] width 45 height 18
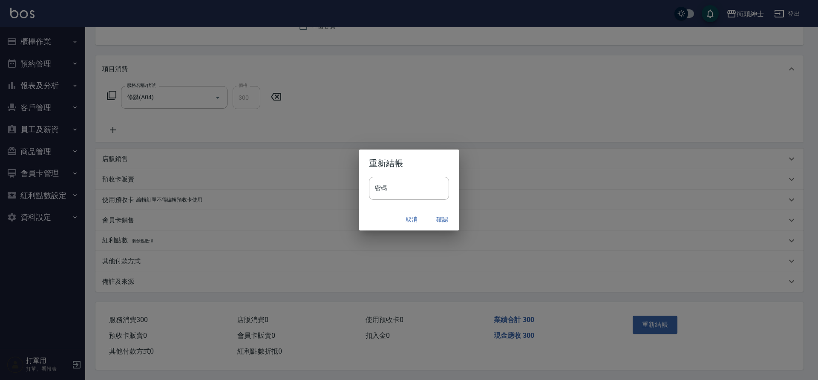
click at [425, 189] on input "密碼" at bounding box center [409, 188] width 80 height 23
type input "********"
click at [437, 221] on button "確認" at bounding box center [441, 220] width 27 height 16
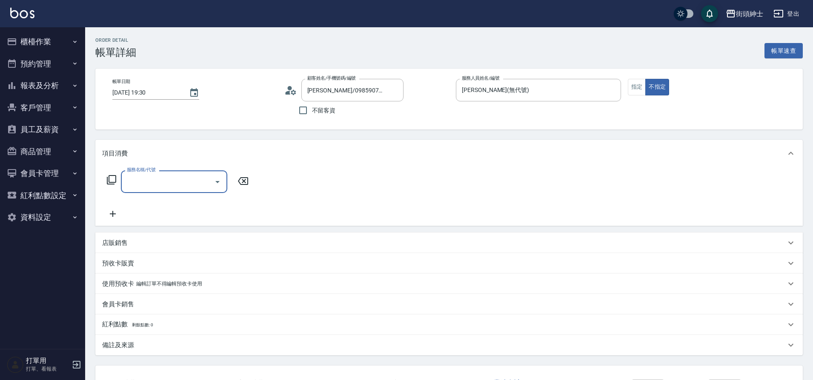
click at [170, 185] on input "服務名稱/代號" at bounding box center [168, 181] width 86 height 15
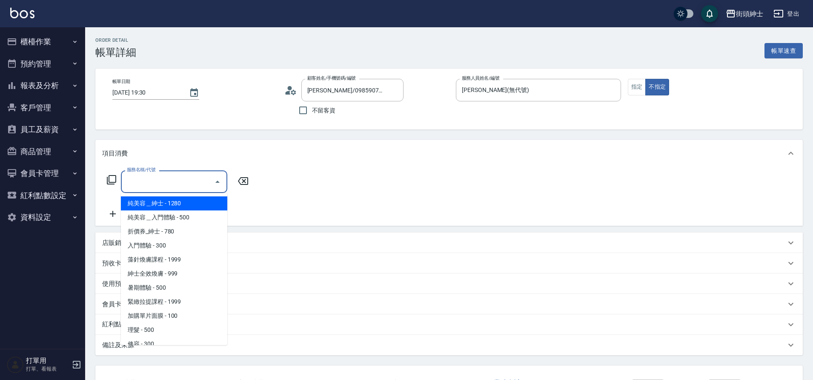
click at [146, 330] on span "理髮 - 500" at bounding box center [174, 330] width 106 height 14
type input "理髮(A02)"
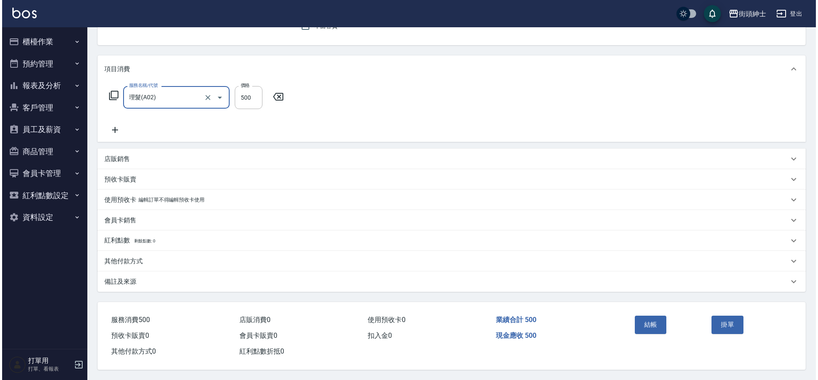
scroll to position [88, 0]
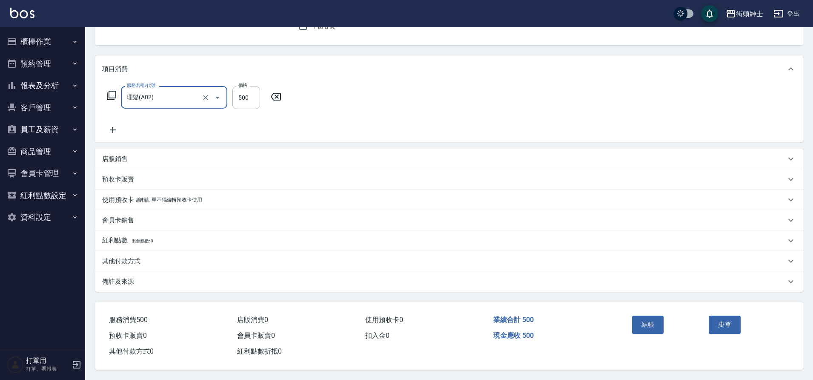
click at [639, 317] on button "結帳" at bounding box center [648, 325] width 32 height 18
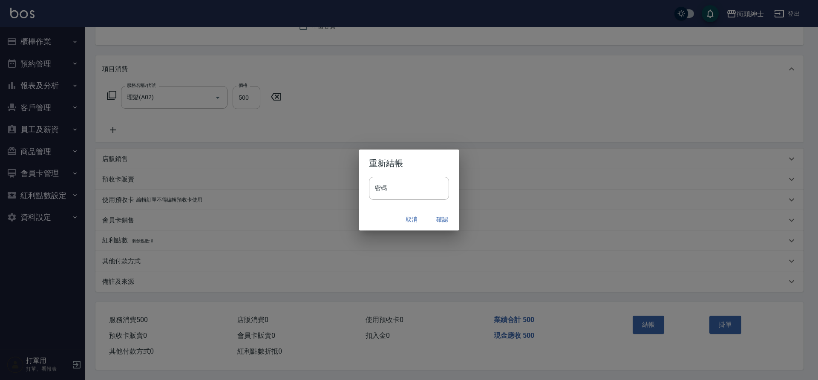
click at [441, 220] on button "確認" at bounding box center [441, 220] width 27 height 16
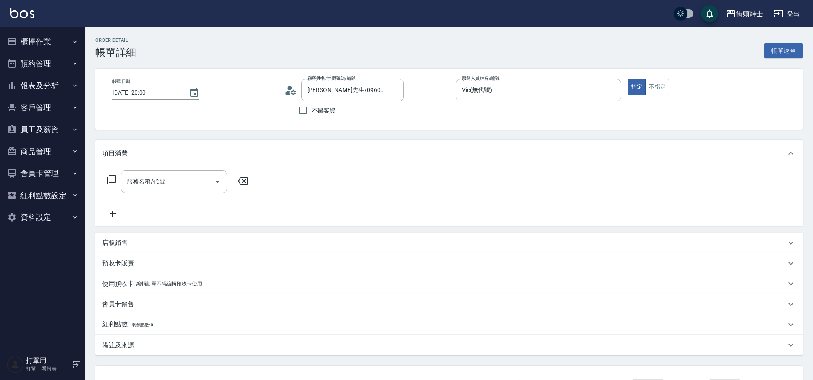
click at [167, 183] on input "服務名稱/代號" at bounding box center [168, 181] width 86 height 15
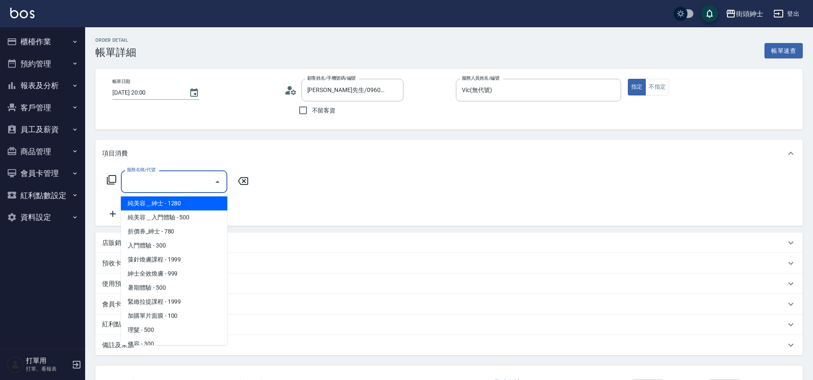
click at [160, 331] on span "理髮 - 500" at bounding box center [174, 330] width 106 height 14
type input "理髮(A02)"
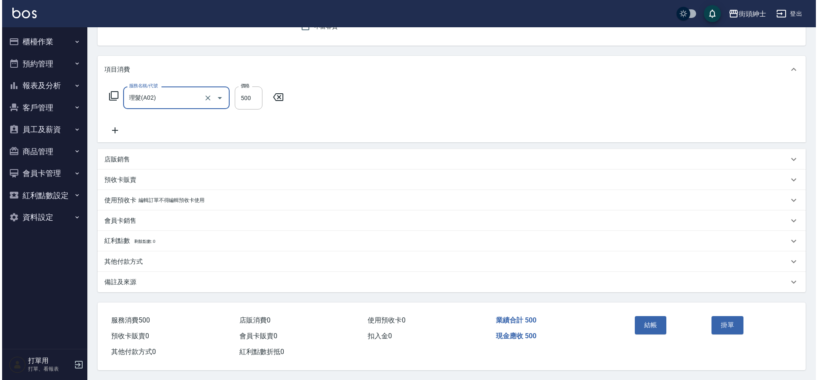
scroll to position [88, 0]
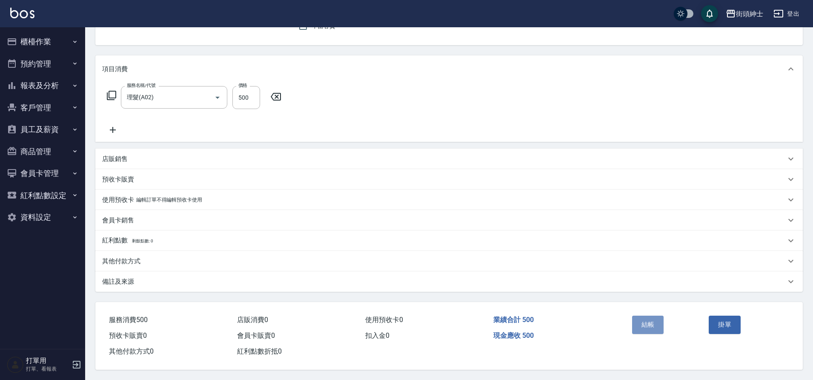
click at [649, 319] on button "結帳" at bounding box center [648, 325] width 32 height 18
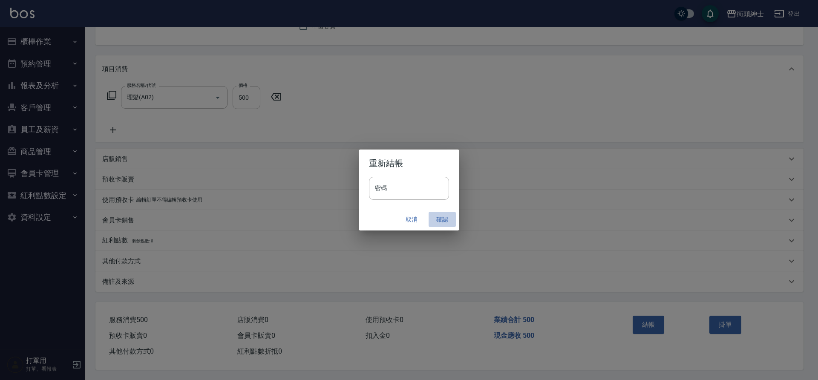
click at [435, 220] on button "確認" at bounding box center [441, 220] width 27 height 16
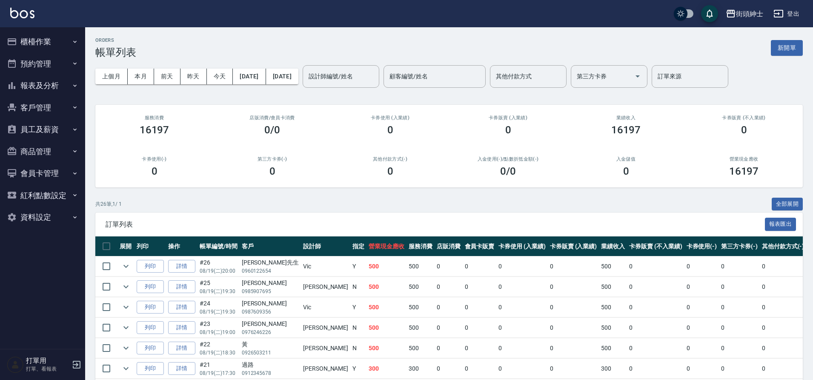
click at [340, 133] on div "卡券使用 (入業績) 0" at bounding box center [390, 125] width 118 height 41
